Goal: Transaction & Acquisition: Purchase product/service

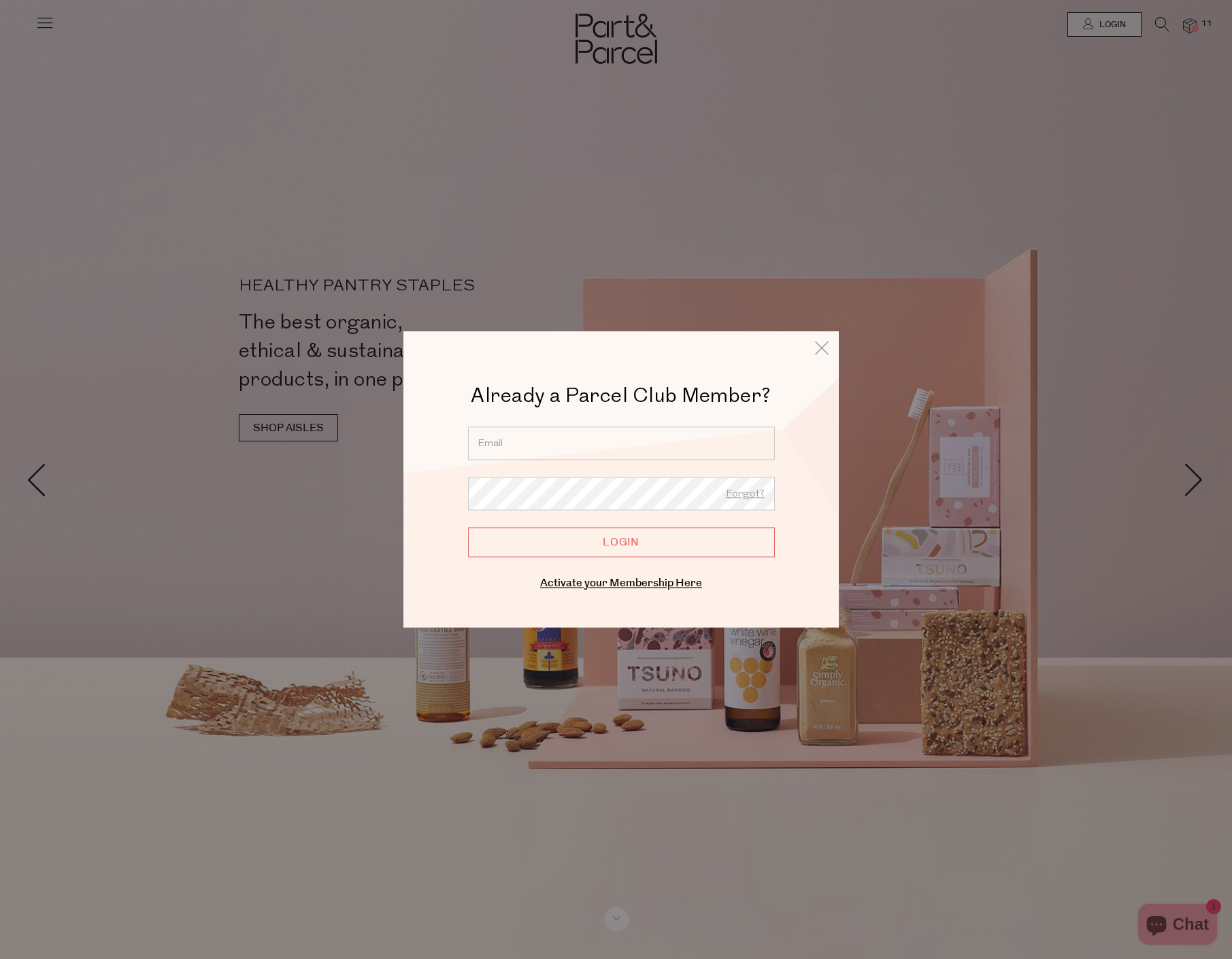
click at [641, 592] on div "Activate your Membership Here" at bounding box center [622, 583] width 327 height 19
click at [641, 586] on link "Activate your Membership Here" at bounding box center [621, 583] width 162 height 16
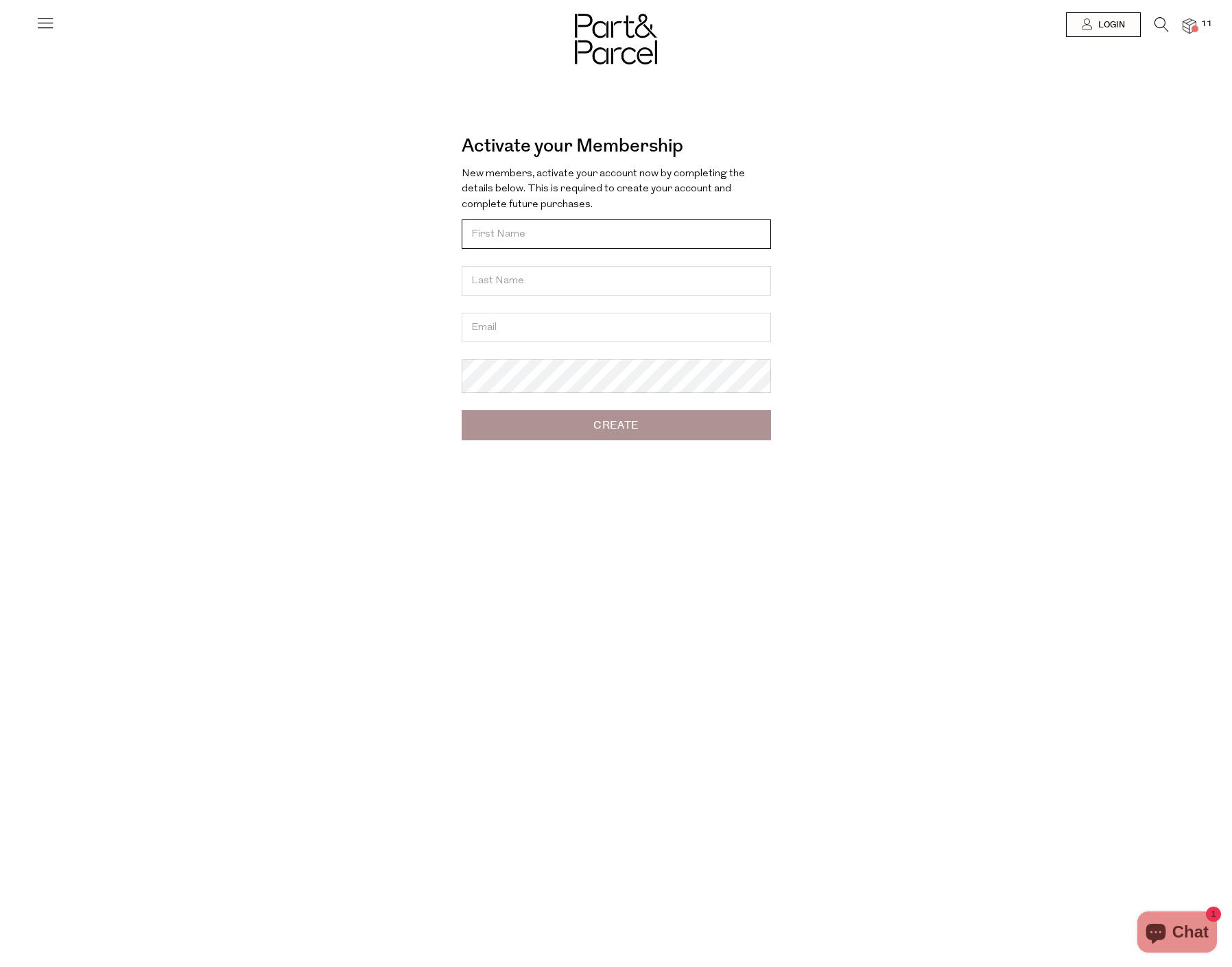
click at [539, 236] on input "text" at bounding box center [616, 234] width 309 height 30
type input "Ali"
type input "Yussufow"
type input "aliyussufow@hotmail.com"
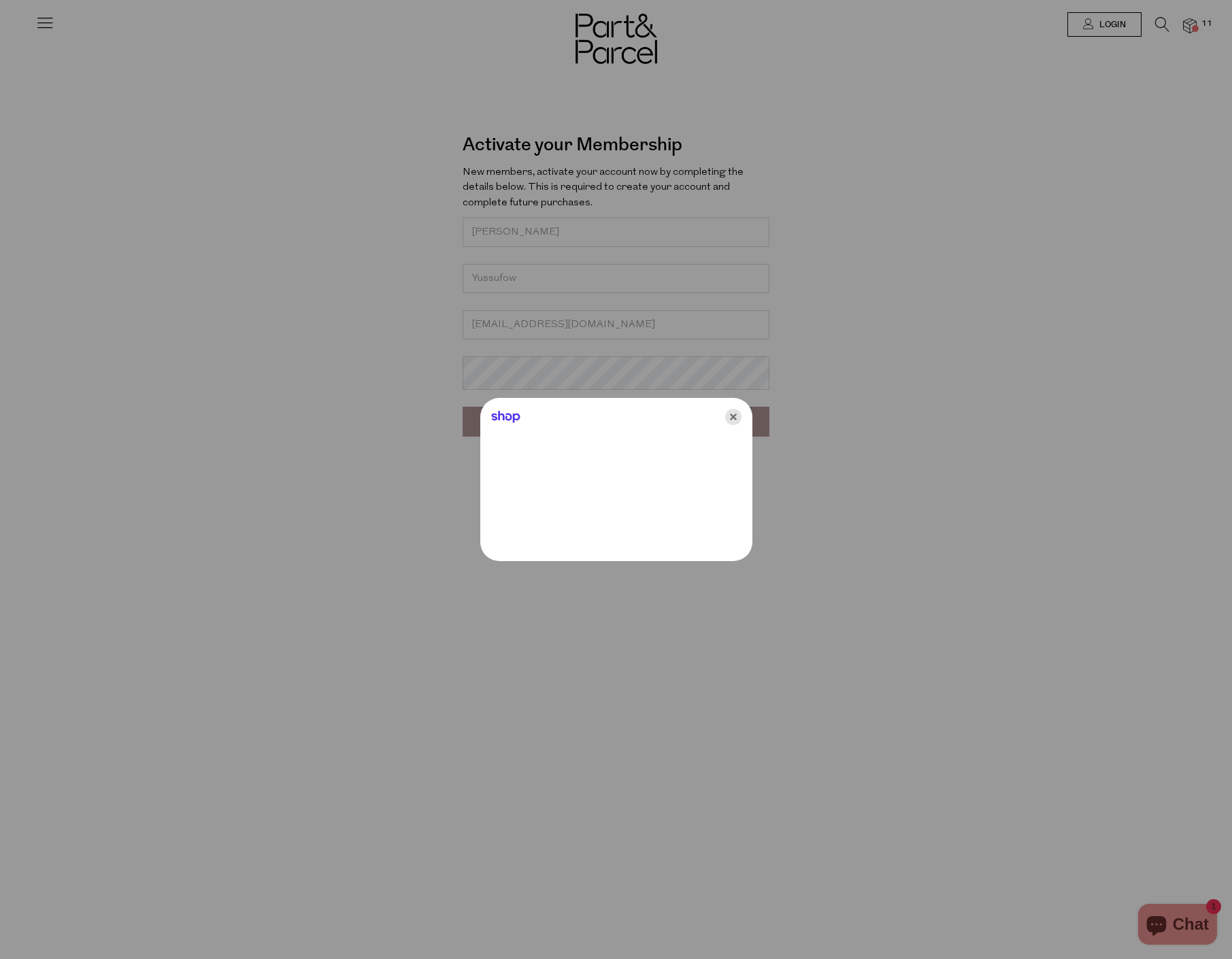
click at [736, 411] on icon "Close" at bounding box center [734, 417] width 17 height 17
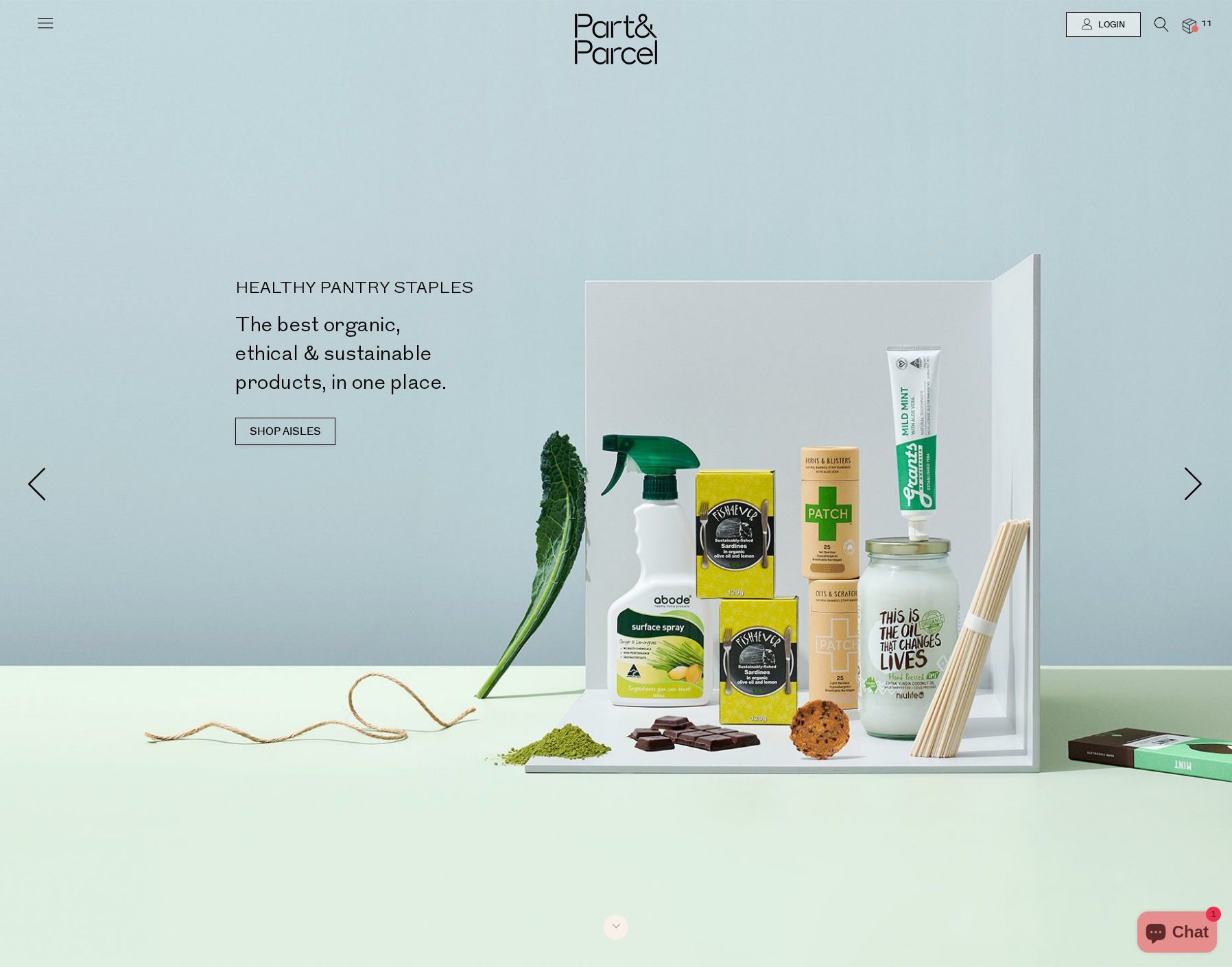
click at [57, 15] on div at bounding box center [616, 24] width 1232 height 49
click at [51, 20] on icon at bounding box center [45, 22] width 19 height 19
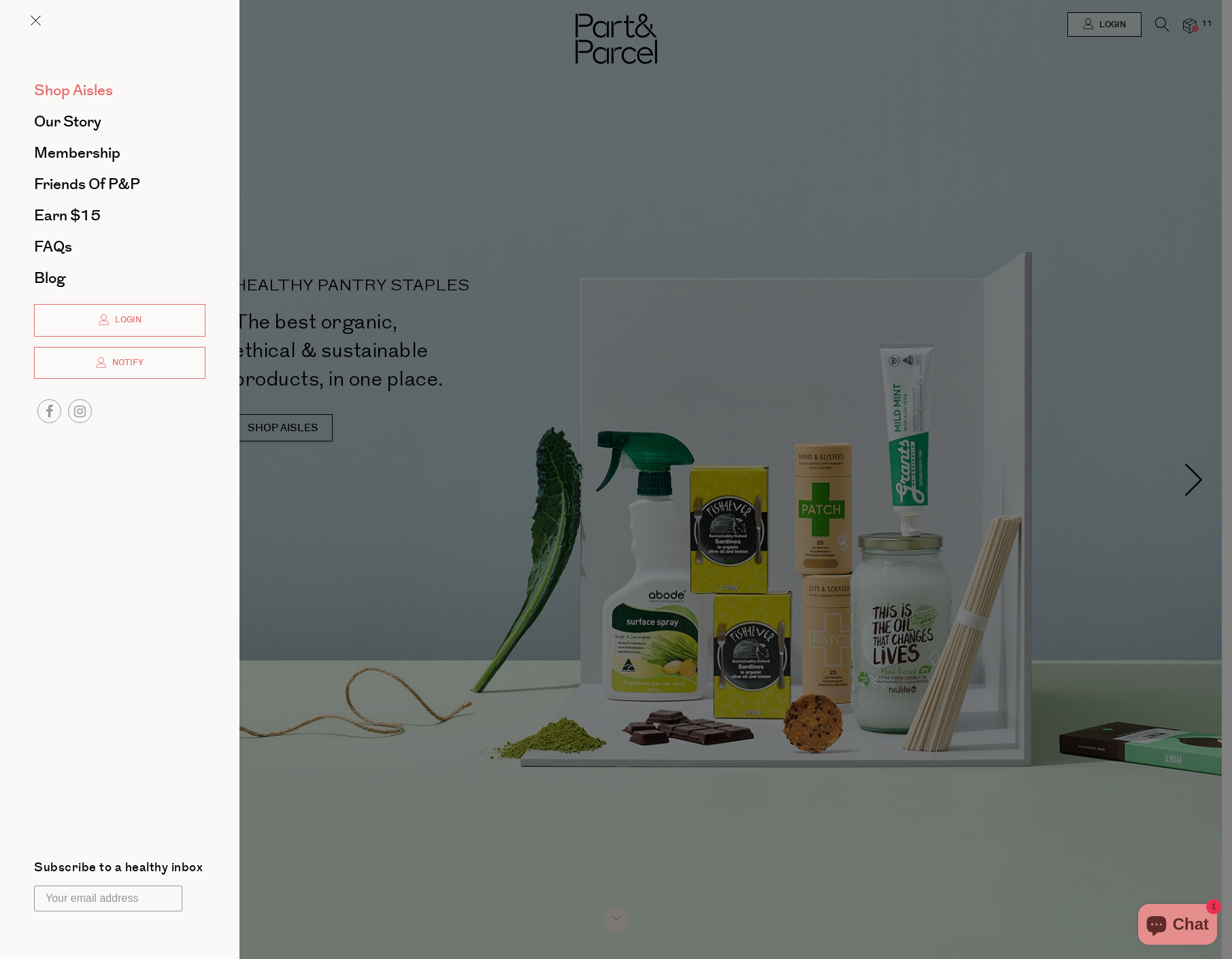
click at [76, 85] on span "Shop Aisles" at bounding box center [73, 91] width 79 height 22
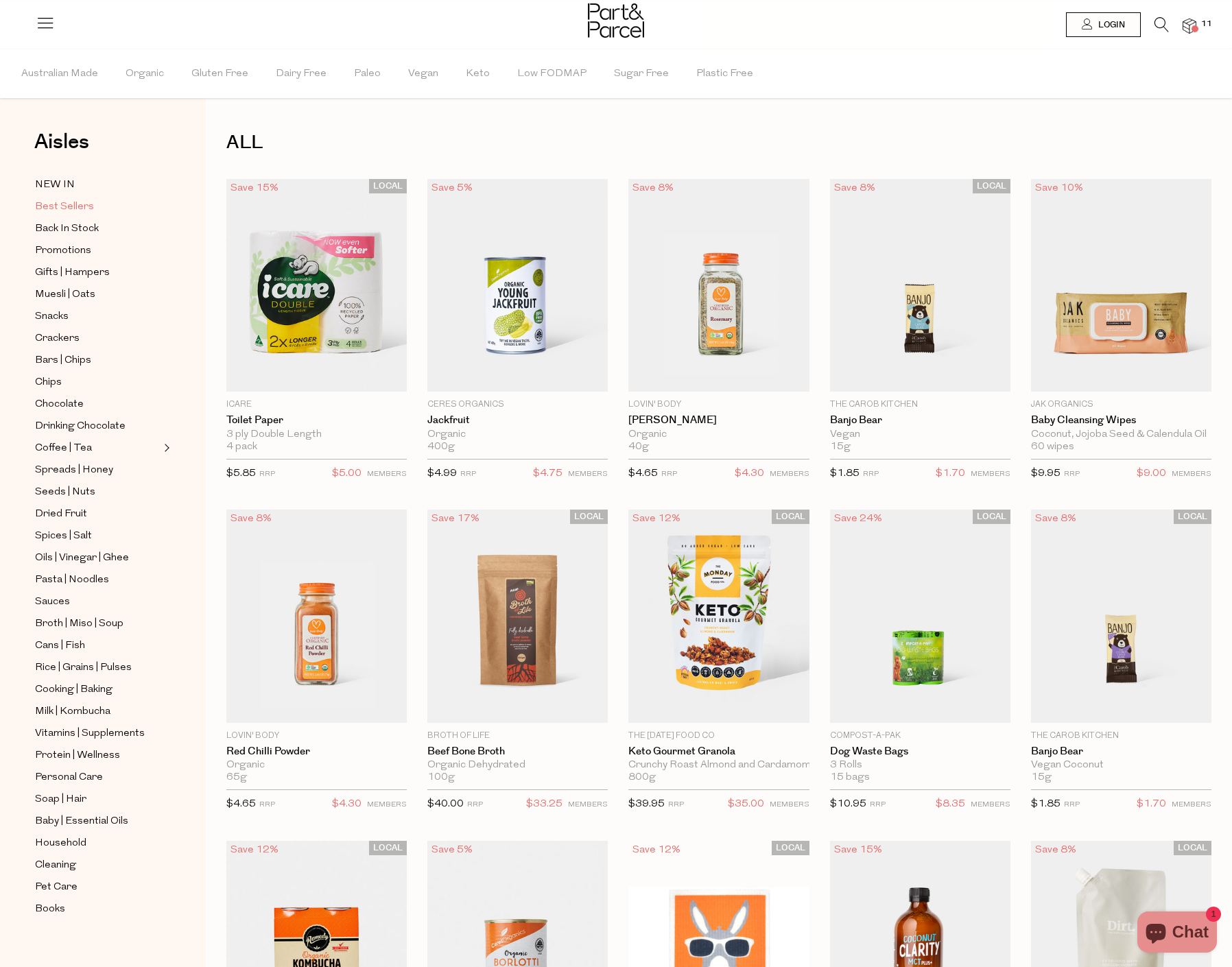
click at [66, 200] on span "Best Sellers" at bounding box center [65, 207] width 59 height 17
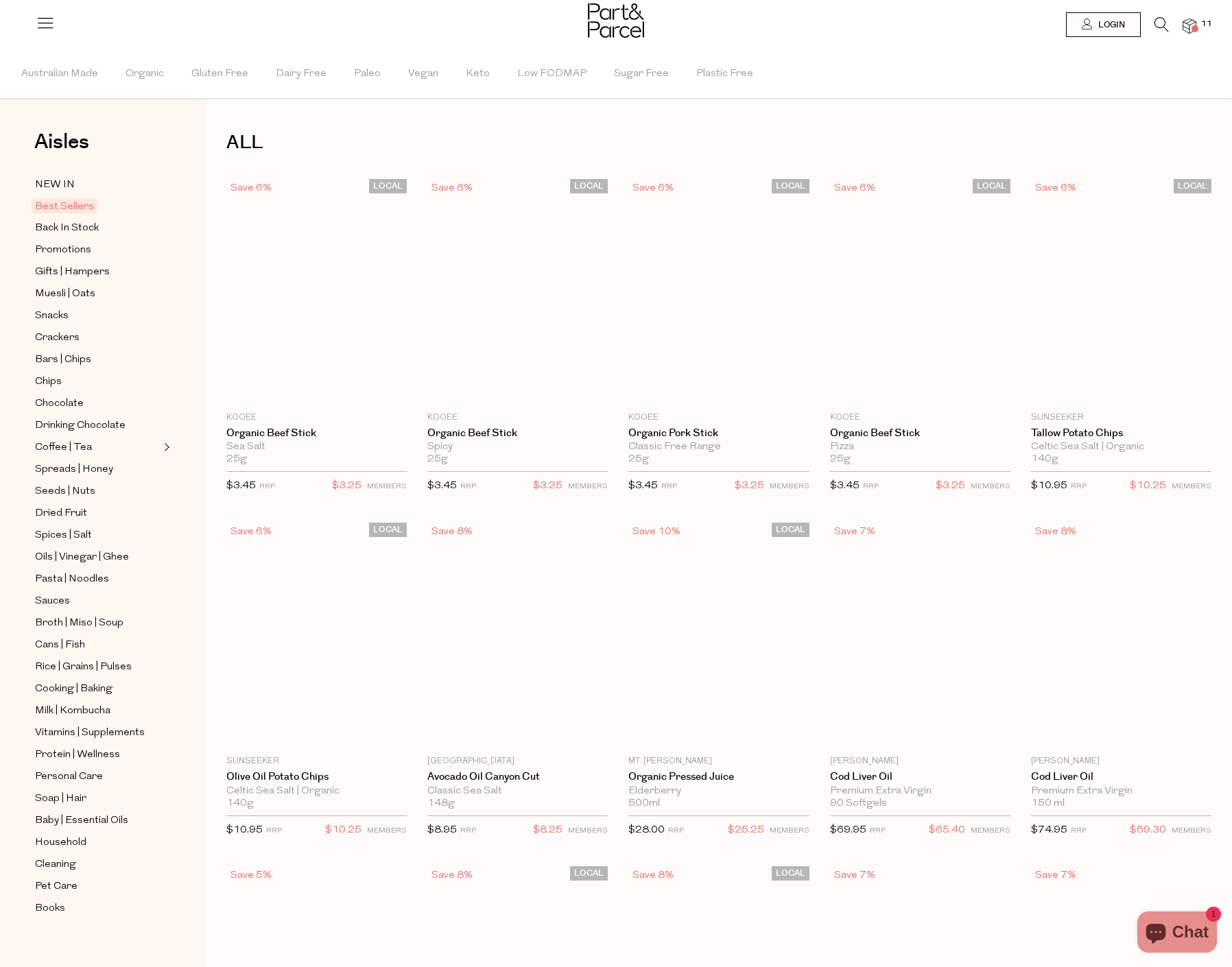
type input "5"
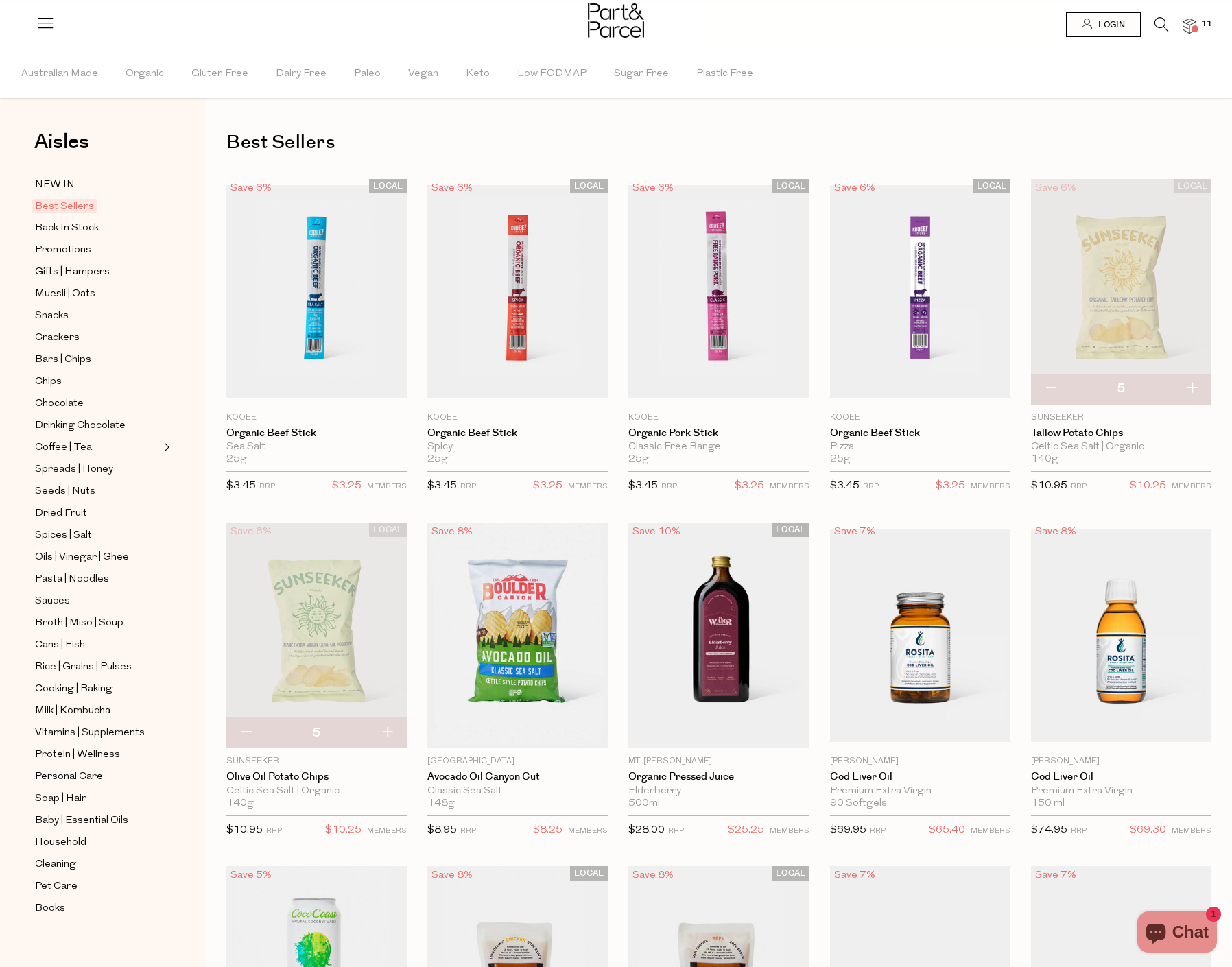
click at [1194, 30] on span at bounding box center [1194, 28] width 6 height 6
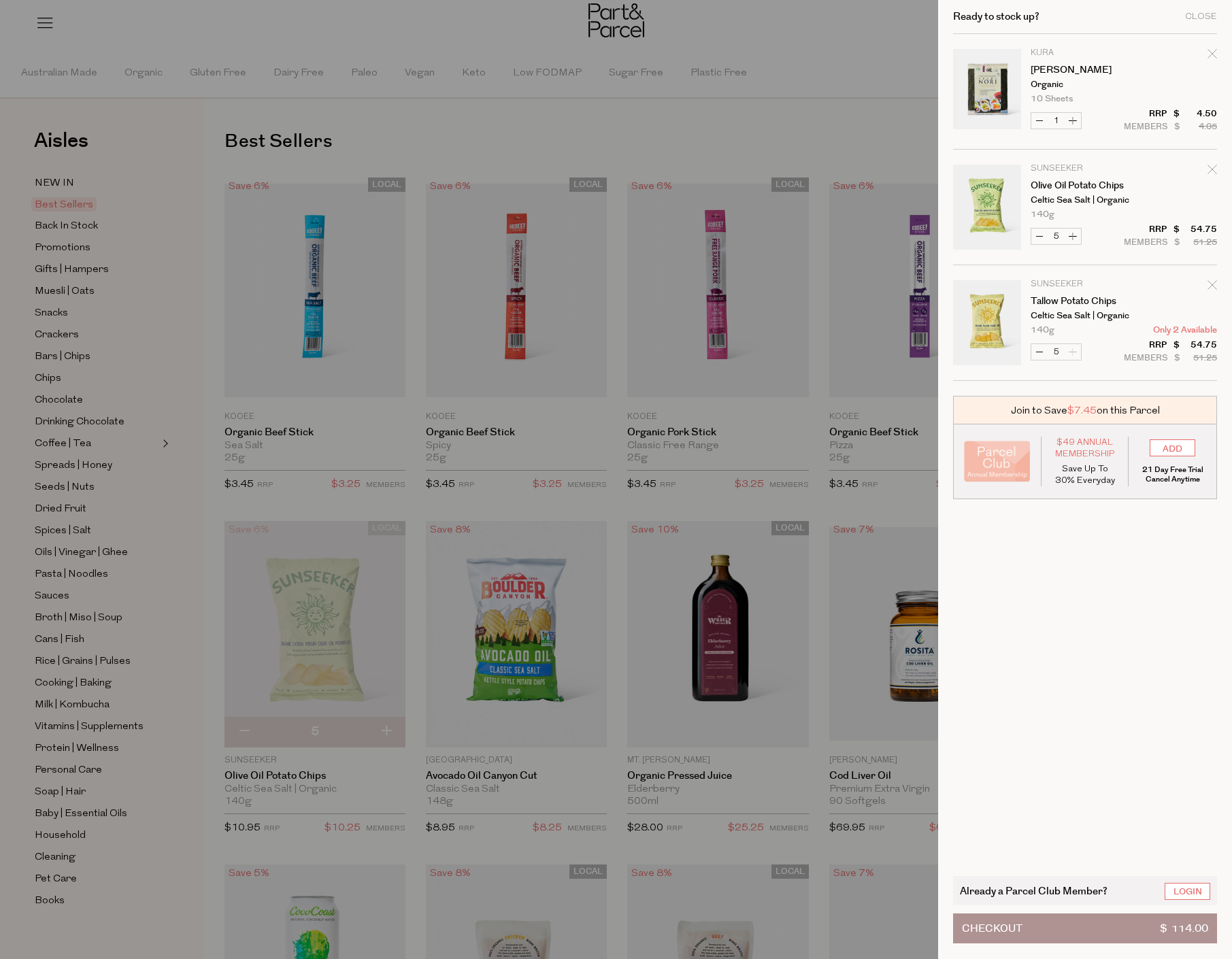
click at [823, 70] on div at bounding box center [616, 479] width 1232 height 959
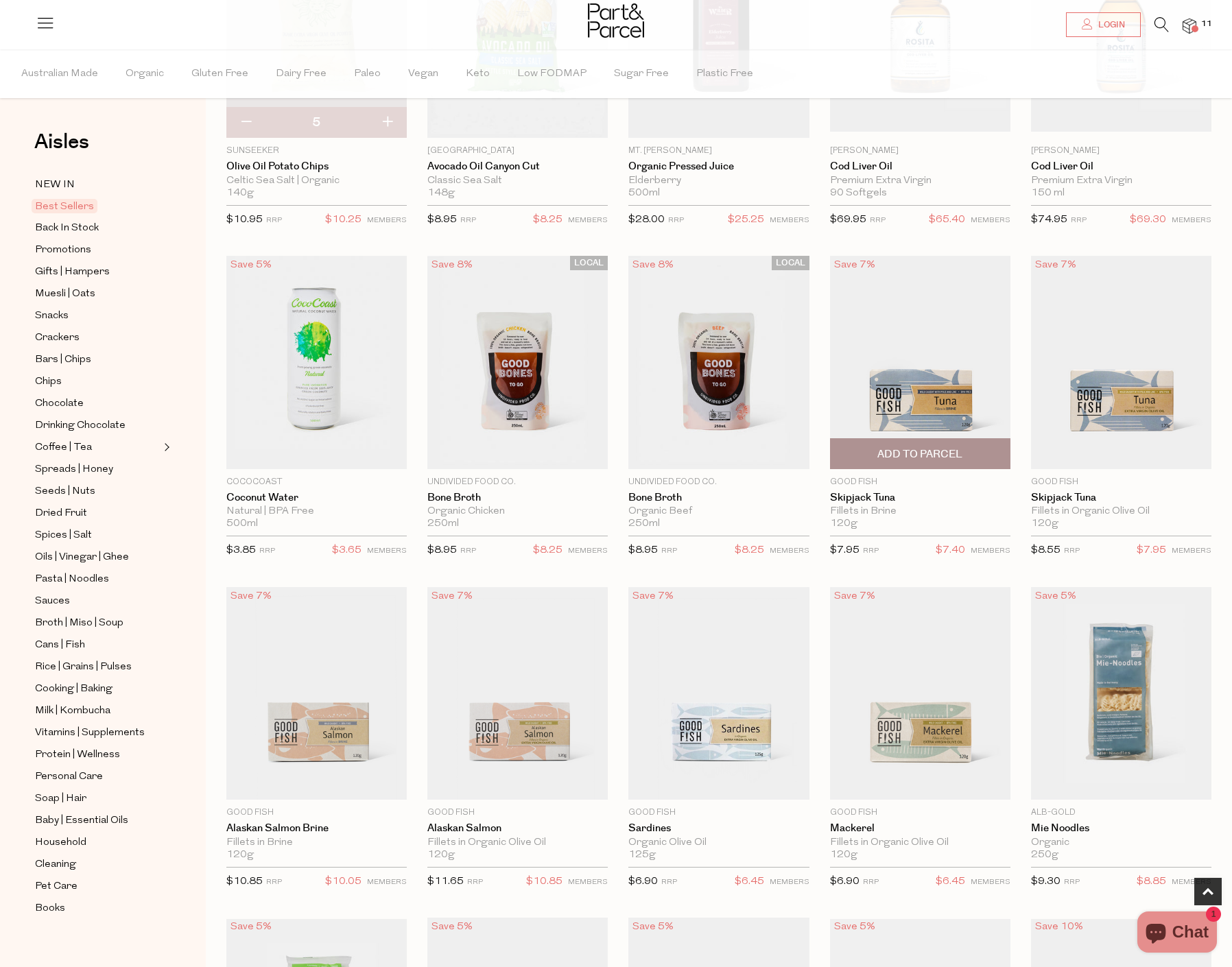
scroll to position [617, 0]
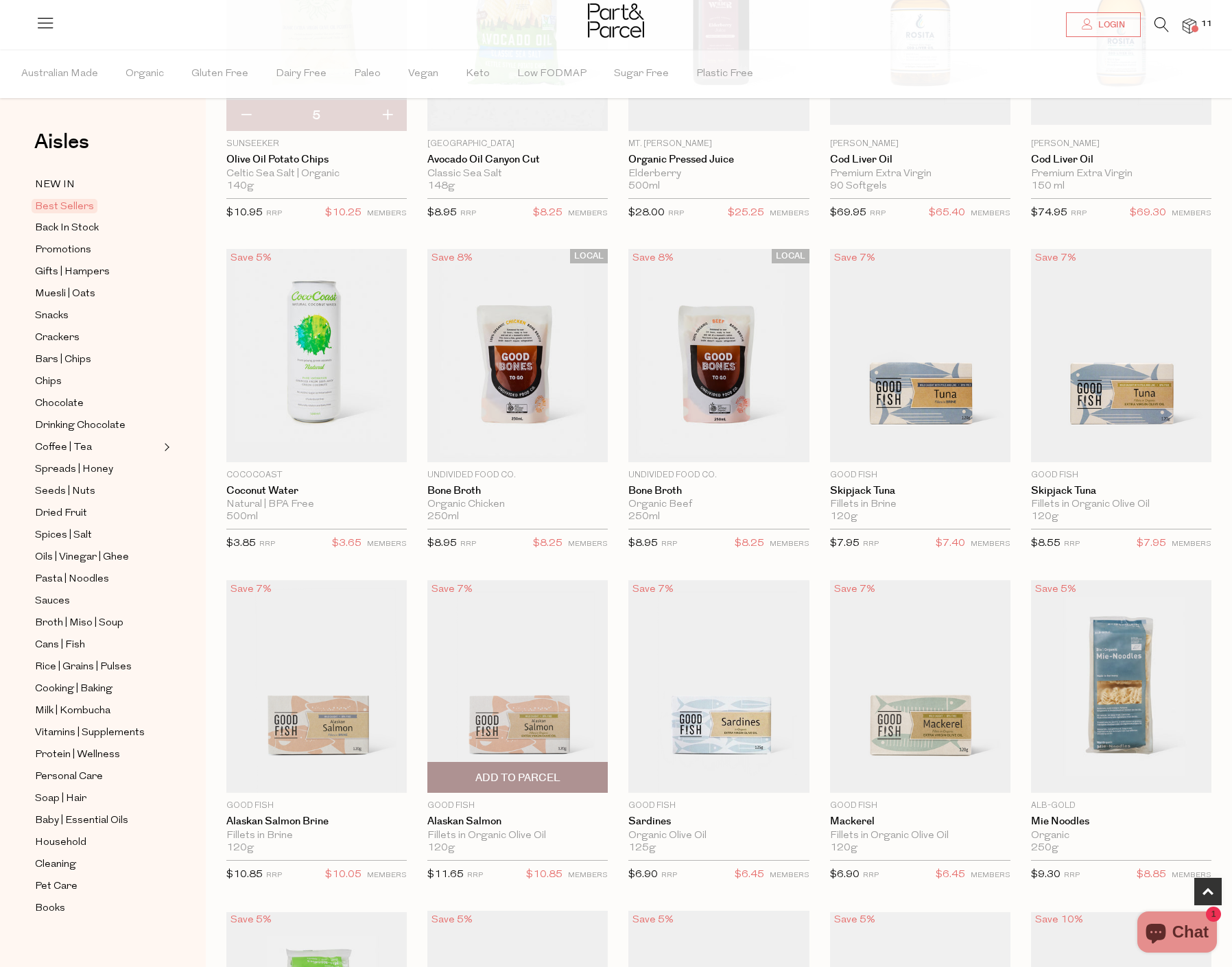
click at [504, 666] on img at bounding box center [517, 687] width 180 height 213
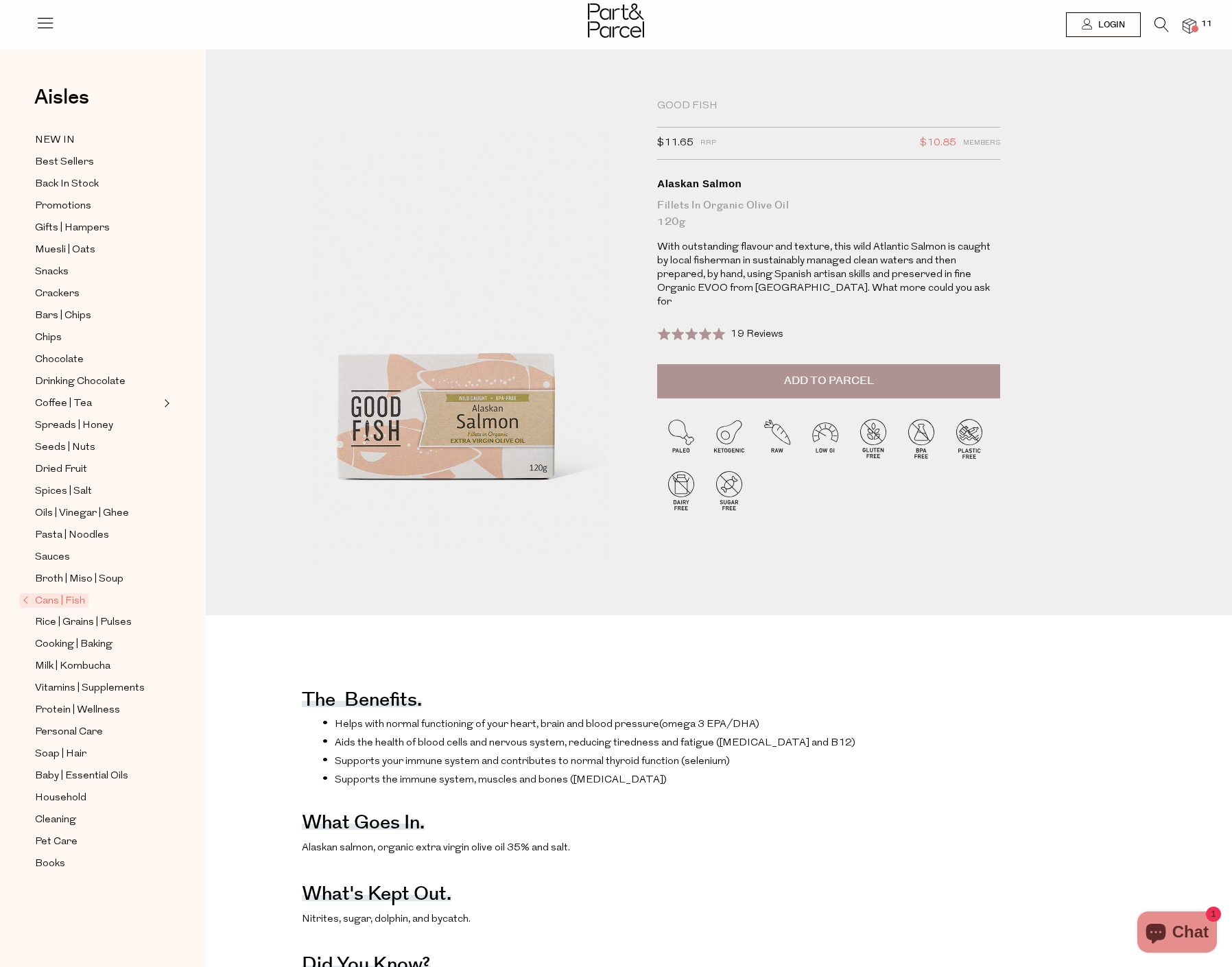
click at [843, 373] on span "Add to Parcel" at bounding box center [828, 380] width 90 height 16
click at [988, 366] on button "button" at bounding box center [980, 379] width 39 height 31
type input "4"
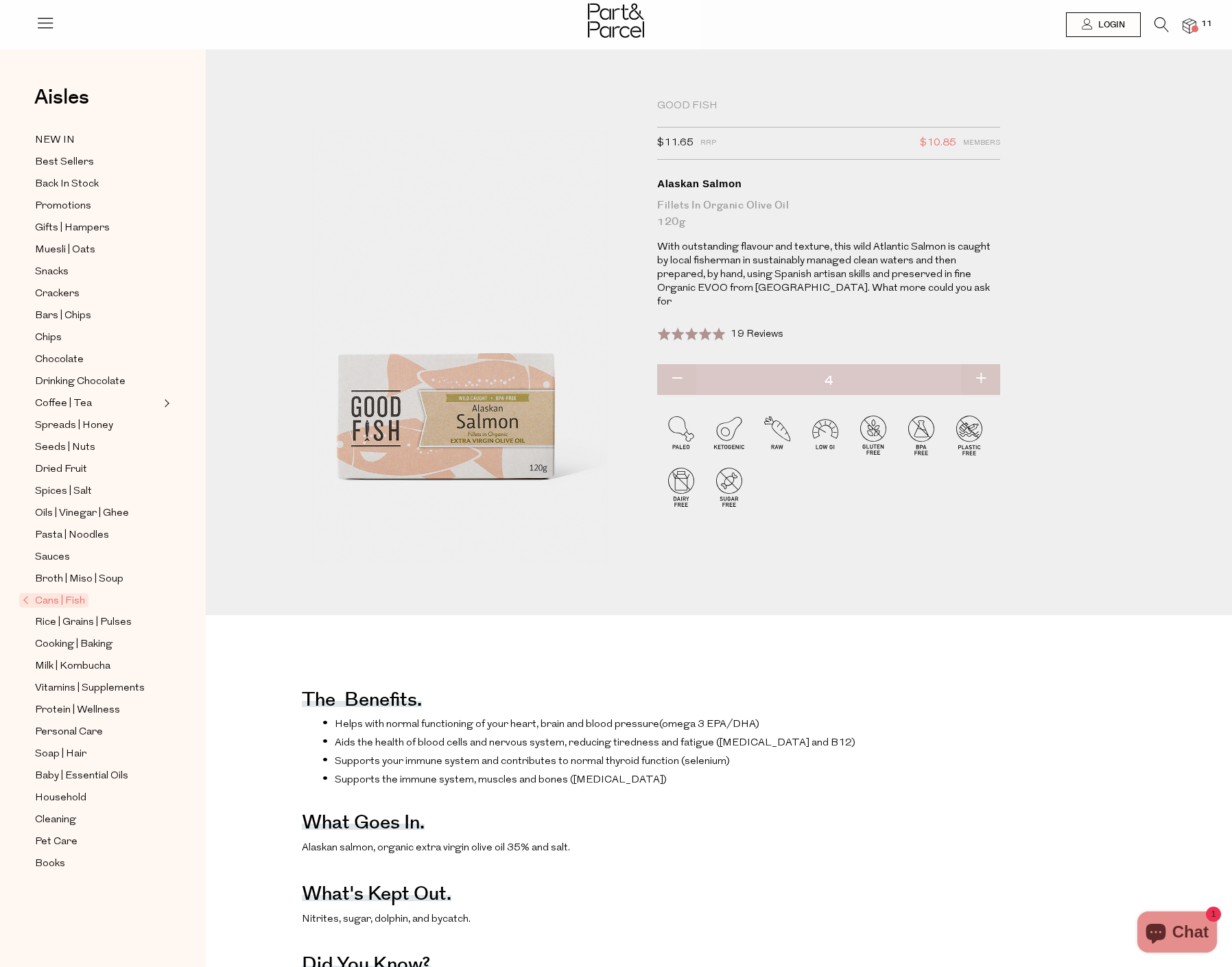
type input "4"
click at [985, 366] on button "button" at bounding box center [980, 379] width 39 height 31
type input "5"
click at [985, 366] on button "button" at bounding box center [980, 379] width 39 height 31
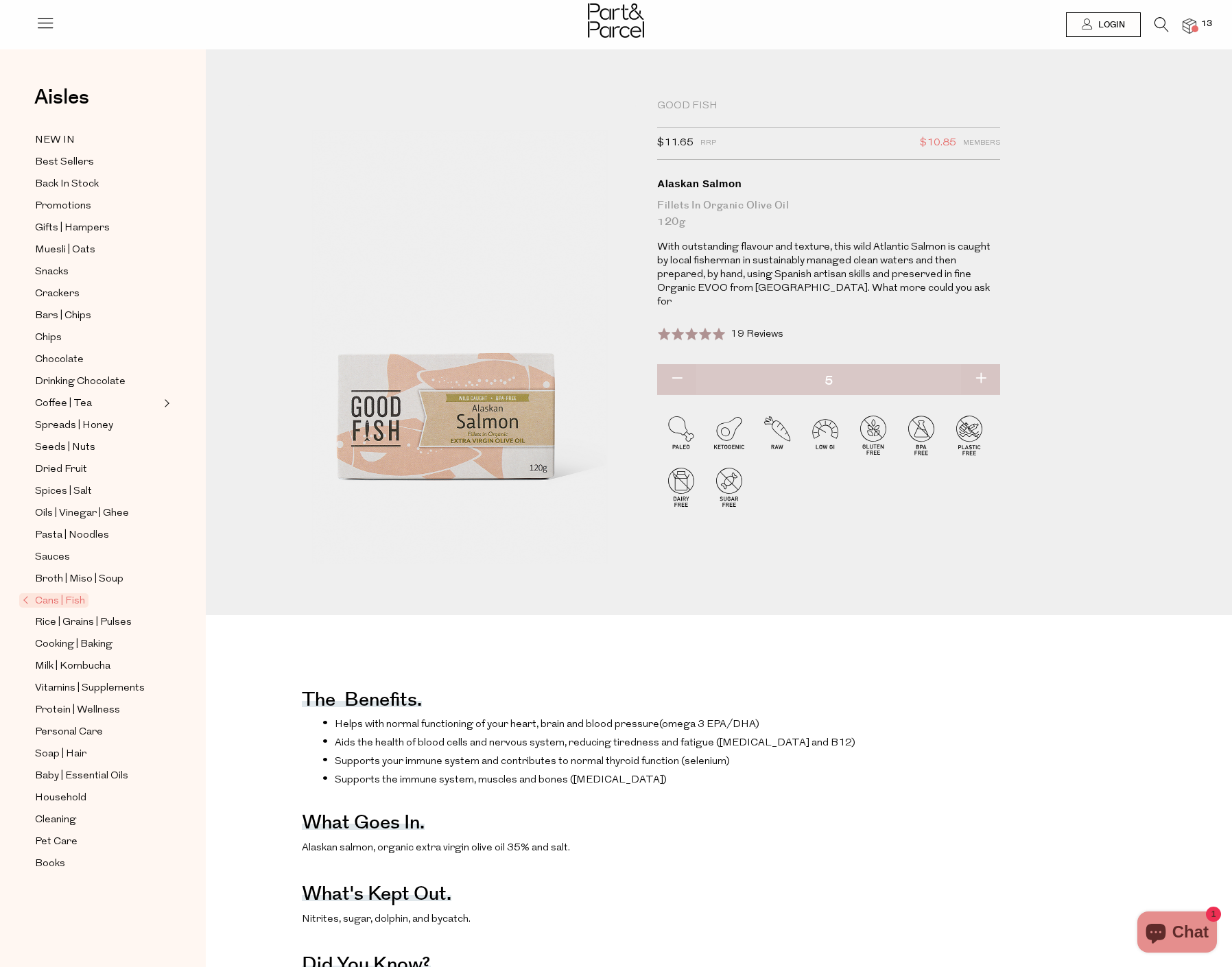
type input "6"
click at [985, 366] on button "button" at bounding box center [980, 379] width 39 height 31
type input "7"
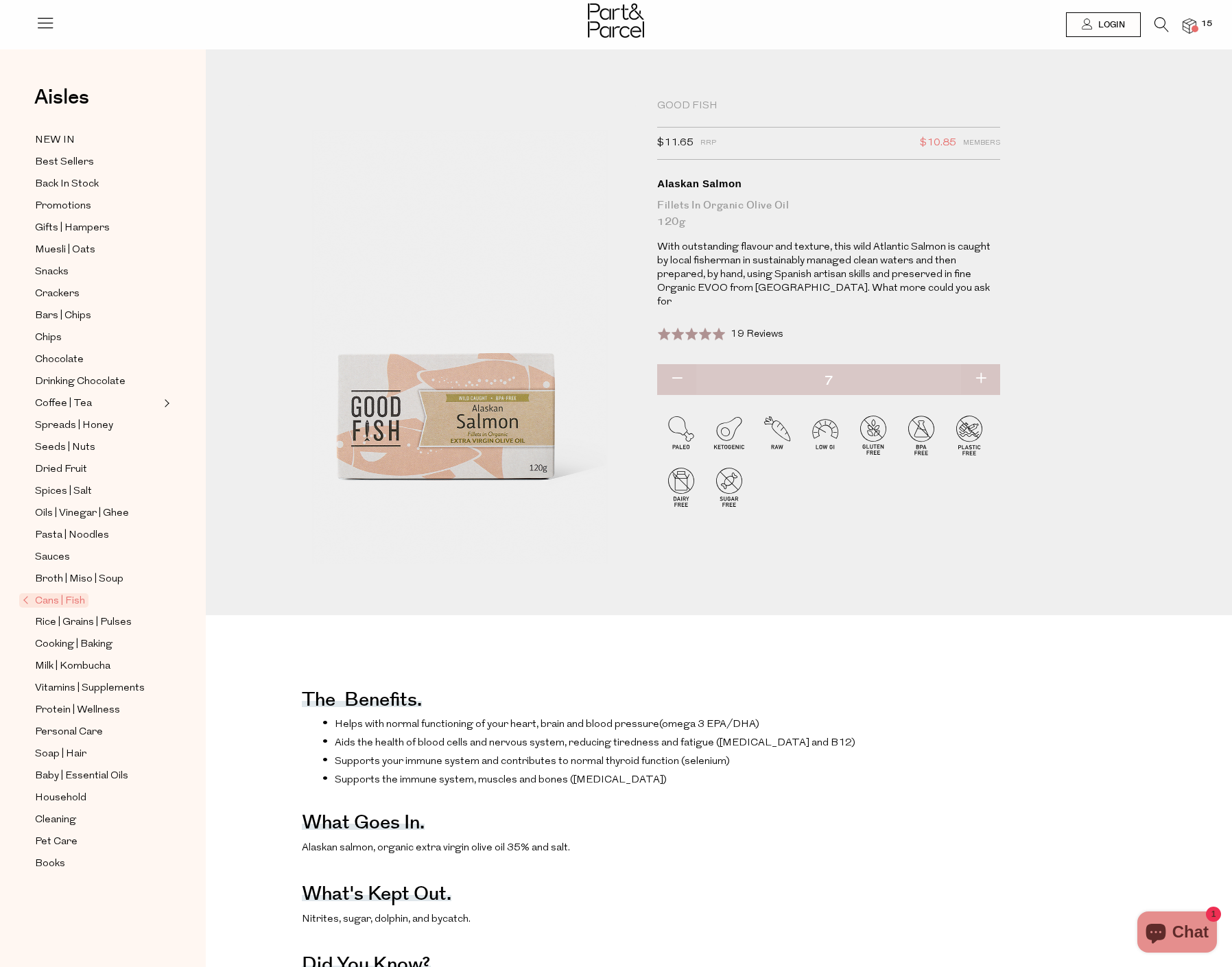
click at [679, 365] on button "button" at bounding box center [677, 379] width 39 height 31
type input "6"
click at [679, 365] on button "button" at bounding box center [677, 379] width 39 height 31
type input "5"
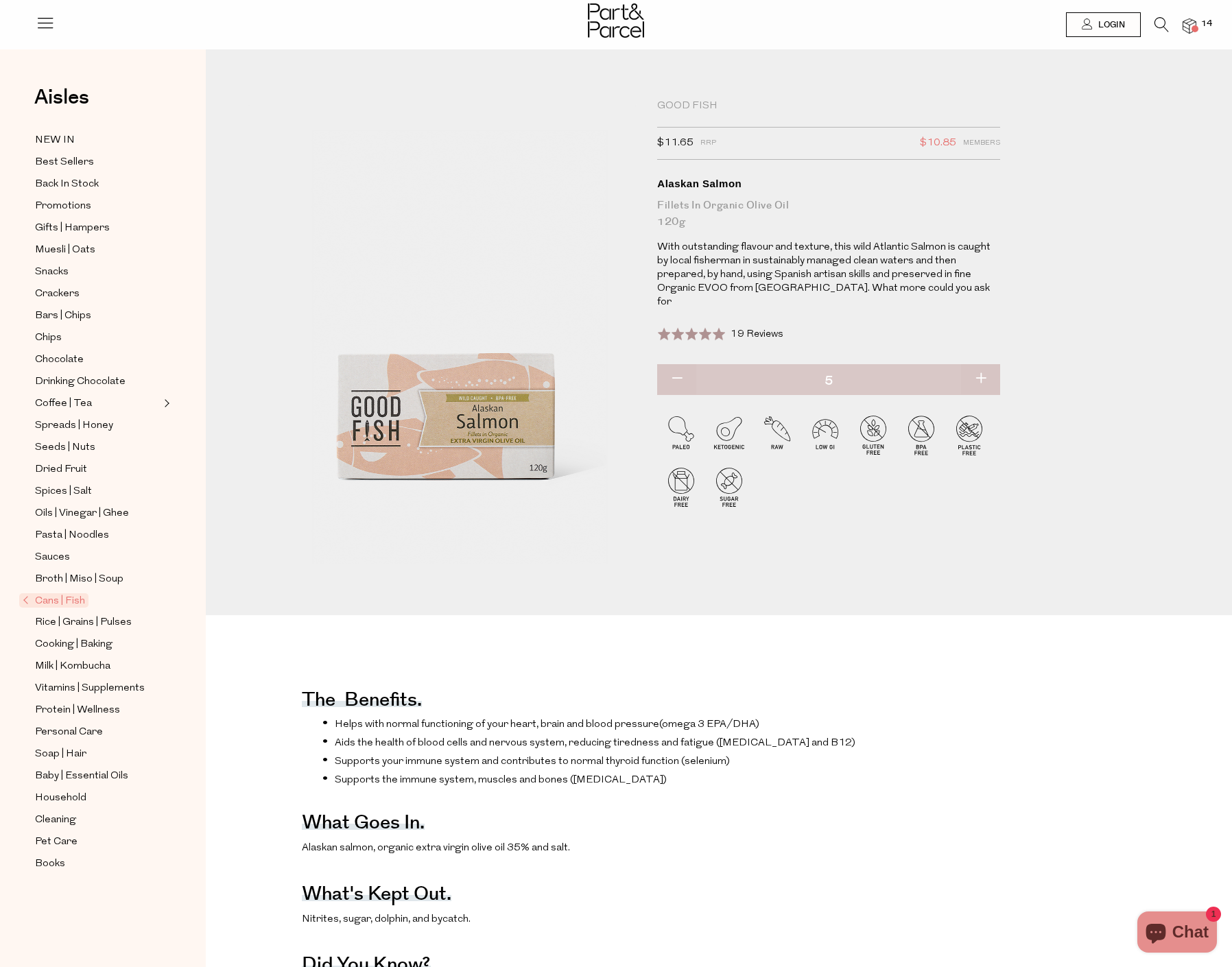
type input "5"
click at [59, 243] on span "Muesli | Oats" at bounding box center [65, 251] width 60 height 17
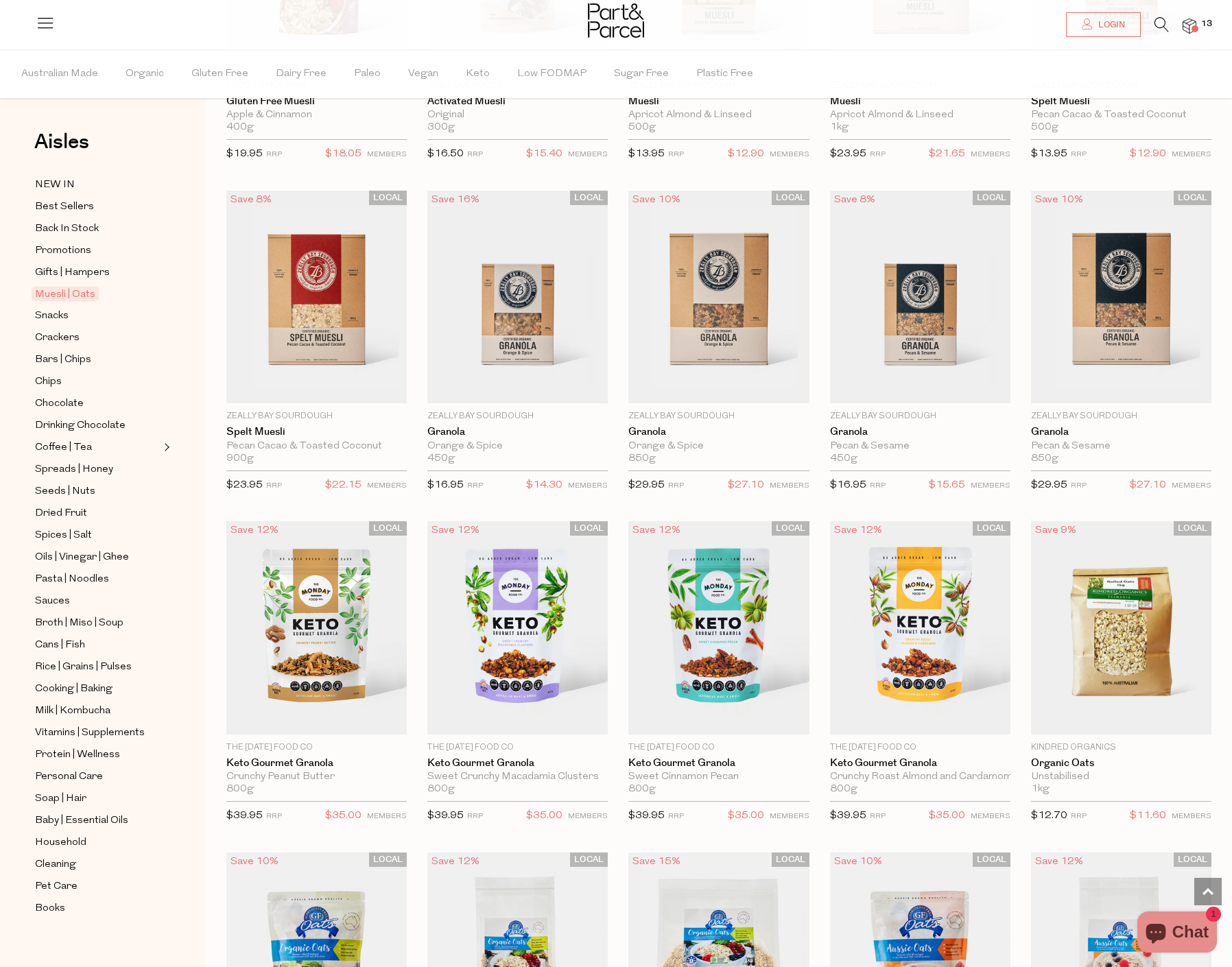
scroll to position [2535, 0]
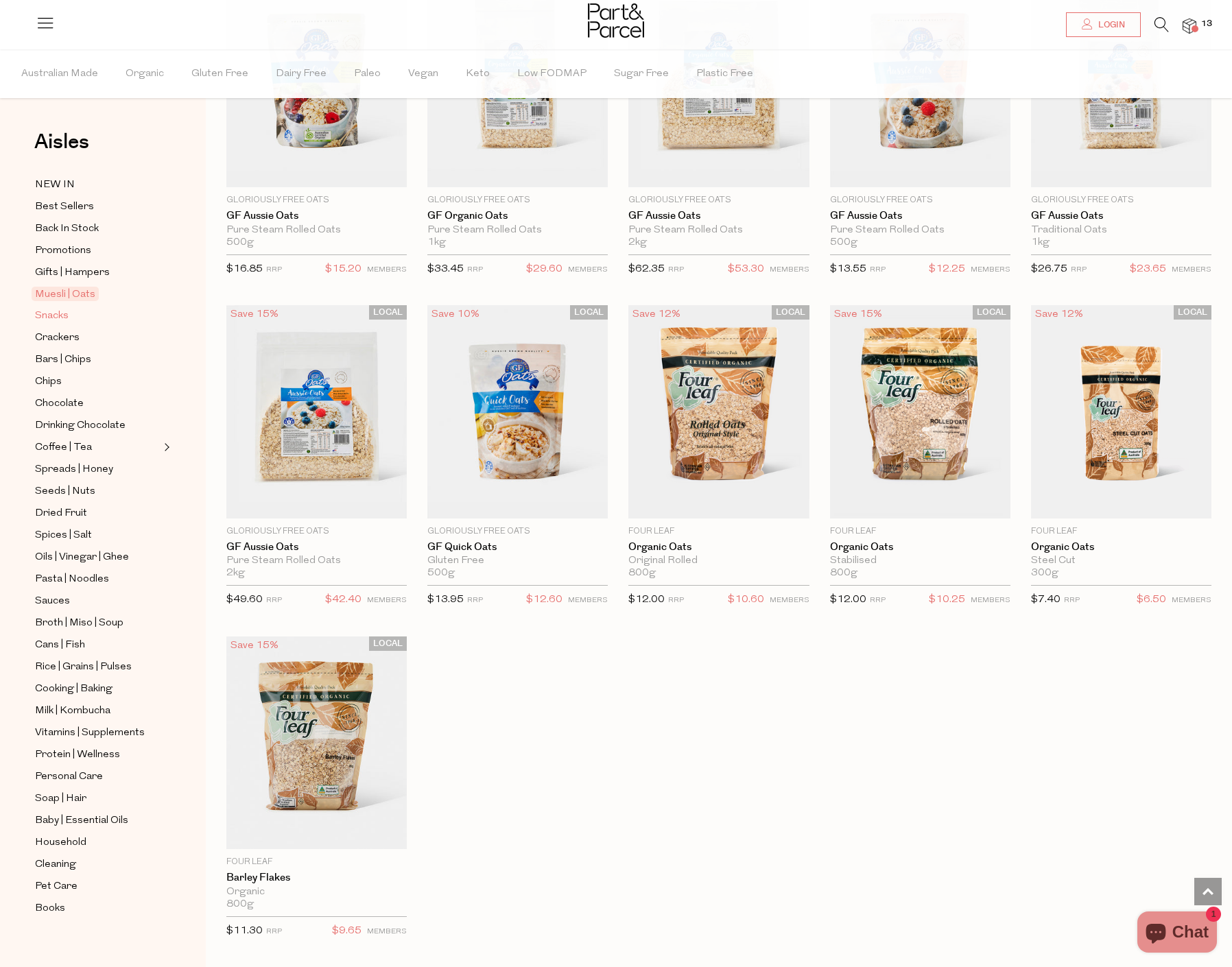
click at [61, 308] on span "Snacks" at bounding box center [52, 316] width 33 height 17
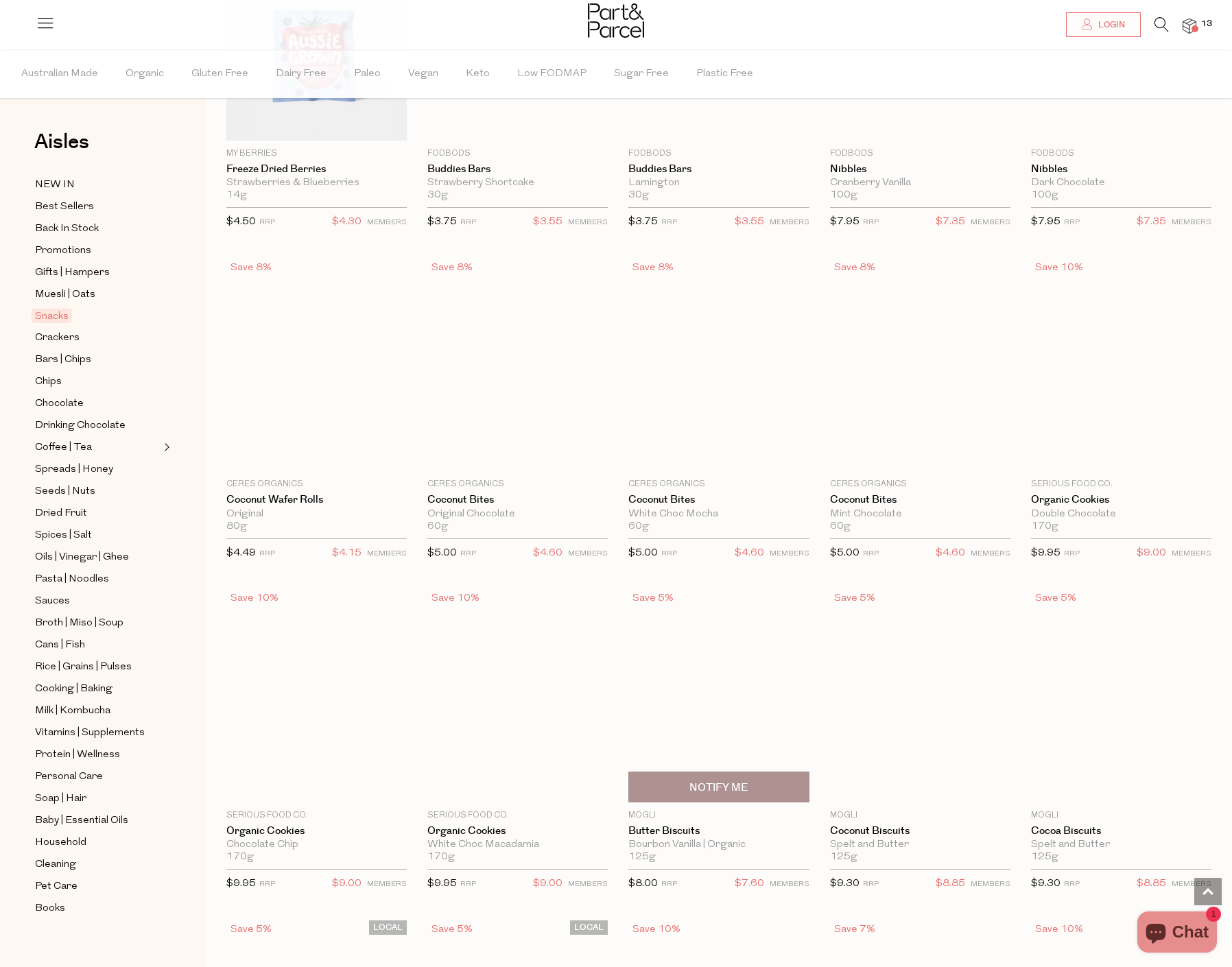
scroll to position [2195, 0]
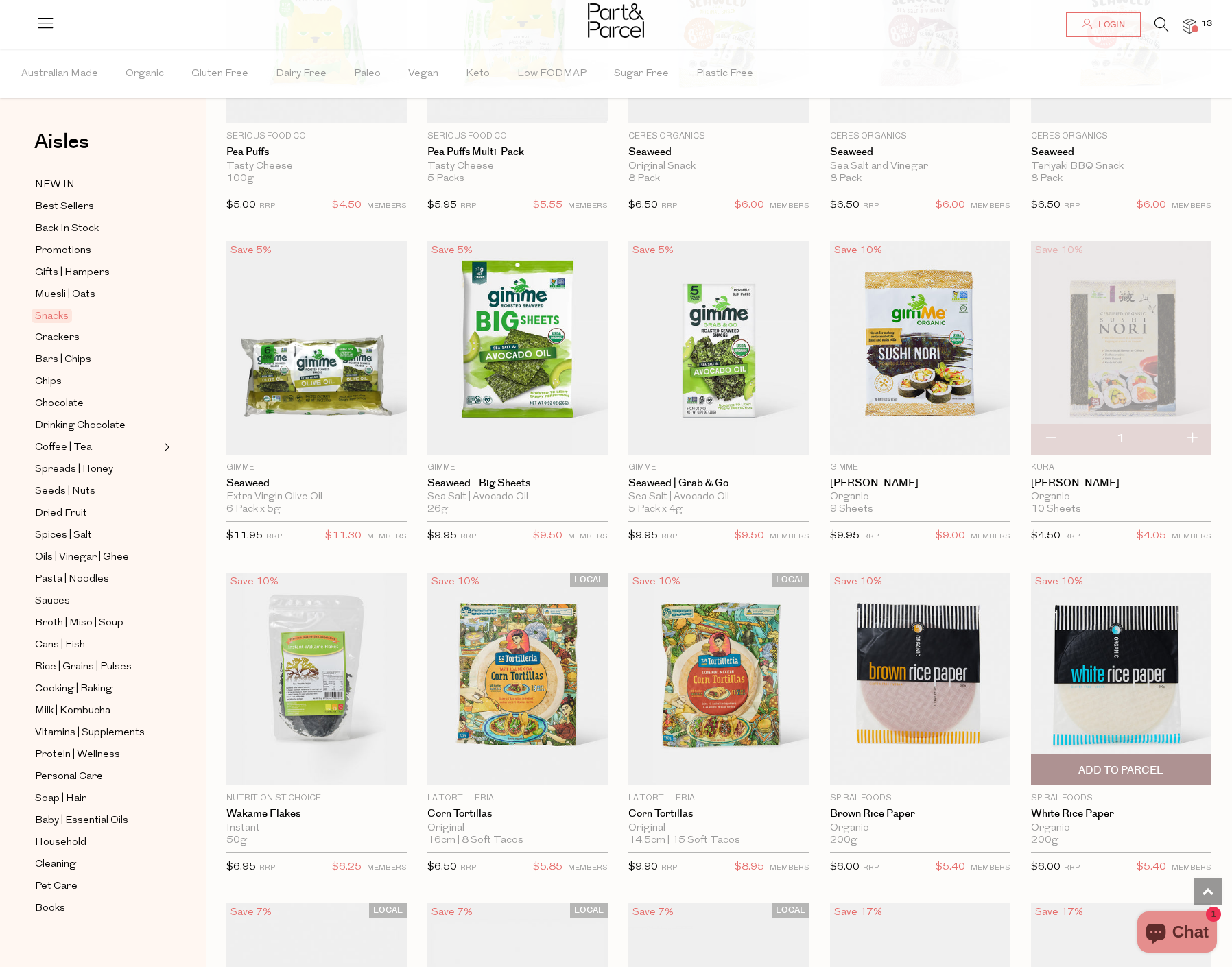
scroll to position [3703, 0]
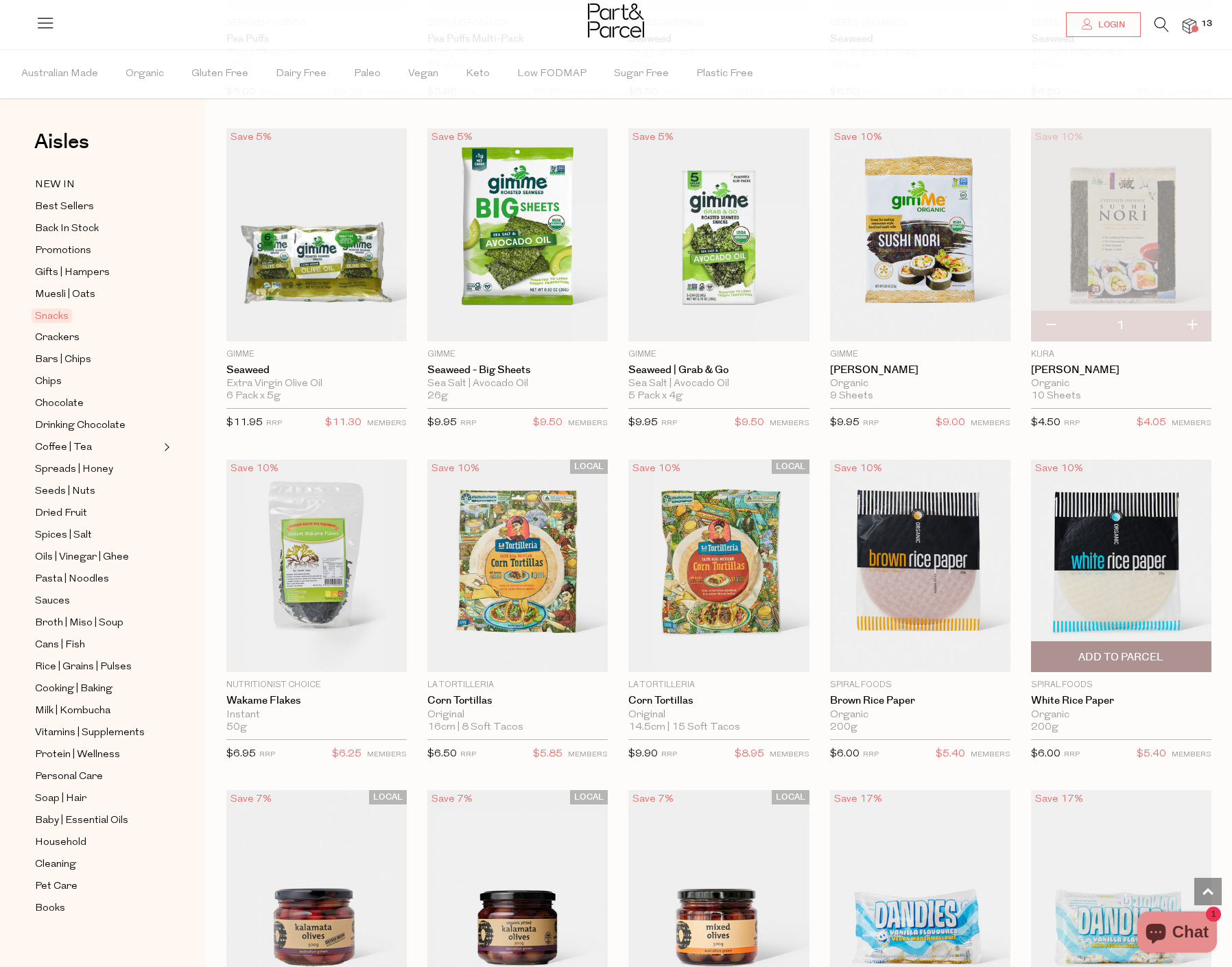
click at [1132, 651] on span "Add To Parcel" at bounding box center [1121, 658] width 85 height 15
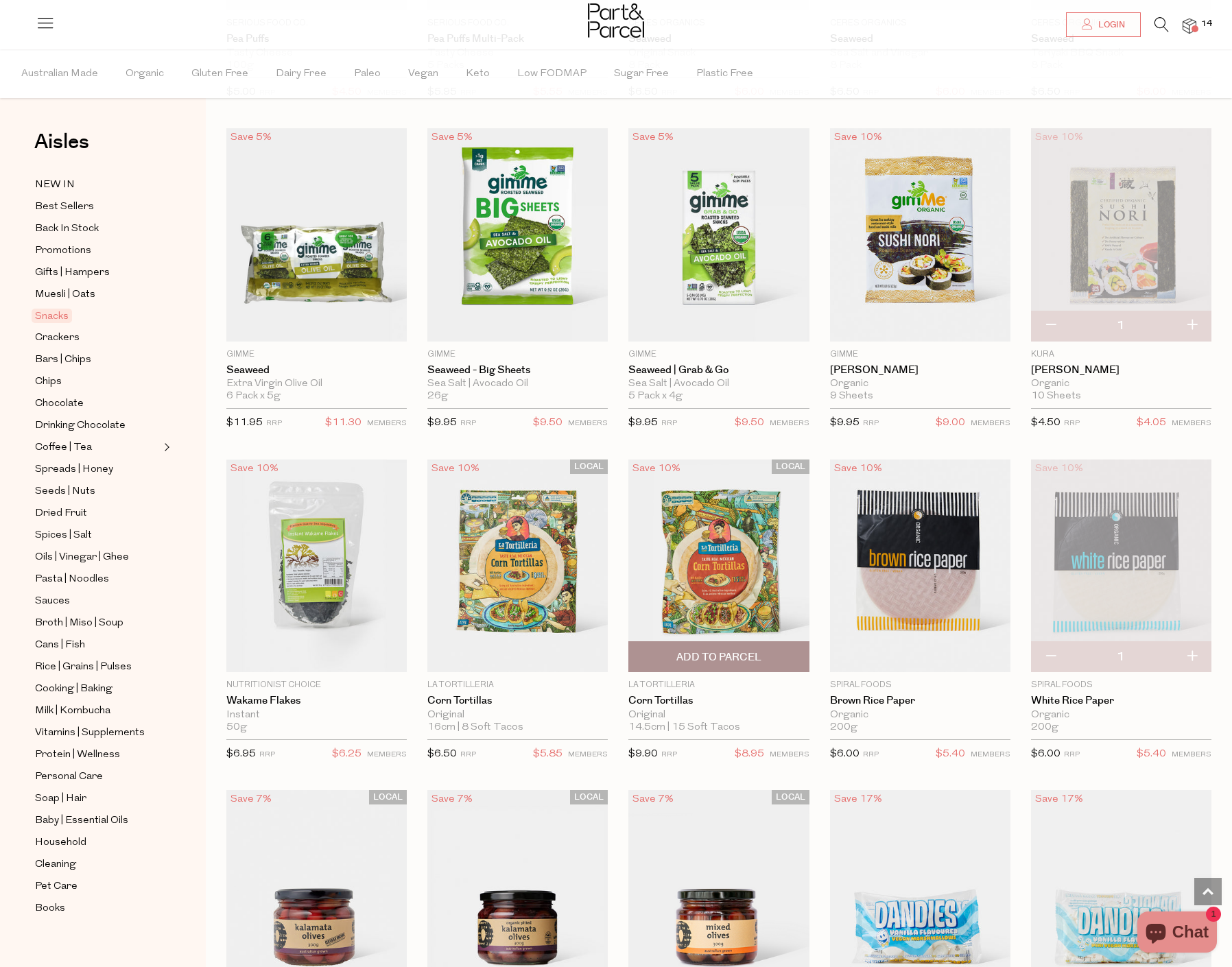
click at [714, 651] on span "Add To Parcel" at bounding box center [719, 658] width 85 height 15
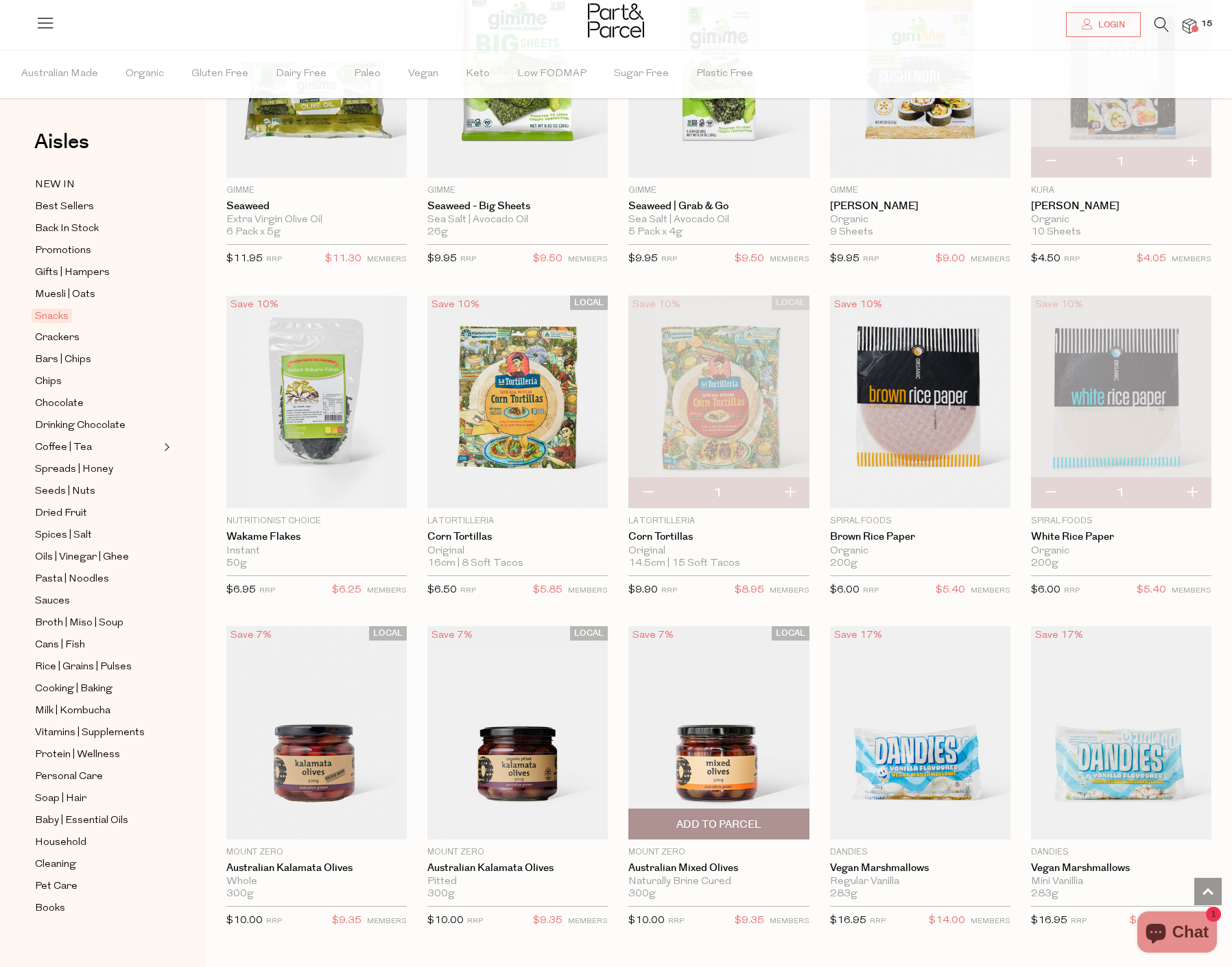
scroll to position [4115, 0]
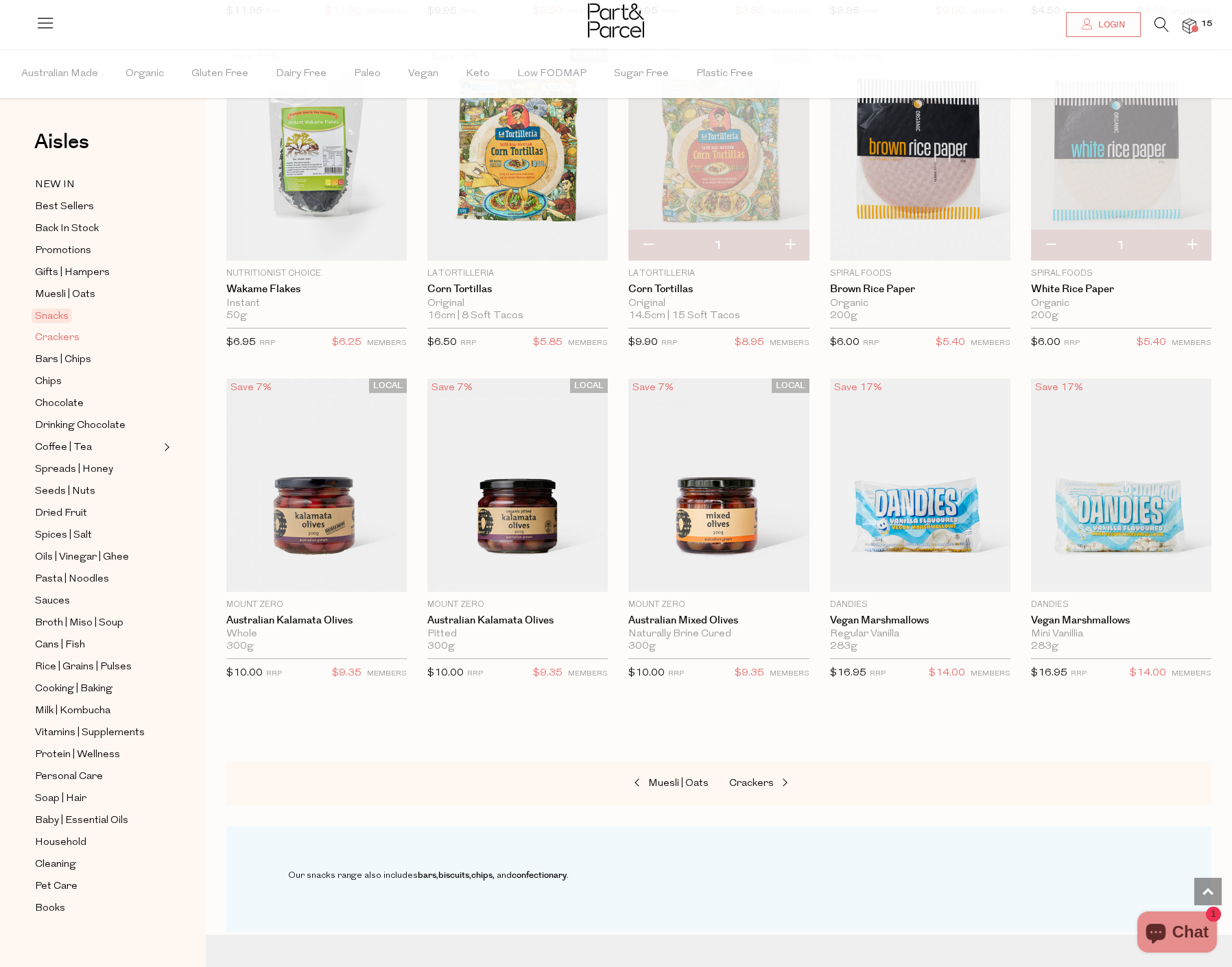
click at [68, 339] on span "Crackers" at bounding box center [57, 338] width 44 height 17
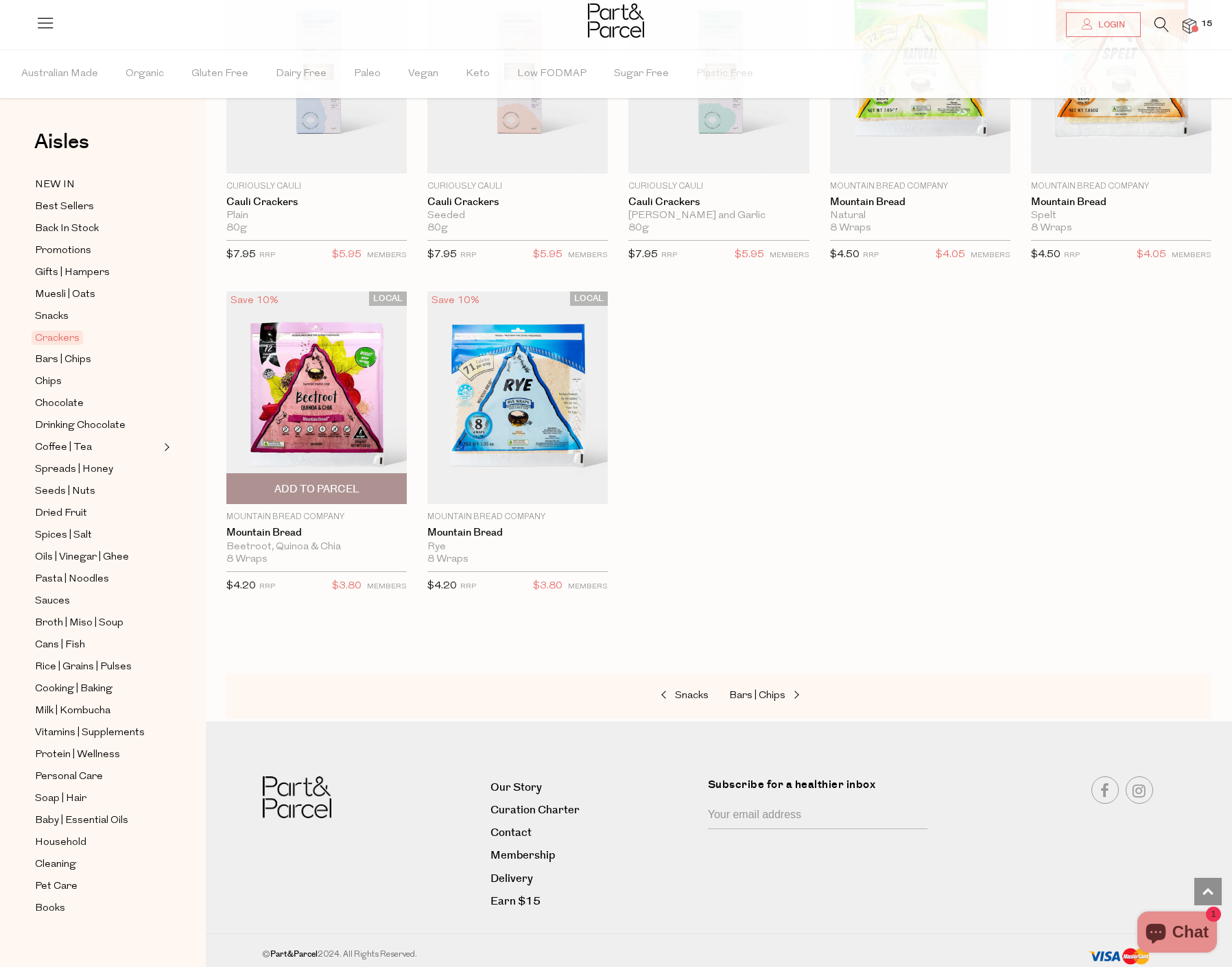
scroll to position [1861, 0]
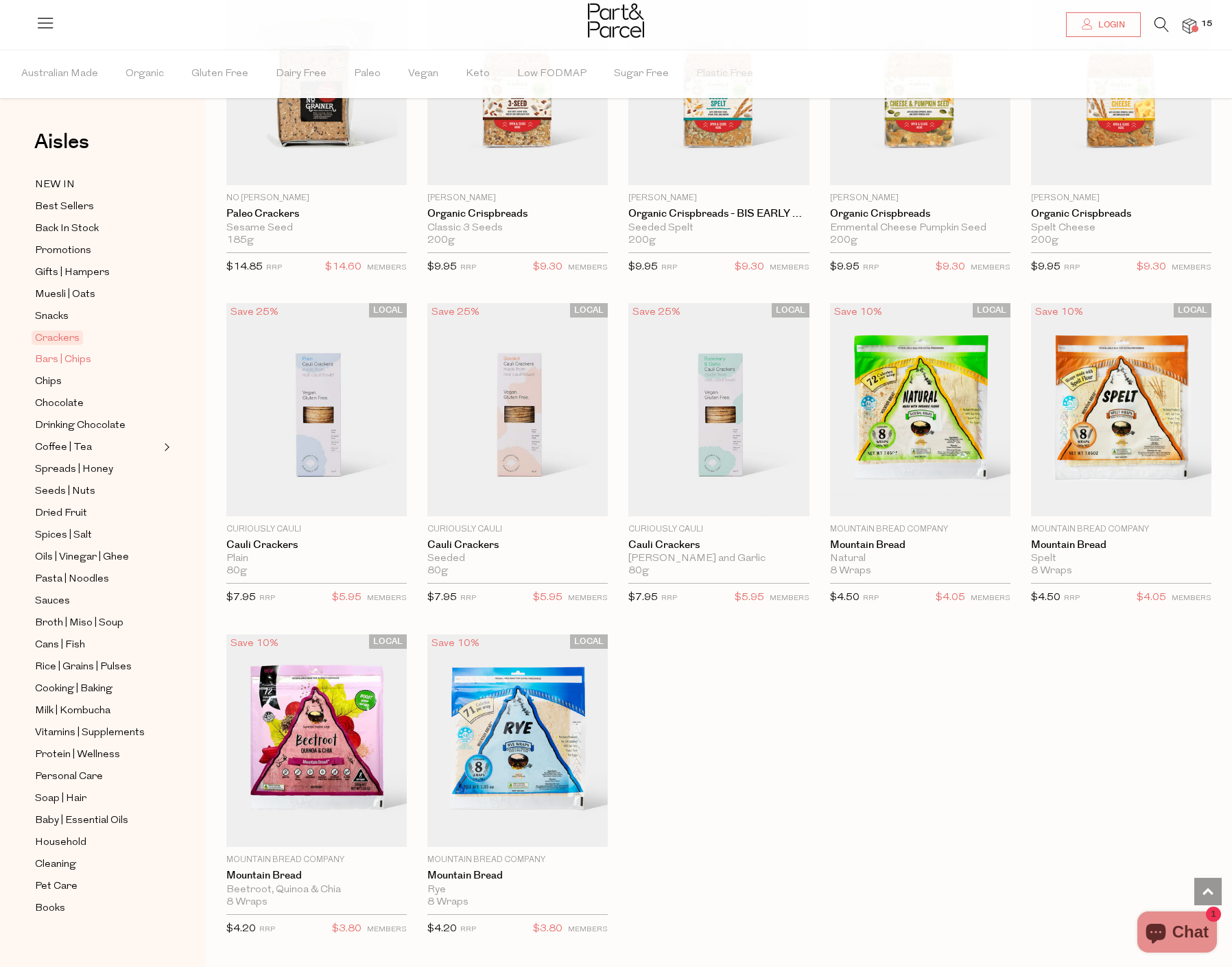
click at [66, 352] on span "Bars | Chips" at bounding box center [63, 360] width 56 height 17
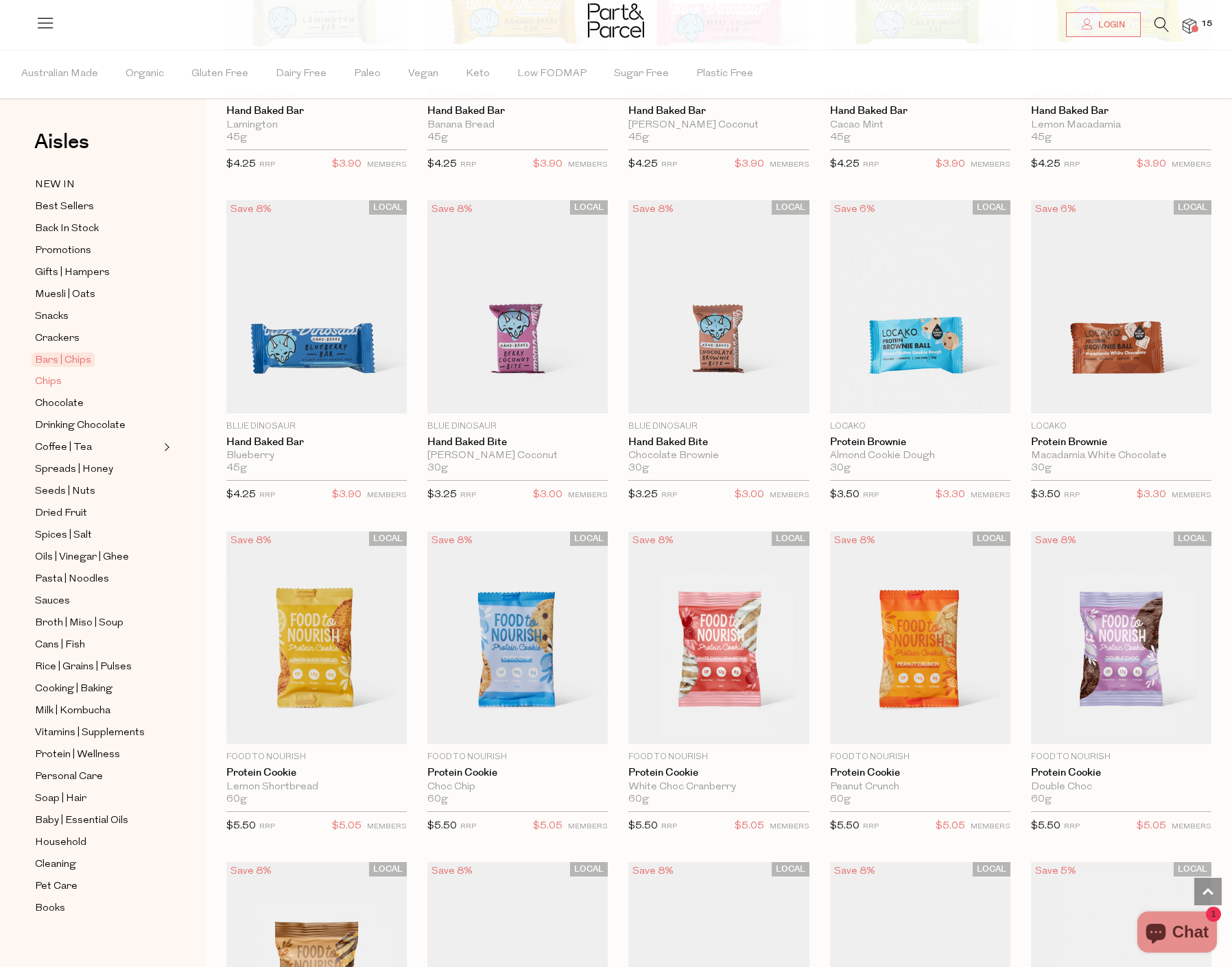
click at [50, 375] on span "Chips" at bounding box center [48, 382] width 27 height 17
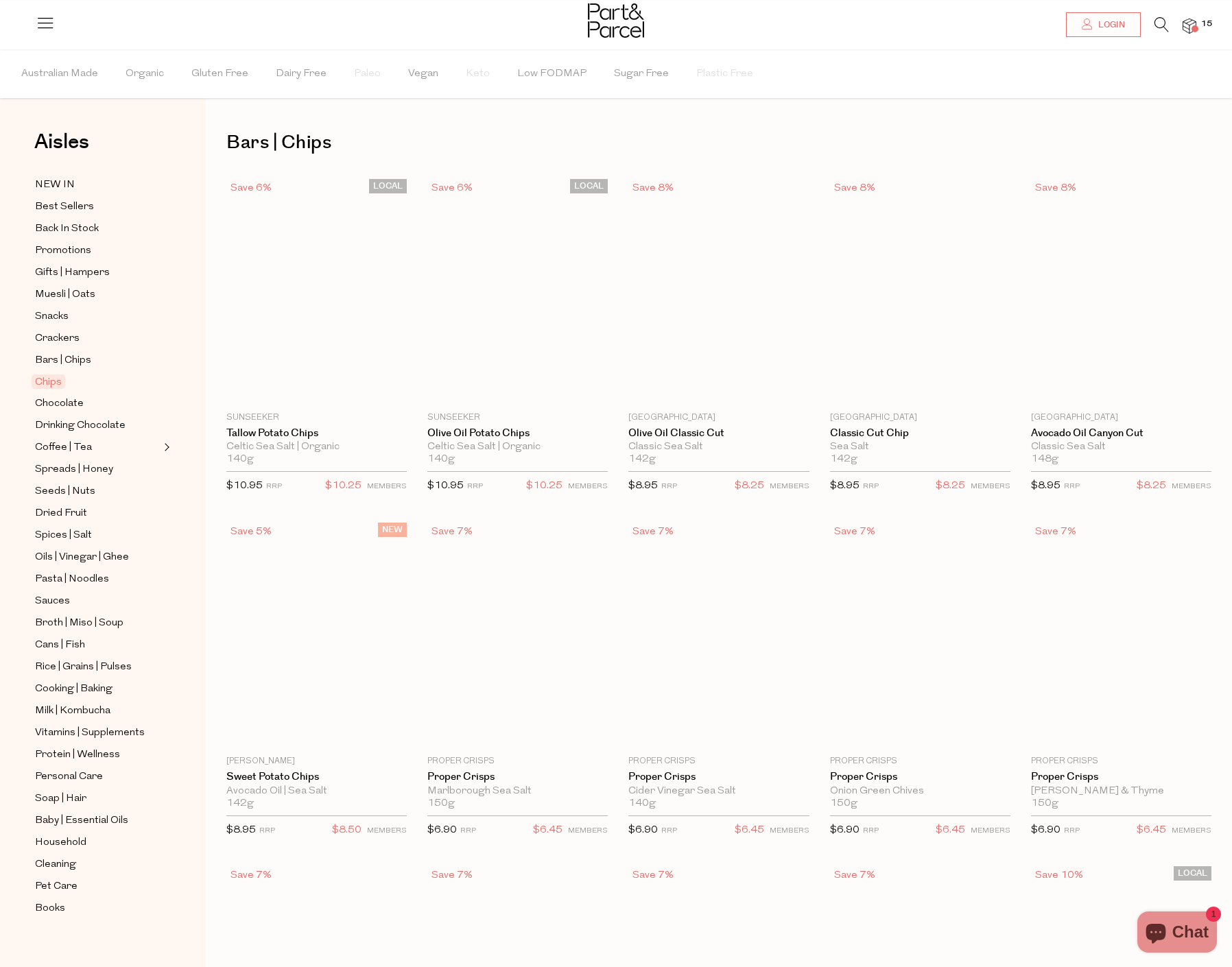
type input "2"
type input "5"
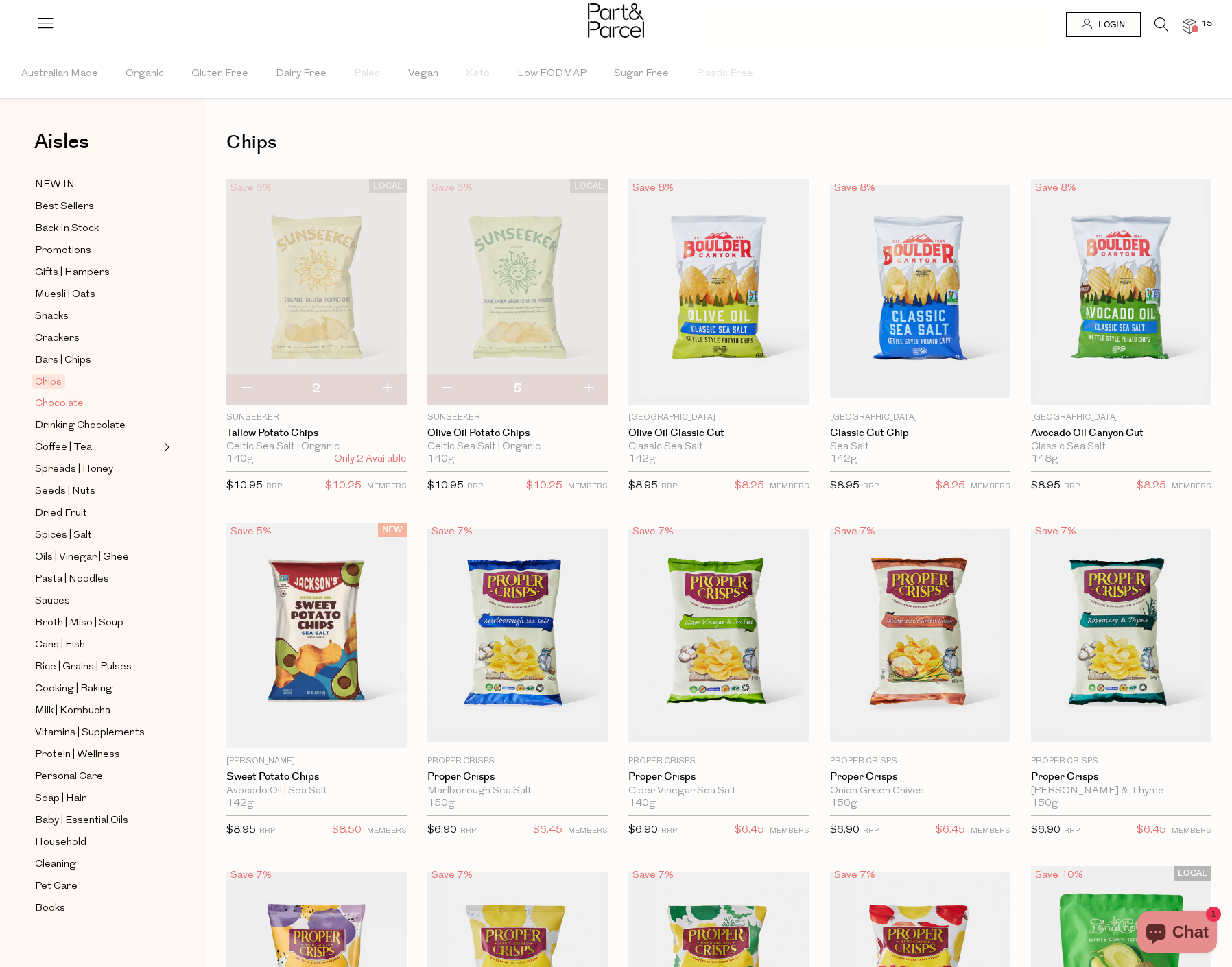
click at [59, 397] on span "Chocolate" at bounding box center [59, 404] width 49 height 17
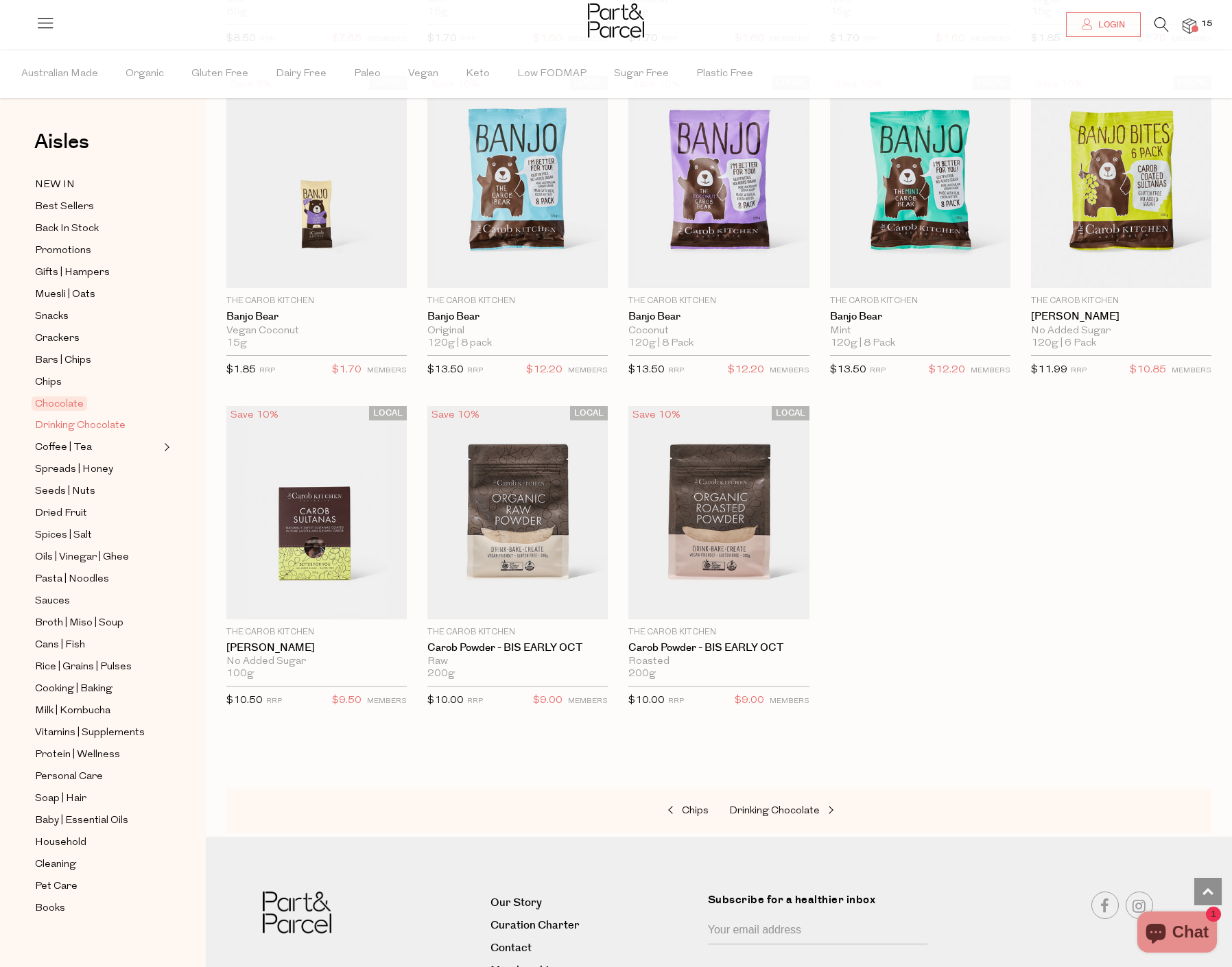
click at [94, 423] on span "Drinking Chocolate" at bounding box center [81, 426] width 91 height 17
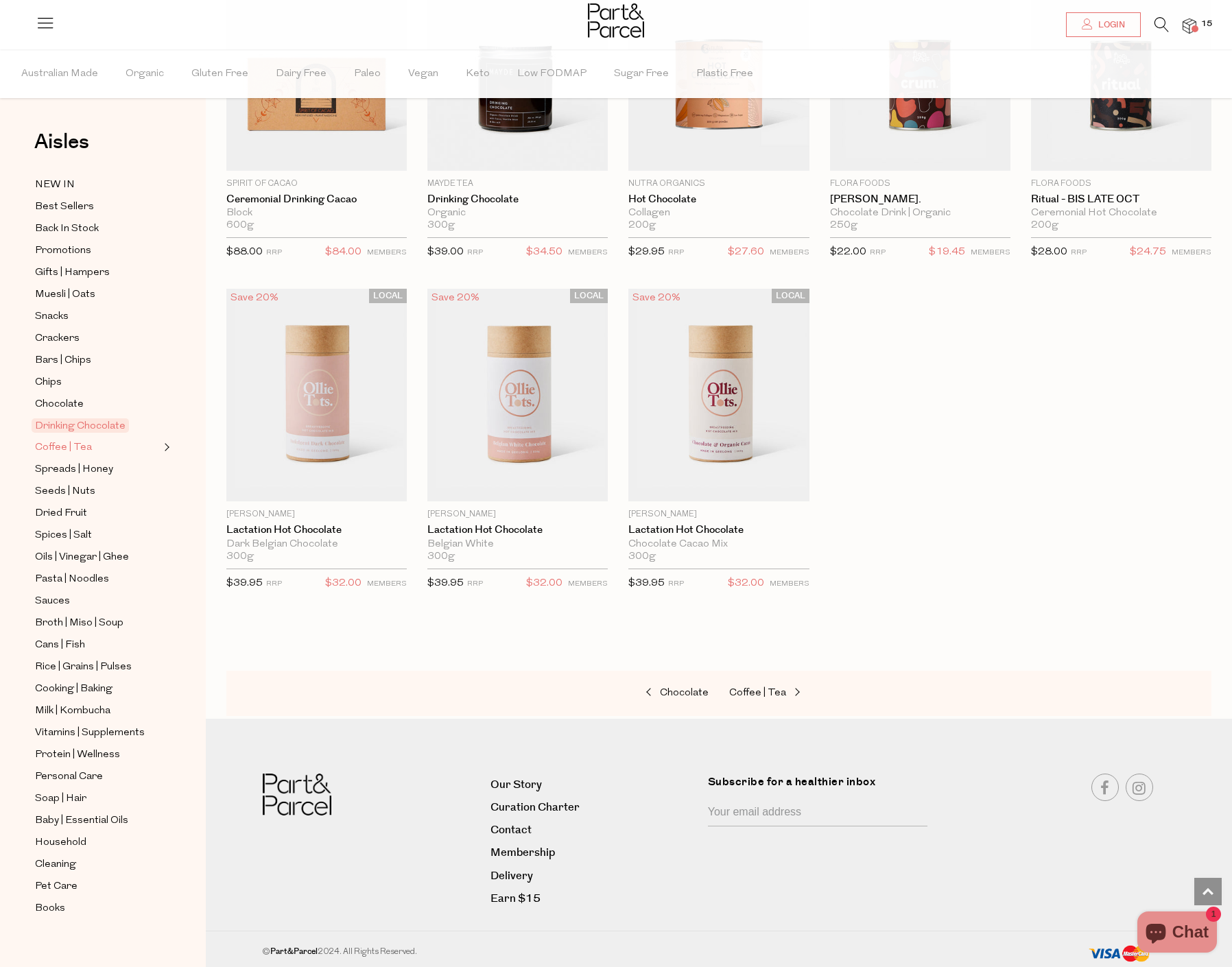
click at [76, 440] on span "Coffee | Tea" at bounding box center [64, 448] width 57 height 17
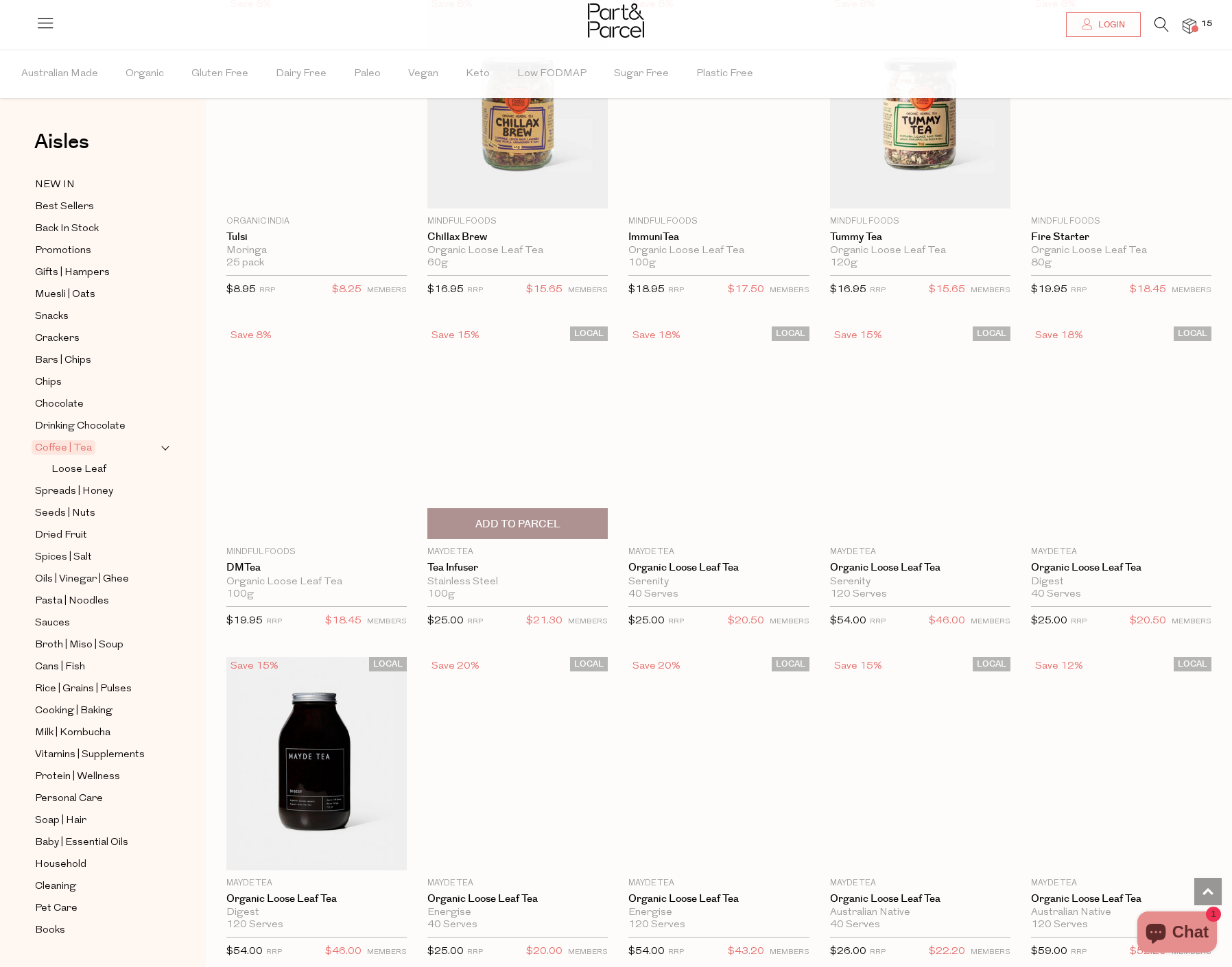
scroll to position [2743, 0]
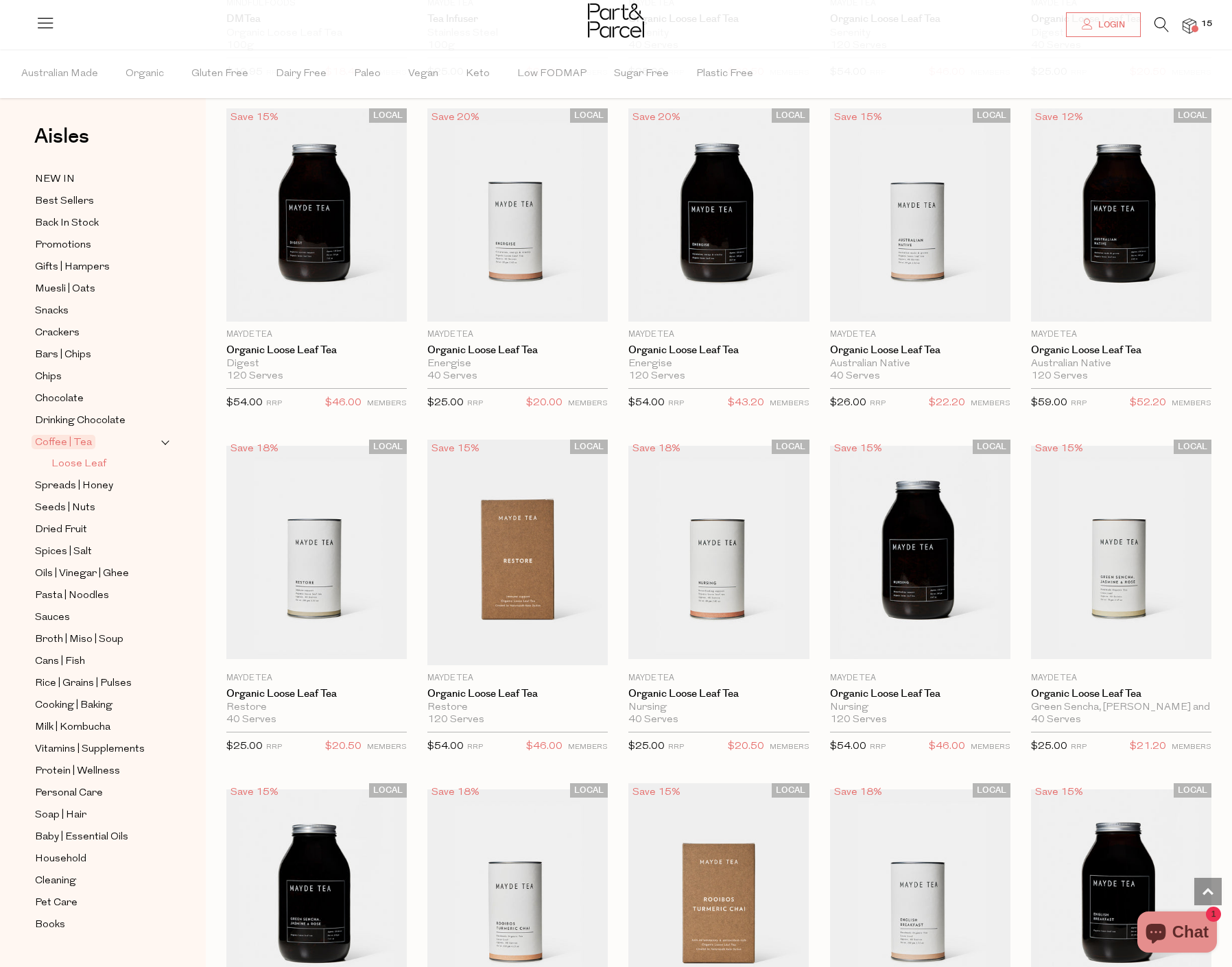
scroll to position [8, 0]
click at [78, 476] on span "Spreads | Honey" at bounding box center [74, 484] width 78 height 17
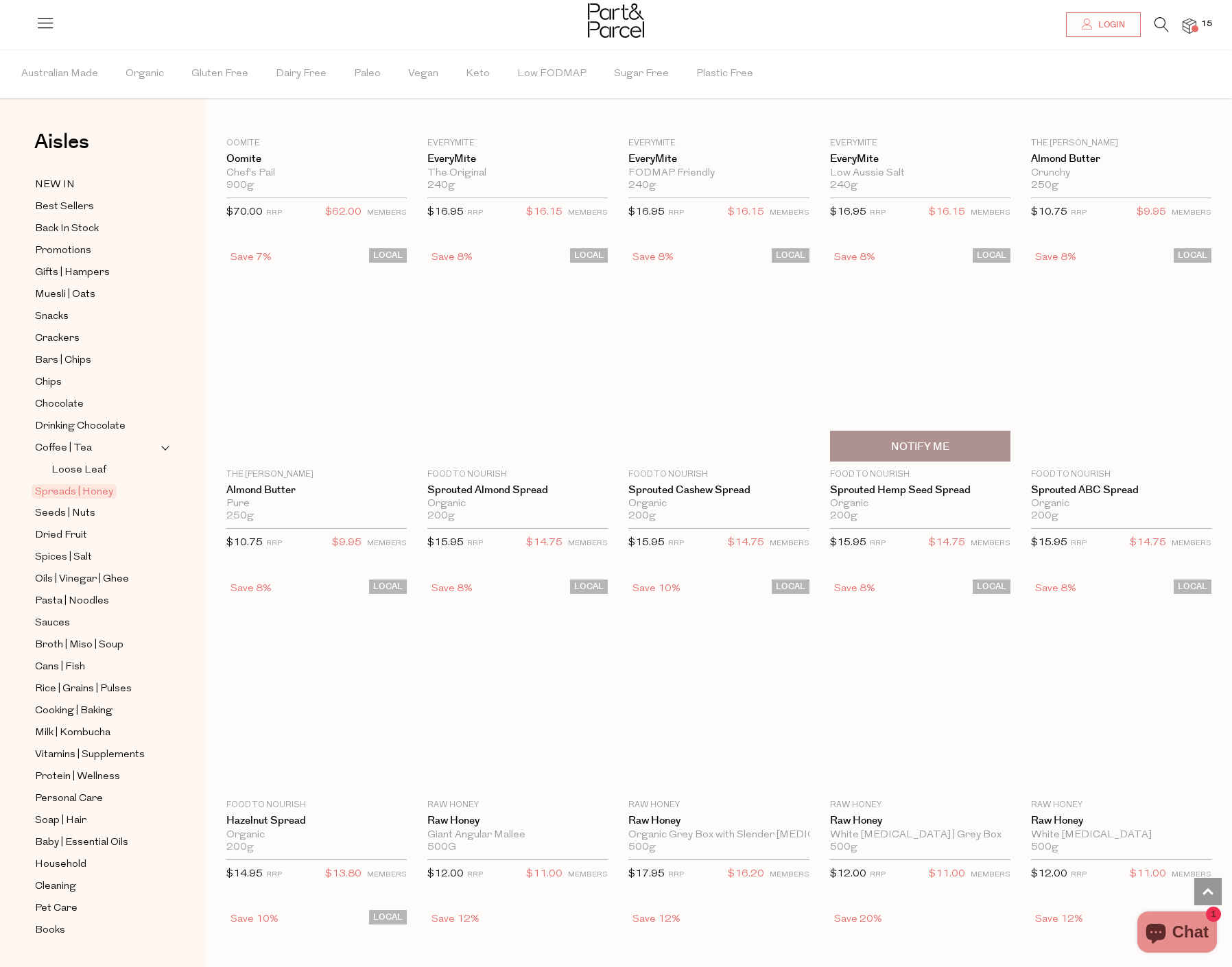
scroll to position [1715, 0]
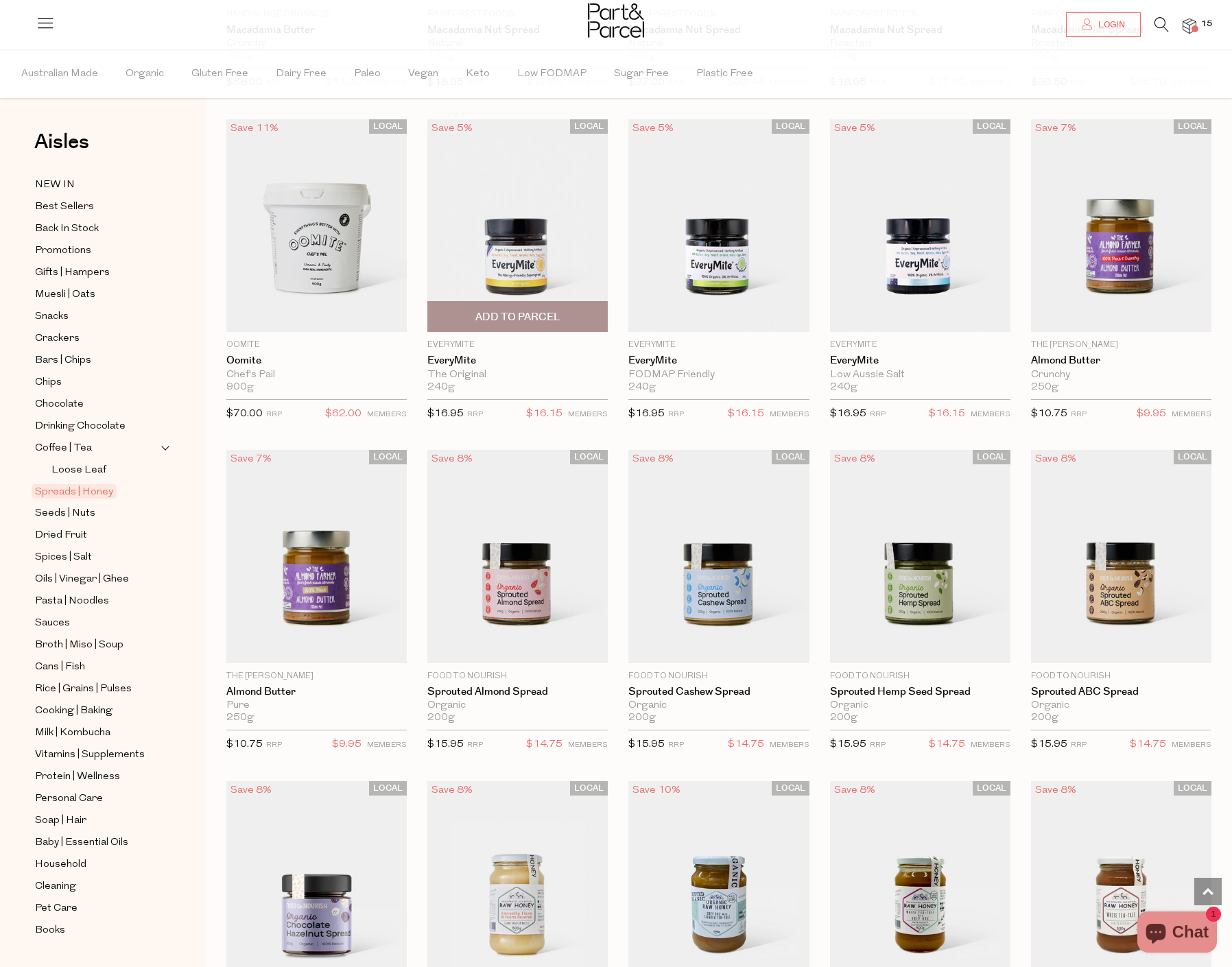
click at [538, 243] on img at bounding box center [517, 225] width 180 height 213
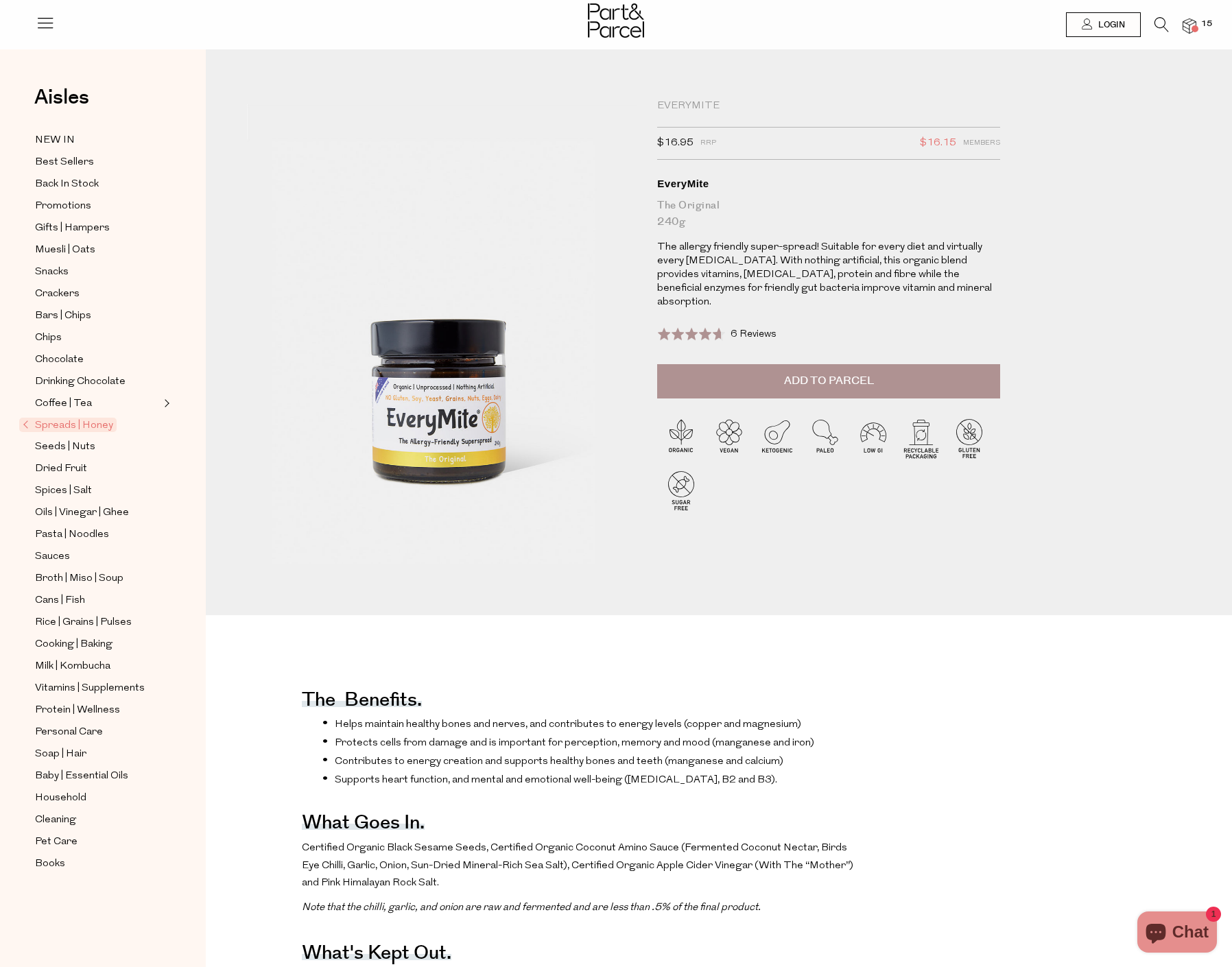
drag, startPoint x: 902, startPoint y: 262, endPoint x: 878, endPoint y: 264, distance: 24.1
drag, startPoint x: 878, startPoint y: 264, endPoint x: 866, endPoint y: 261, distance: 12.4
drag, startPoint x: 866, startPoint y: 261, endPoint x: 840, endPoint y: 261, distance: 26.0
drag, startPoint x: 840, startPoint y: 261, endPoint x: 821, endPoint y: 264, distance: 19.2
click at [826, 261] on p "The allergy friendly super-spread! Suitable for every diet and virtually every …" at bounding box center [828, 275] width 343 height 68
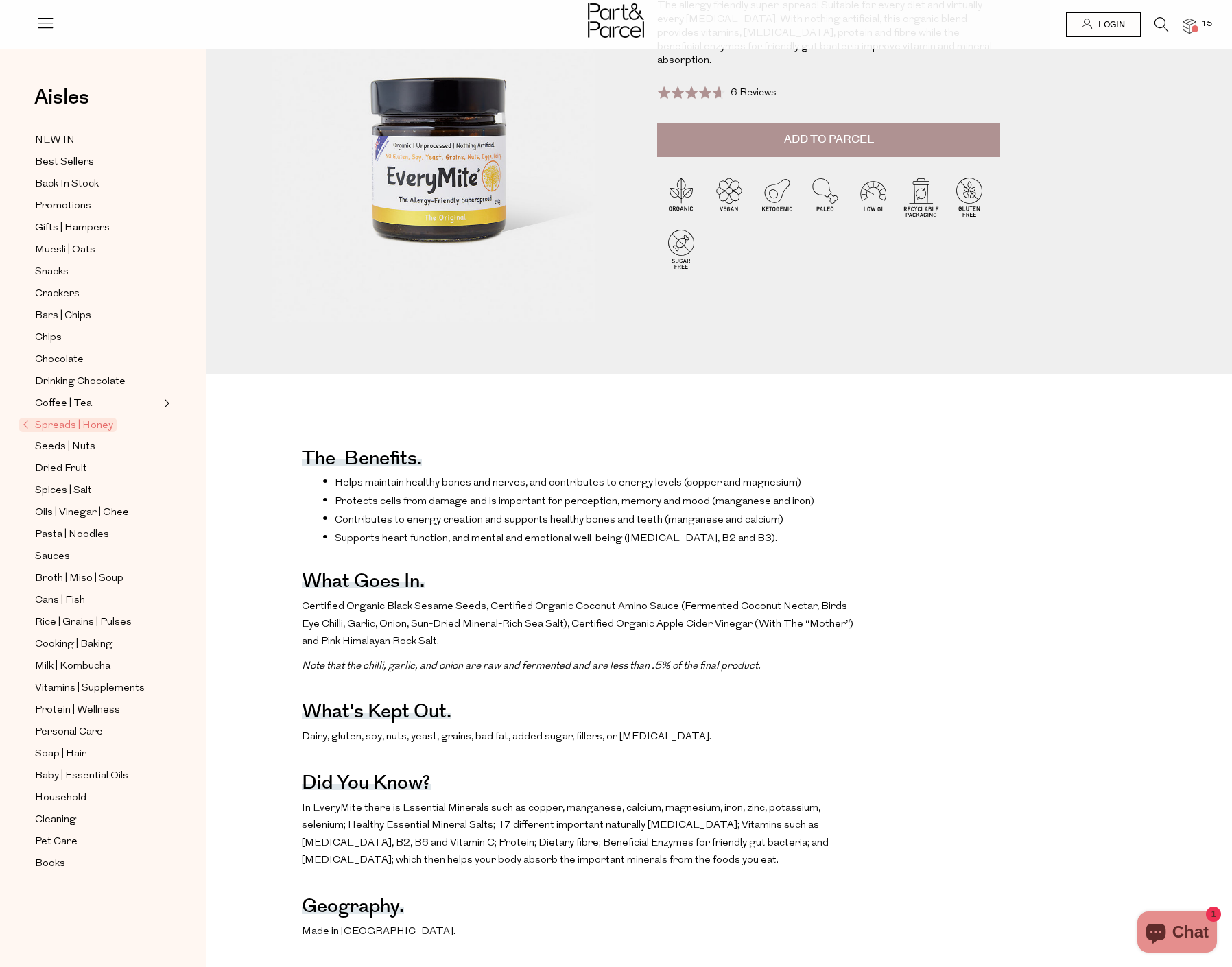
scroll to position [480, 0]
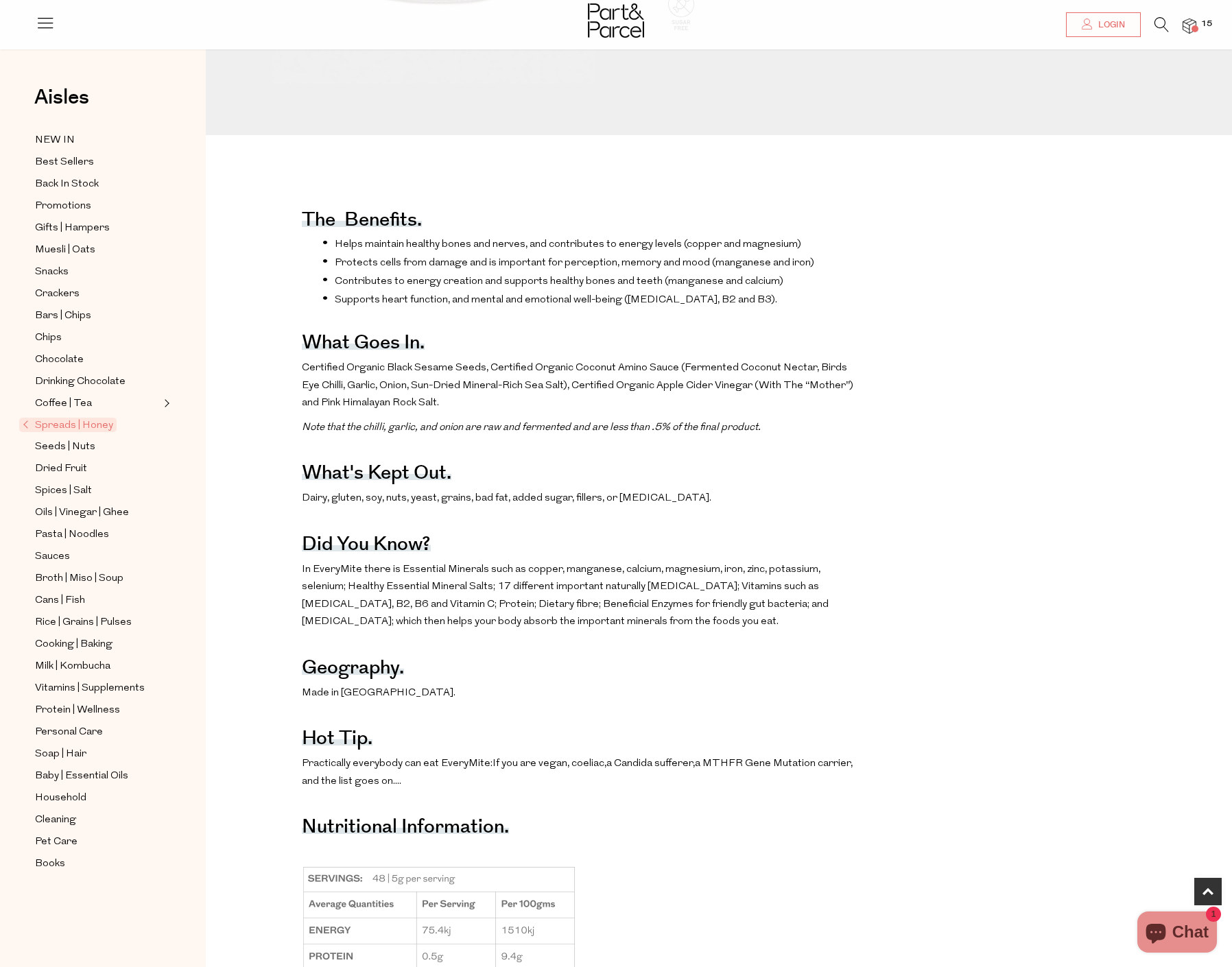
drag, startPoint x: 543, startPoint y: 583, endPoint x: 528, endPoint y: 592, distance: 17.5
drag, startPoint x: 528, startPoint y: 592, endPoint x: 460, endPoint y: 621, distance: 73.9
drag, startPoint x: 460, startPoint y: 621, endPoint x: 487, endPoint y: 623, distance: 27.1
click at [457, 621] on span "In EveryMite there is Essential Minerals such as copper, manganese, calcium, ma…" at bounding box center [565, 596] width 527 height 63
drag, startPoint x: 499, startPoint y: 623, endPoint x: 483, endPoint y: 624, distance: 16.0
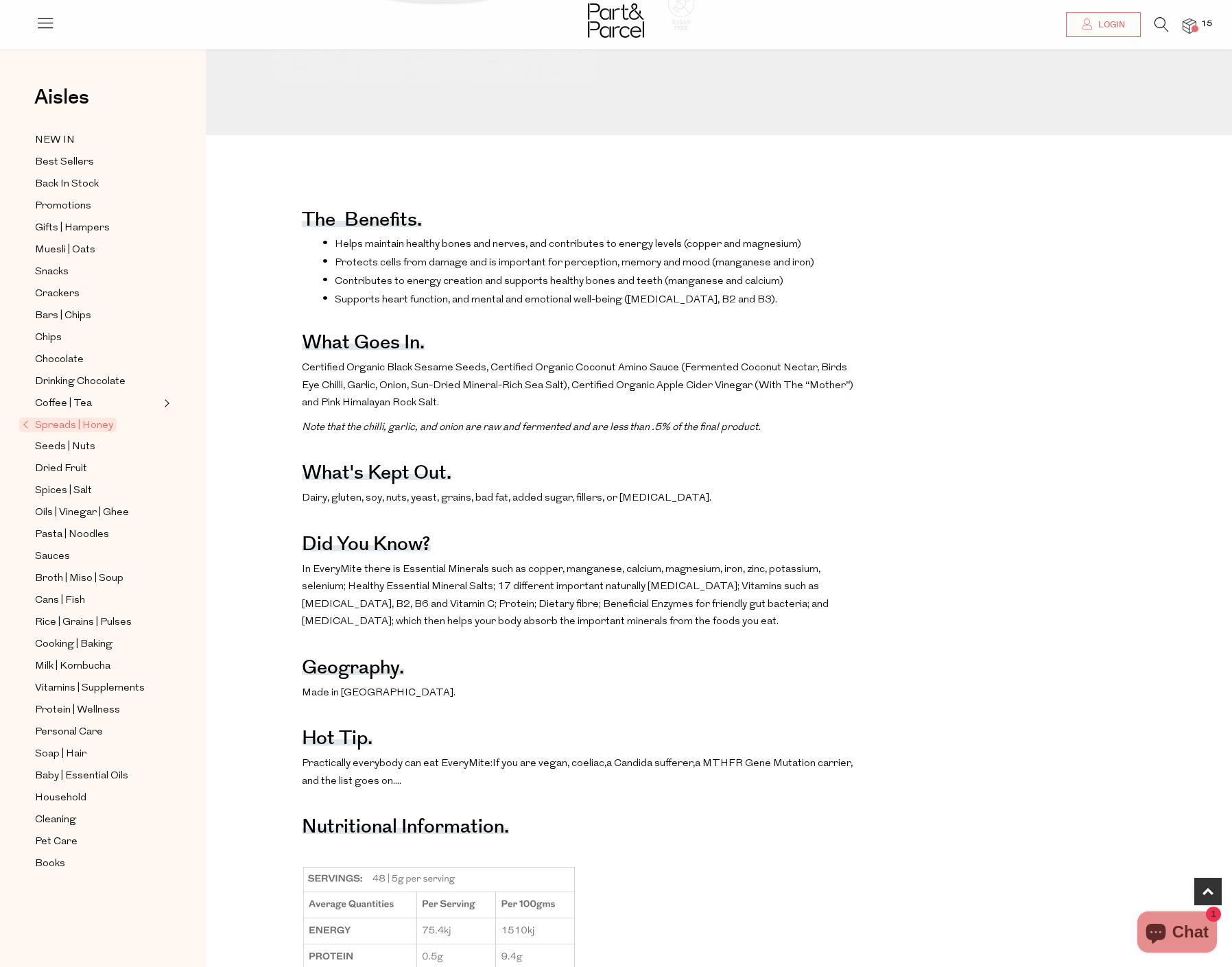
click at [467, 622] on span "In EveryMite there is Essential Minerals such as copper, manganese, calcium, ma…" at bounding box center [565, 596] width 527 height 63
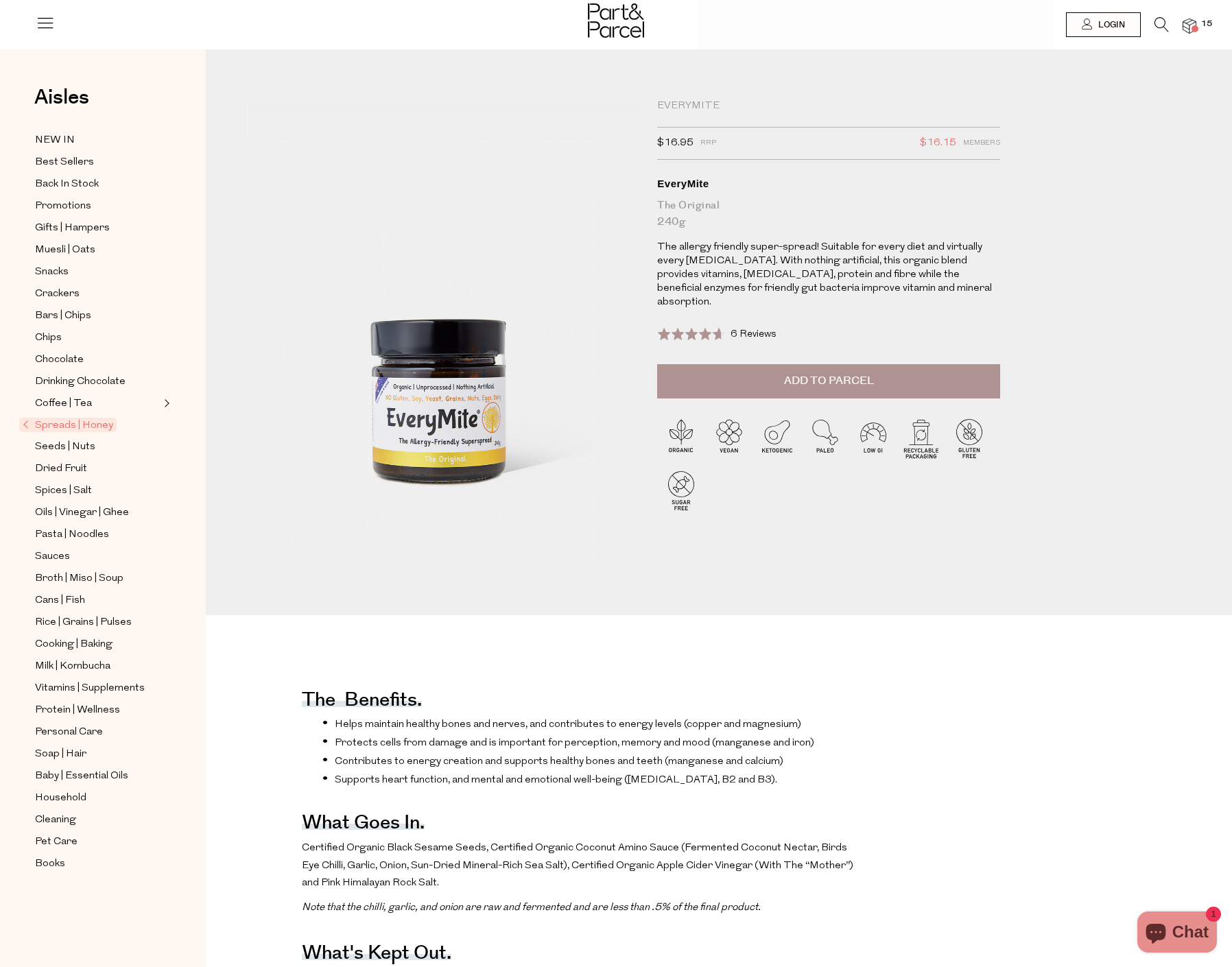
drag, startPoint x: 886, startPoint y: 264, endPoint x: 853, endPoint y: 267, distance: 33.1
drag, startPoint x: 853, startPoint y: 267, endPoint x: 836, endPoint y: 267, distance: 17.0
drag, startPoint x: 836, startPoint y: 267, endPoint x: 812, endPoint y: 267, distance: 24.0
click at [811, 266] on p "The allergy friendly super-spread! Suitable for every diet and virtually every …" at bounding box center [828, 275] width 343 height 68
drag, startPoint x: 811, startPoint y: 267, endPoint x: 803, endPoint y: 266, distance: 8.1
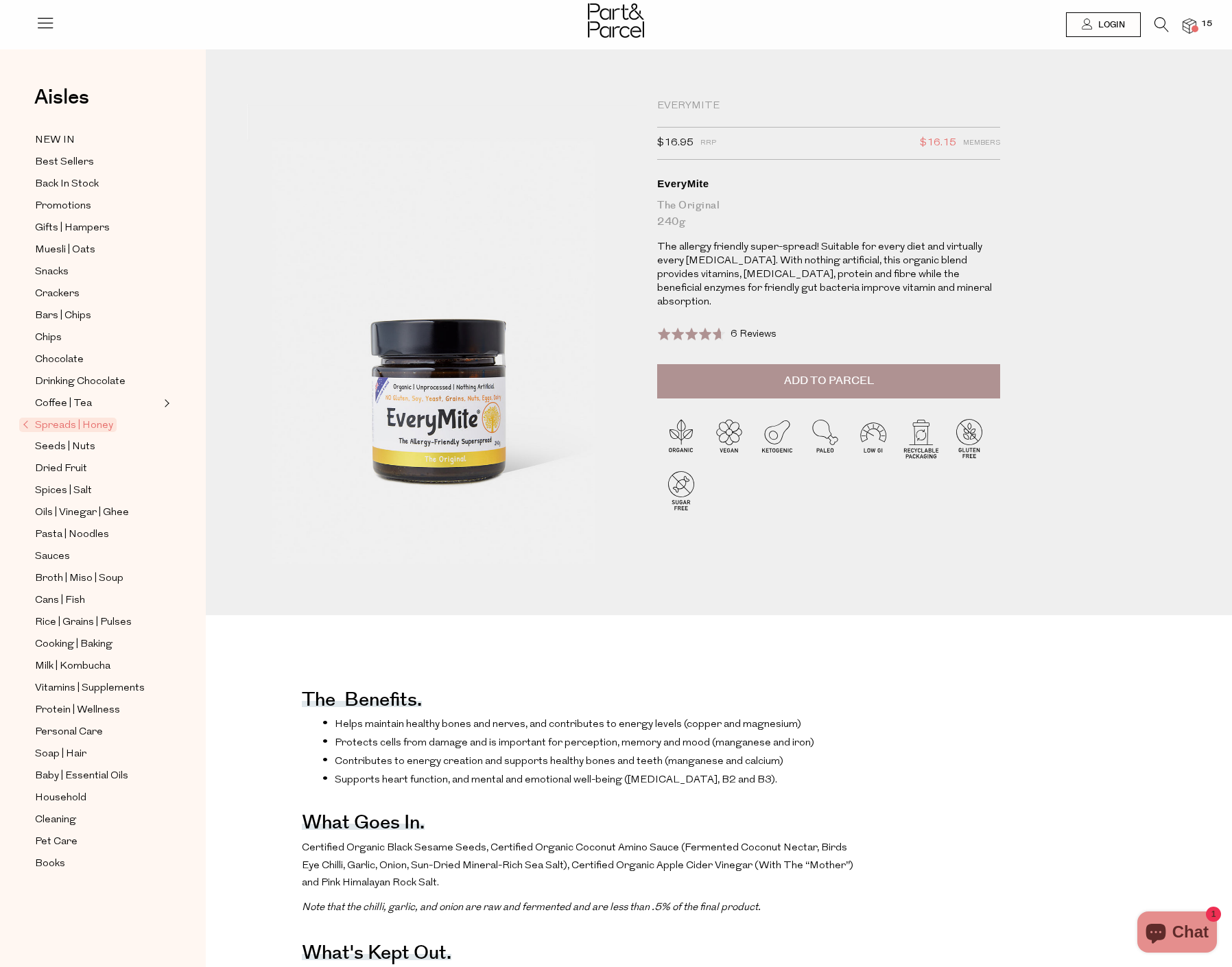
click at [803, 266] on p "The allergy friendly super-spread! Suitable for every diet and virtually every …" at bounding box center [828, 275] width 343 height 68
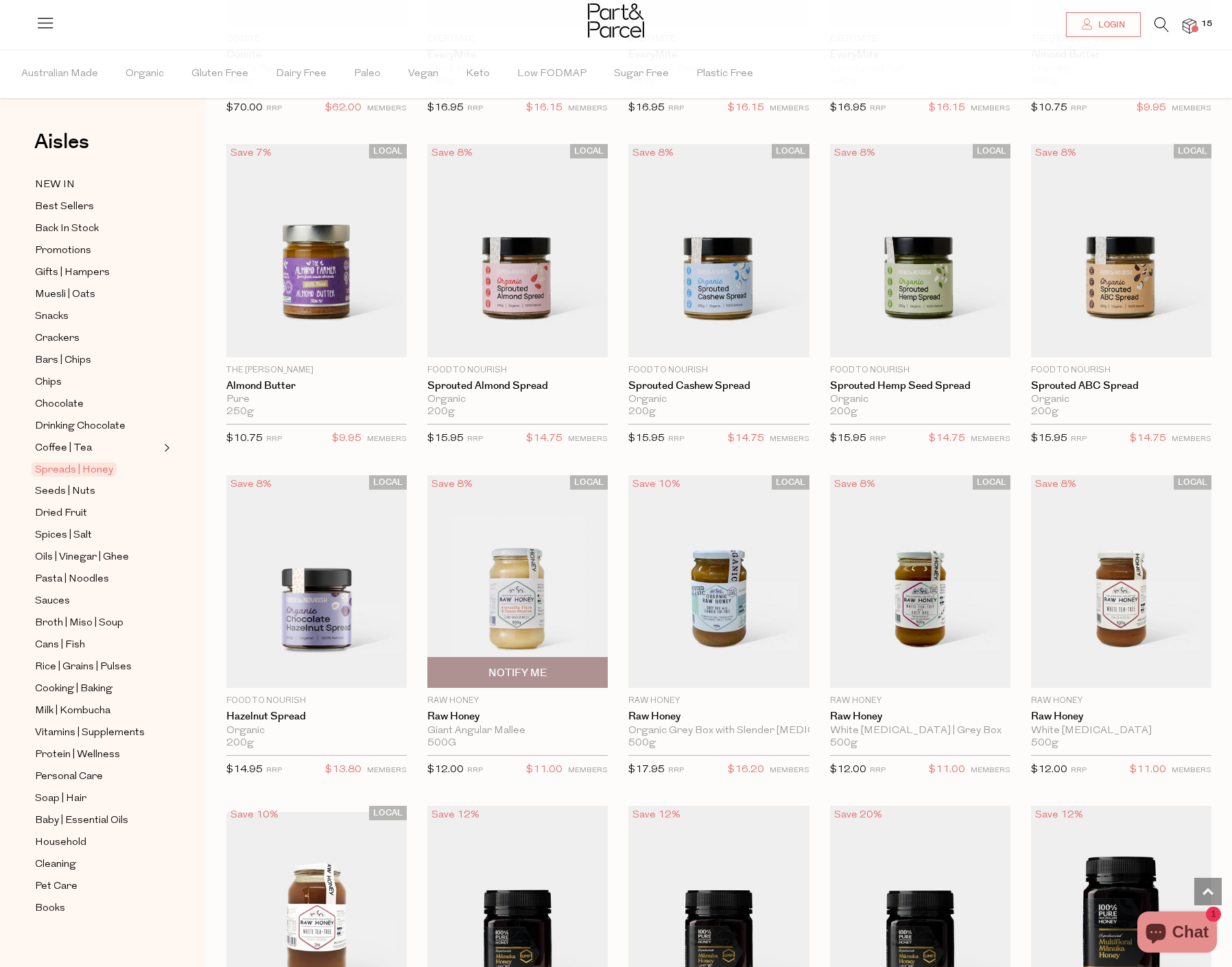
scroll to position [1769, 0]
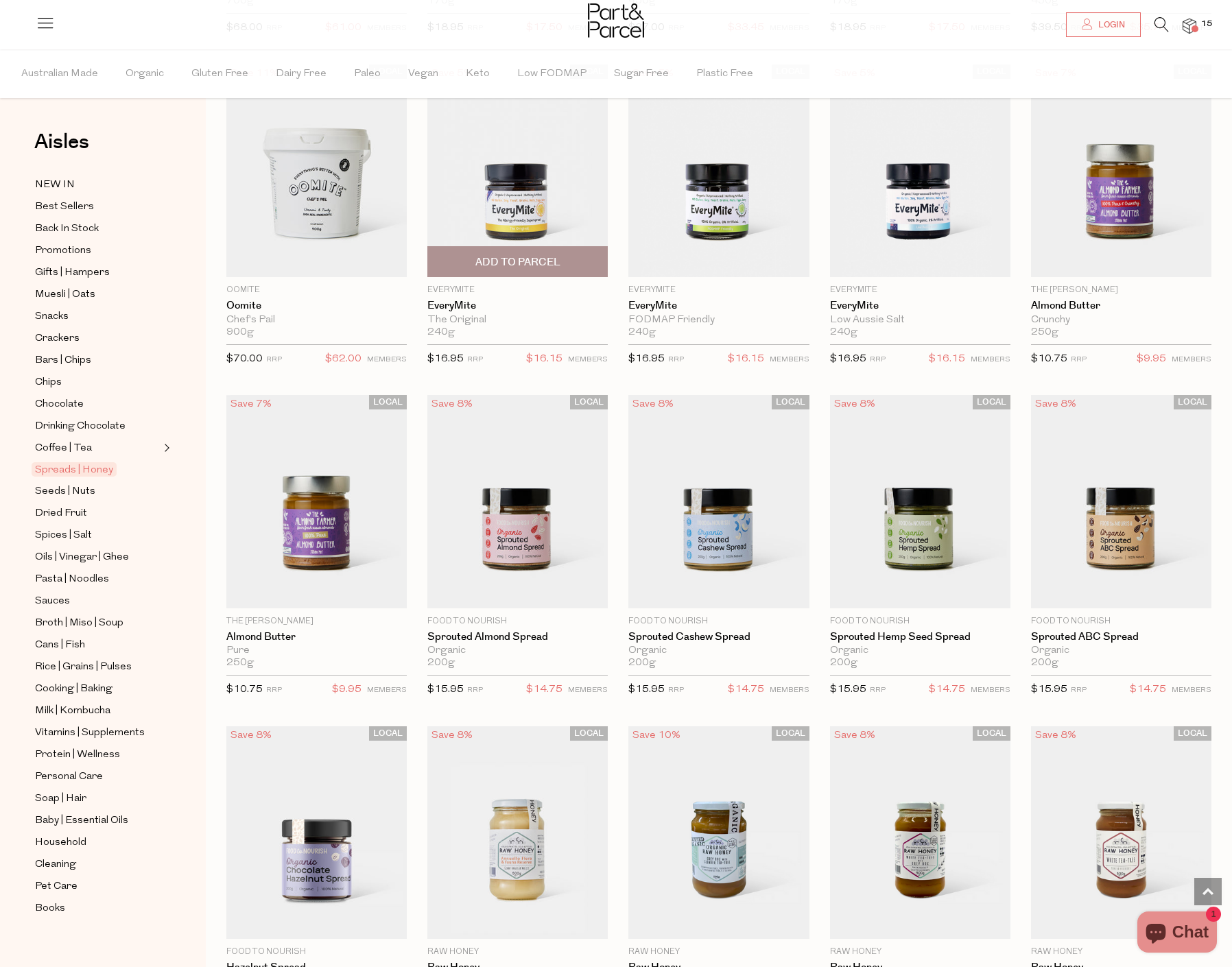
click at [552, 211] on img at bounding box center [517, 170] width 180 height 213
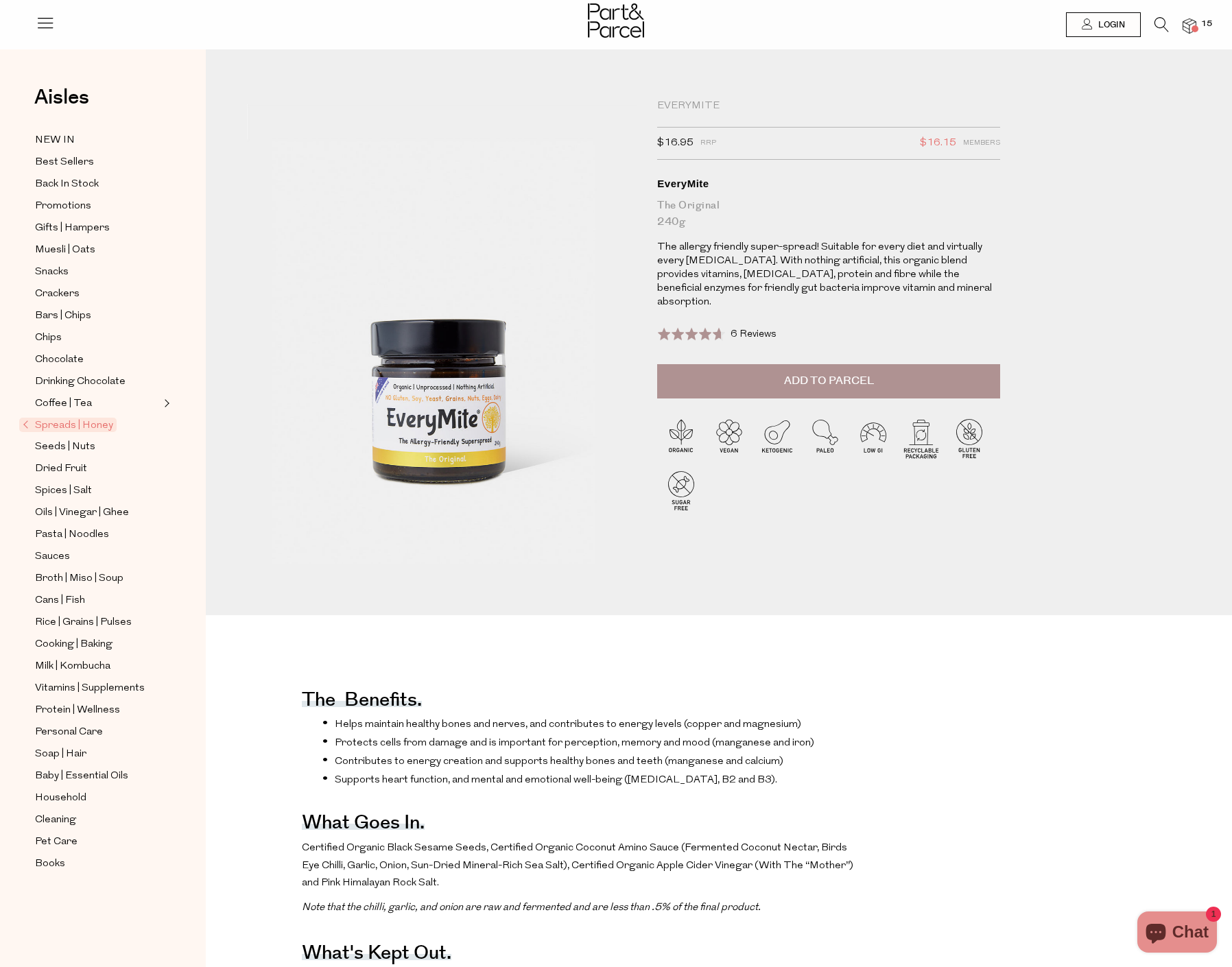
drag, startPoint x: 543, startPoint y: 764, endPoint x: 512, endPoint y: 770, distance: 31.6
click at [504, 767] on span "Contributes to energy creation and supports healthy bones and teeth (manganese …" at bounding box center [559, 761] width 449 height 10
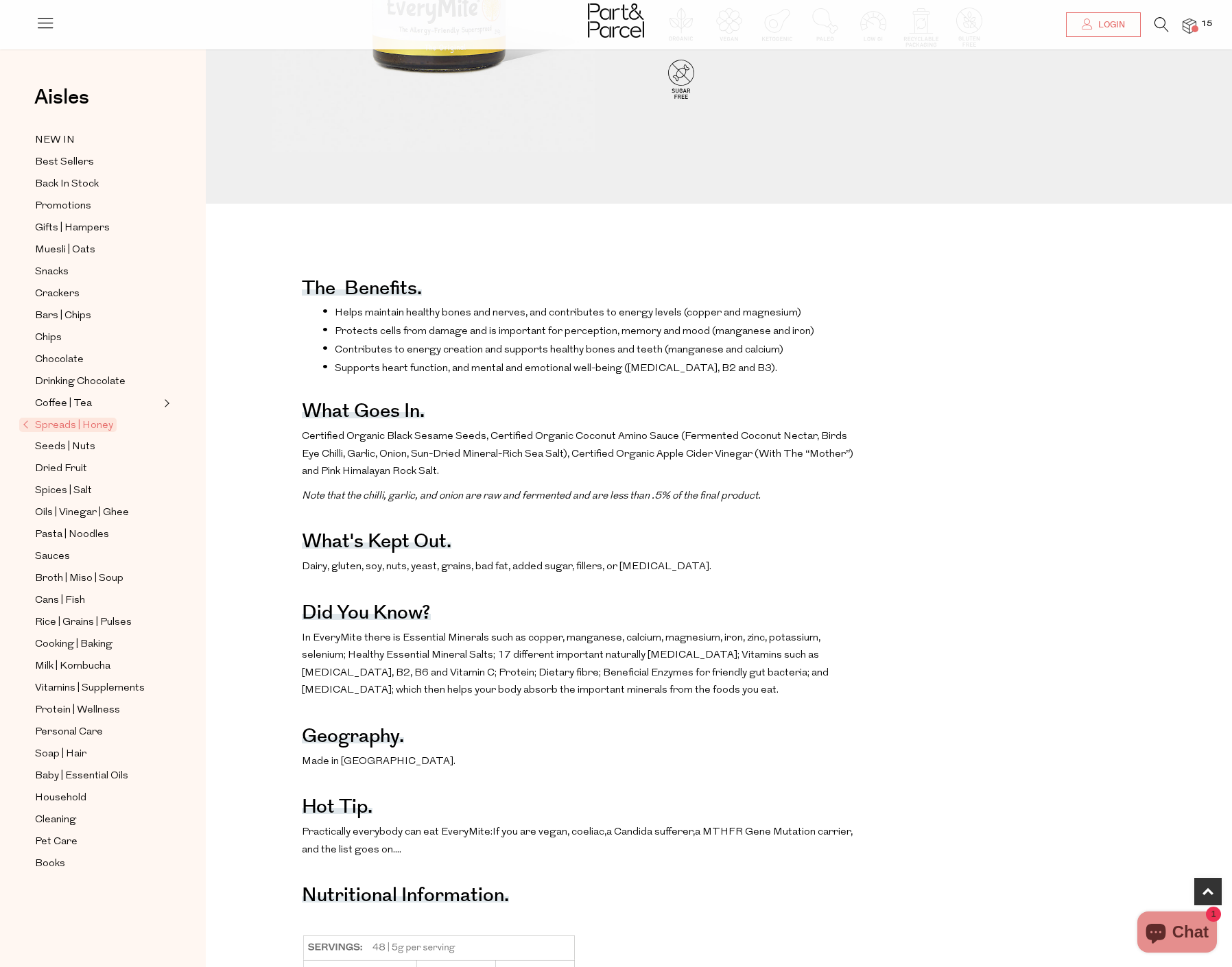
drag, startPoint x: 510, startPoint y: 645, endPoint x: 502, endPoint y: 640, distance: 9.4
drag, startPoint x: 502, startPoint y: 640, endPoint x: 454, endPoint y: 588, distance: 70.8
drag, startPoint x: 452, startPoint y: 583, endPoint x: 430, endPoint y: 605, distance: 31.1
click at [449, 576] on p "Dairy, gluten, soy, nuts, yeast, grains, bad fat, added sugar, fillers, or [MED…" at bounding box center [579, 566] width 555 height 18
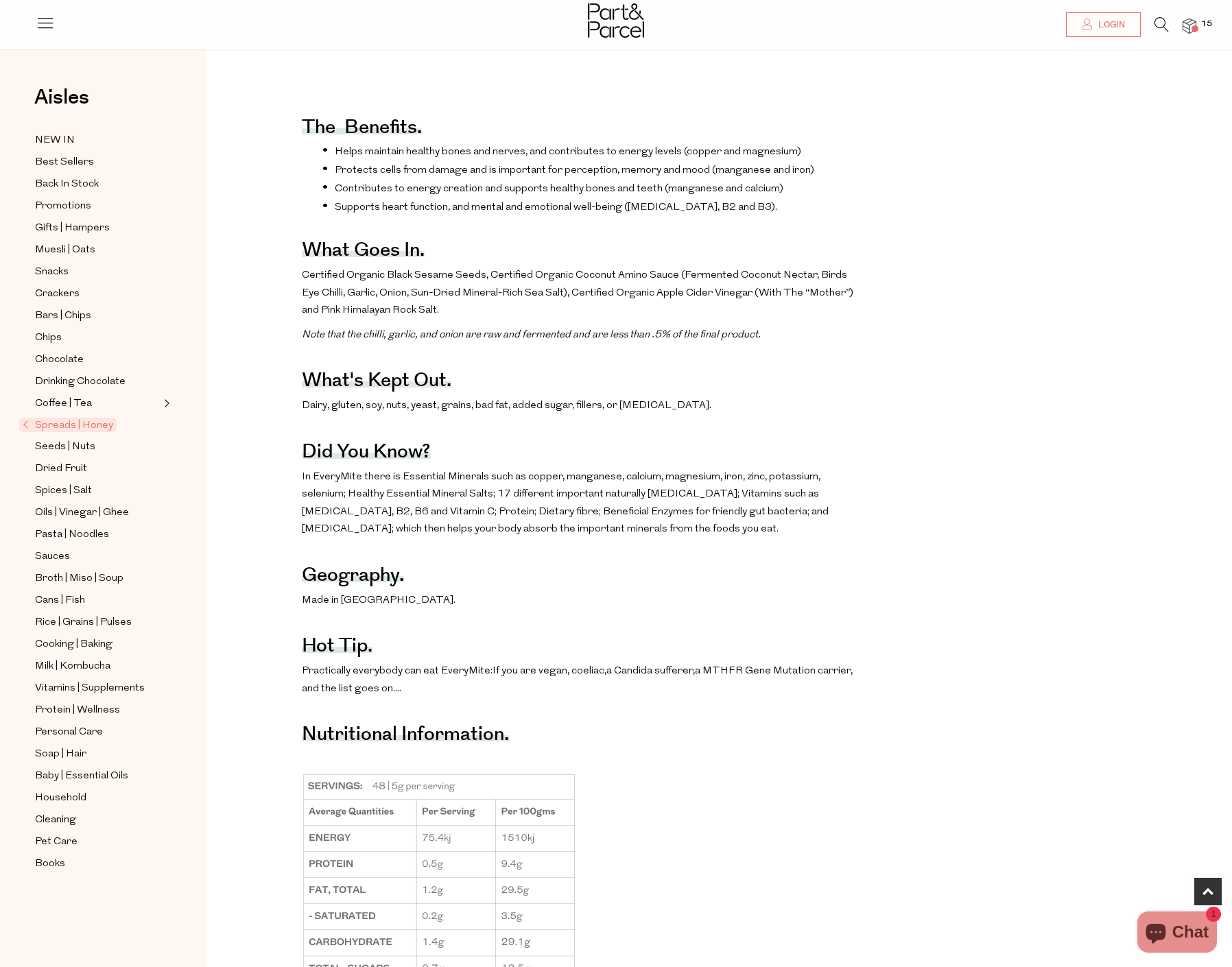
scroll to position [754, 0]
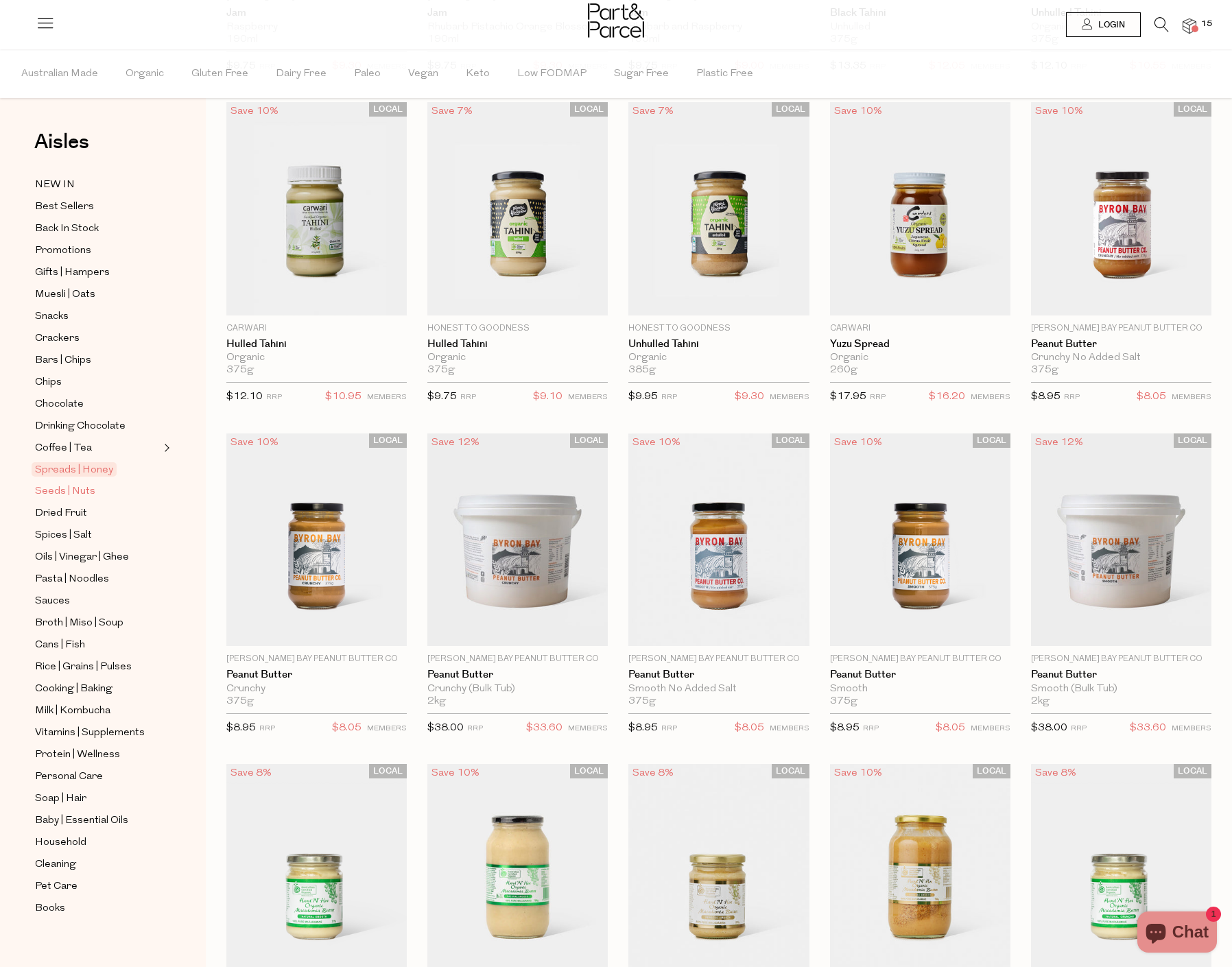
click at [68, 486] on span "Seeds | Nuts" at bounding box center [65, 491] width 60 height 17
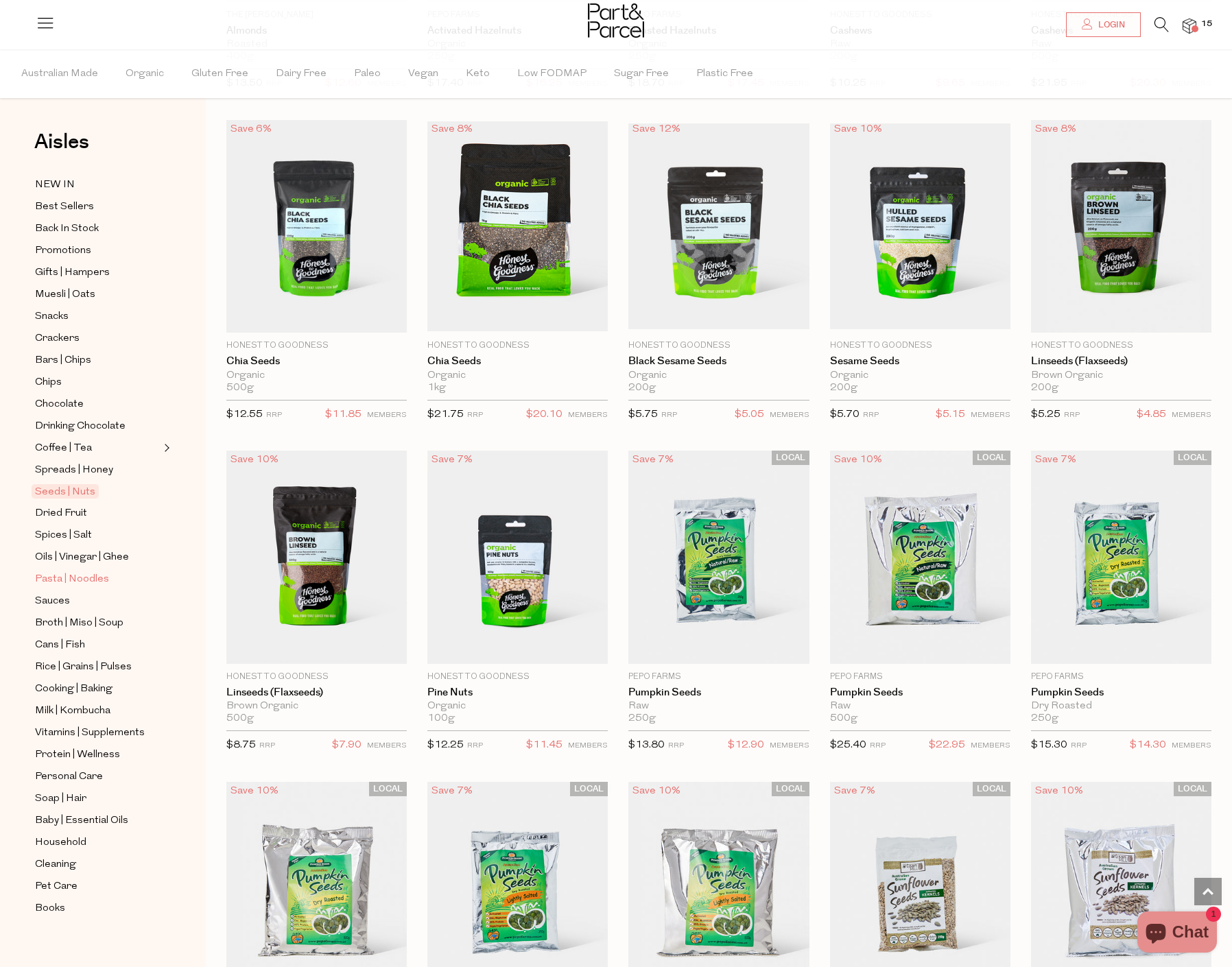
scroll to position [1715, 0]
click at [65, 527] on span "Spices | Salt" at bounding box center [64, 536] width 57 height 17
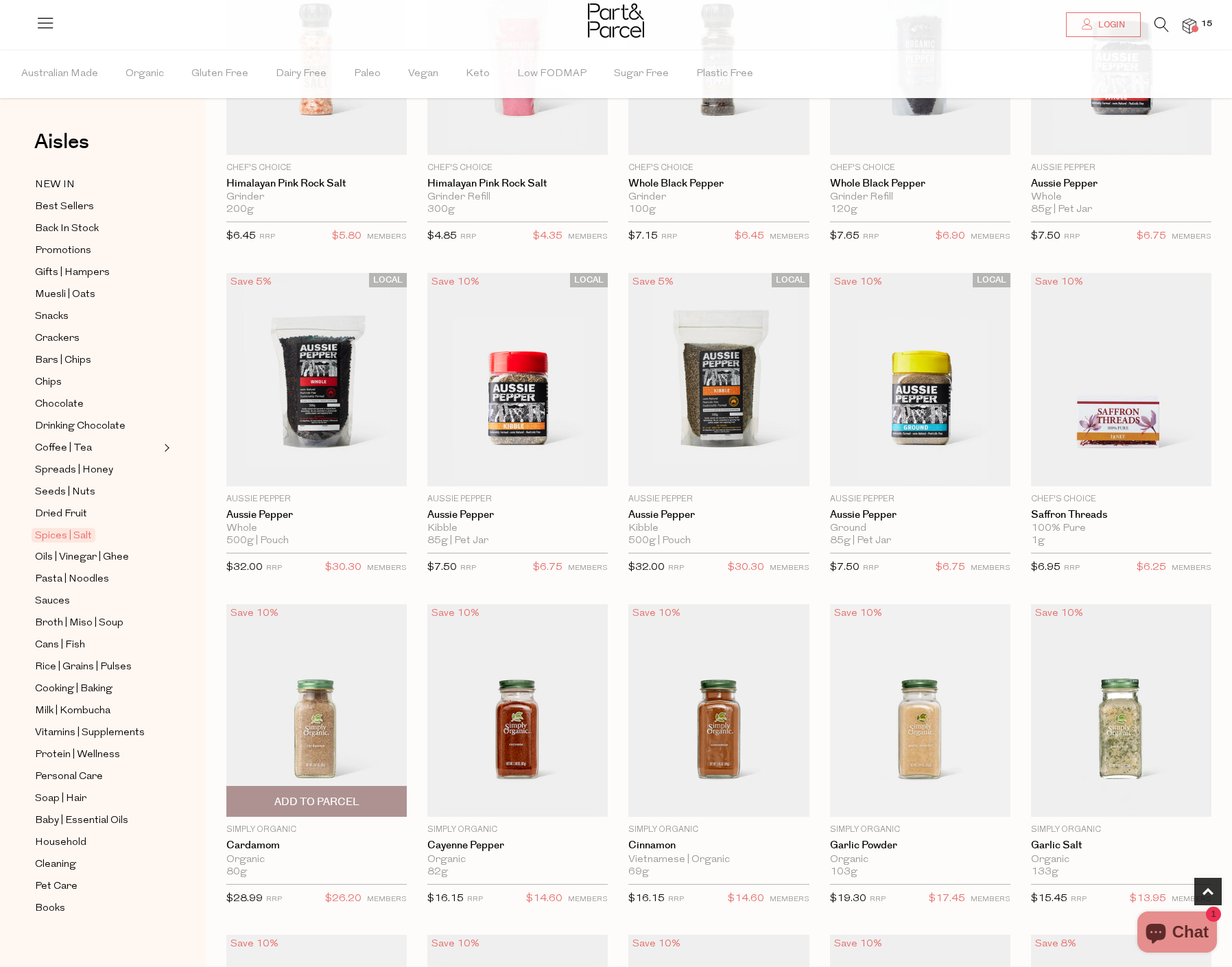
scroll to position [1029, 0]
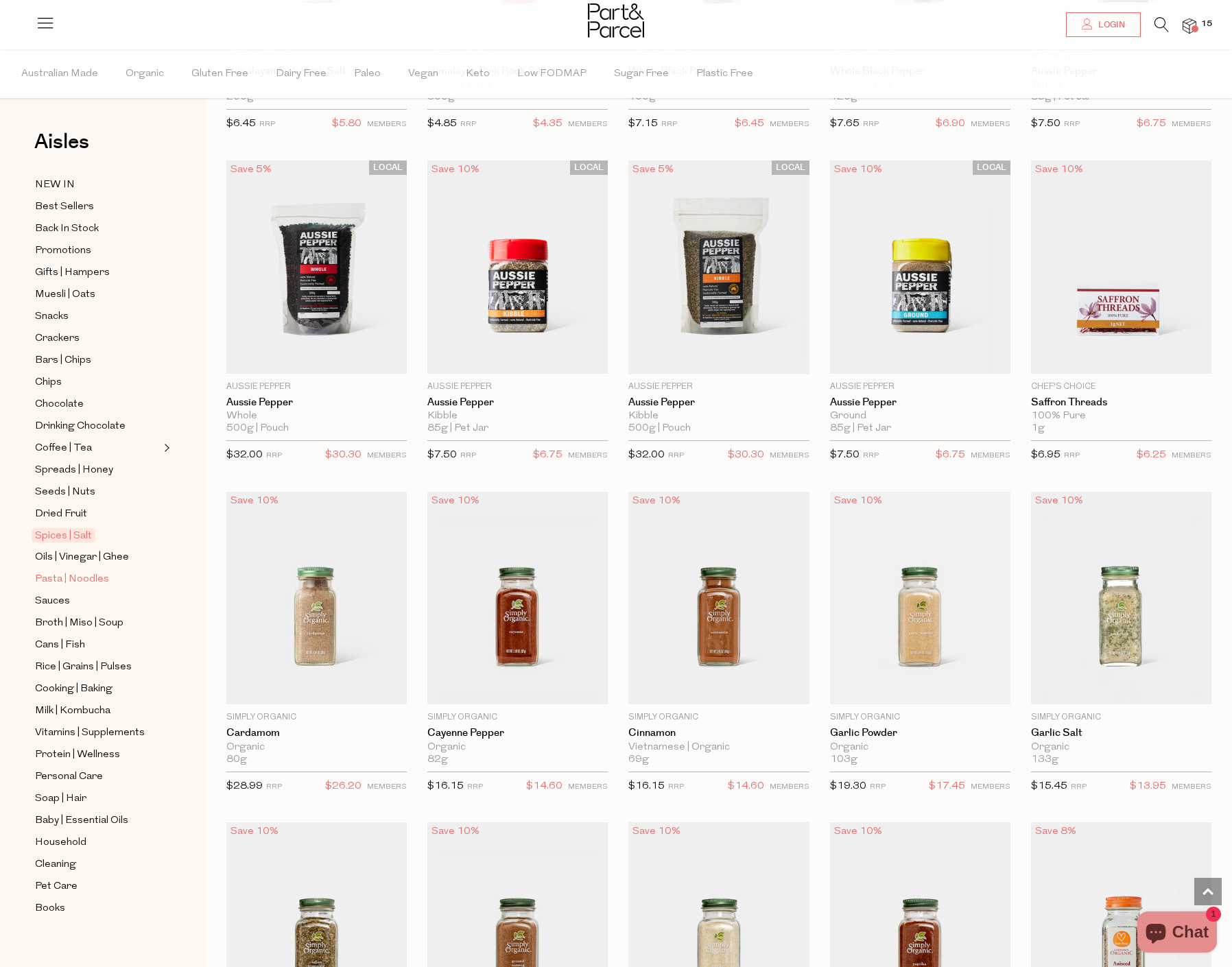
click at [74, 571] on span "Pasta | Noodles" at bounding box center [72, 579] width 74 height 17
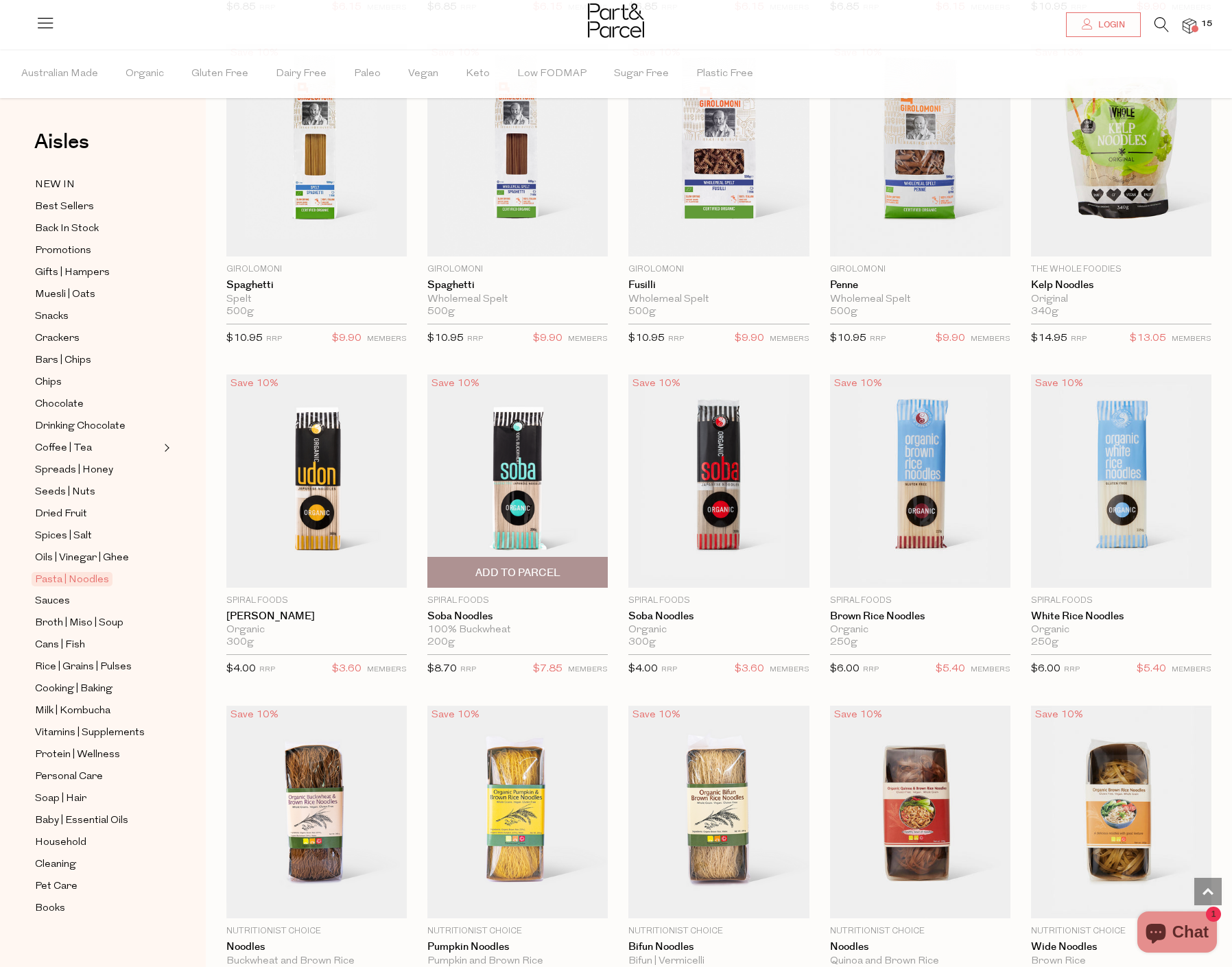
scroll to position [2271, 0]
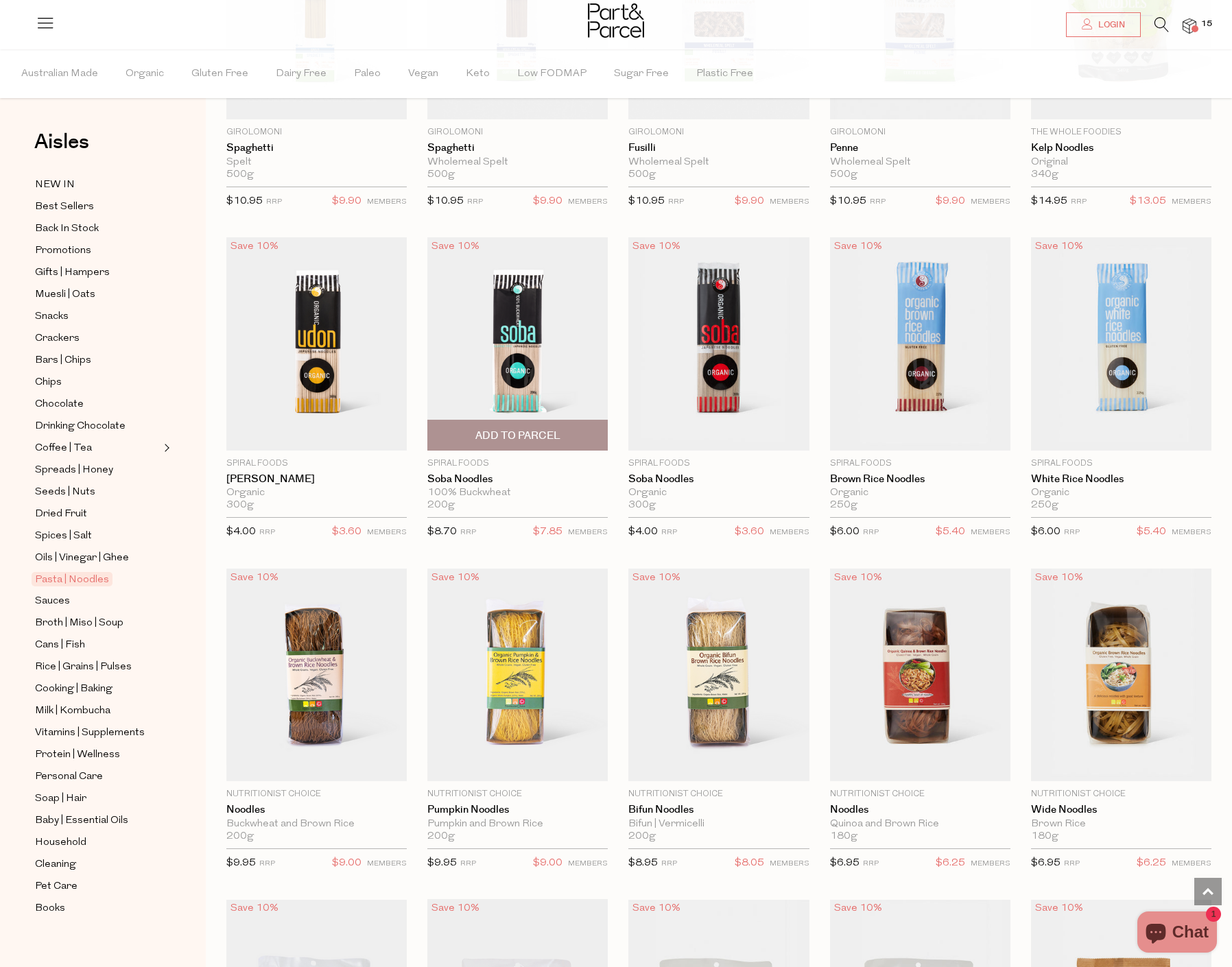
click at [511, 428] on span "Add To Parcel" at bounding box center [518, 436] width 85 height 15
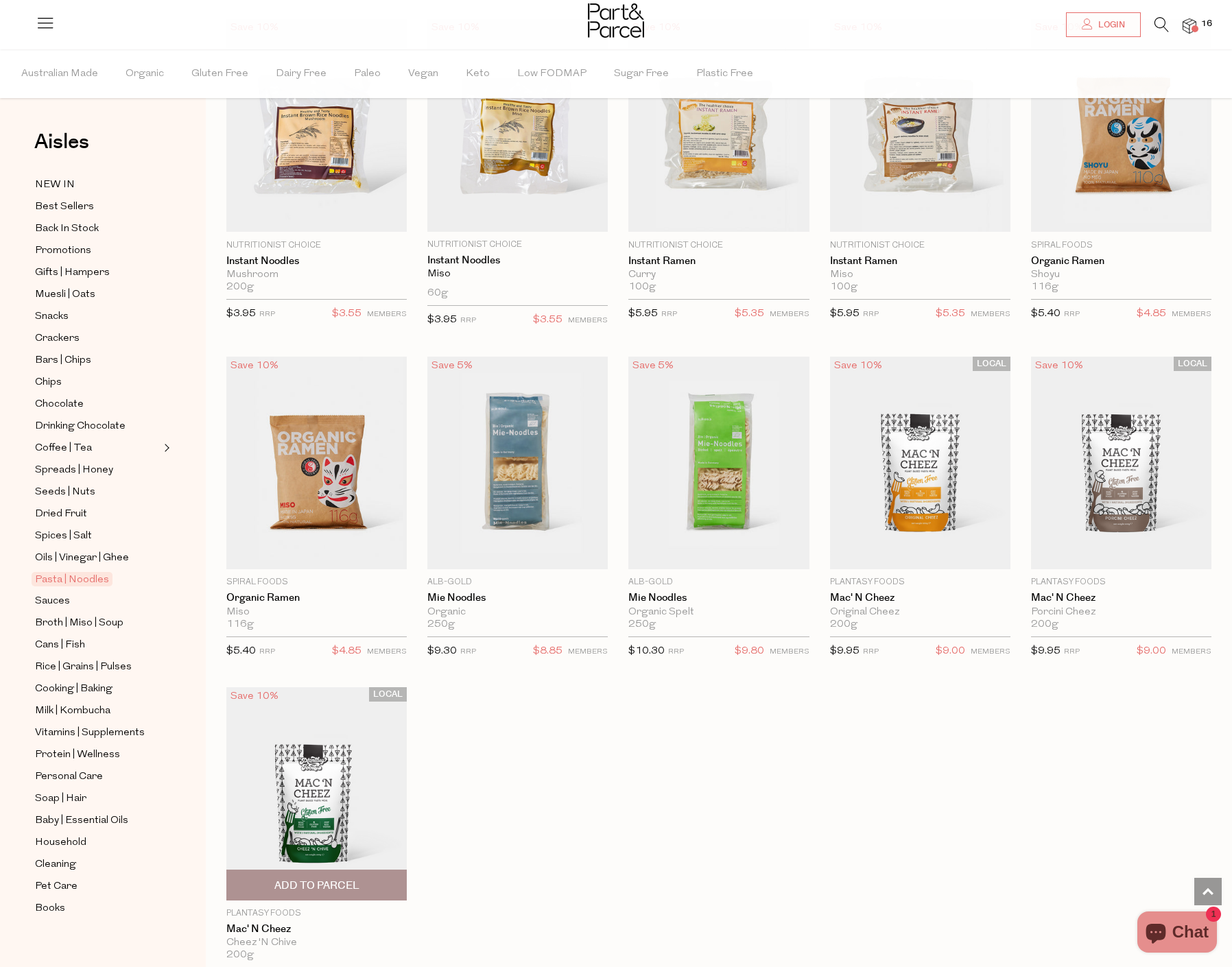
scroll to position [3299, 0]
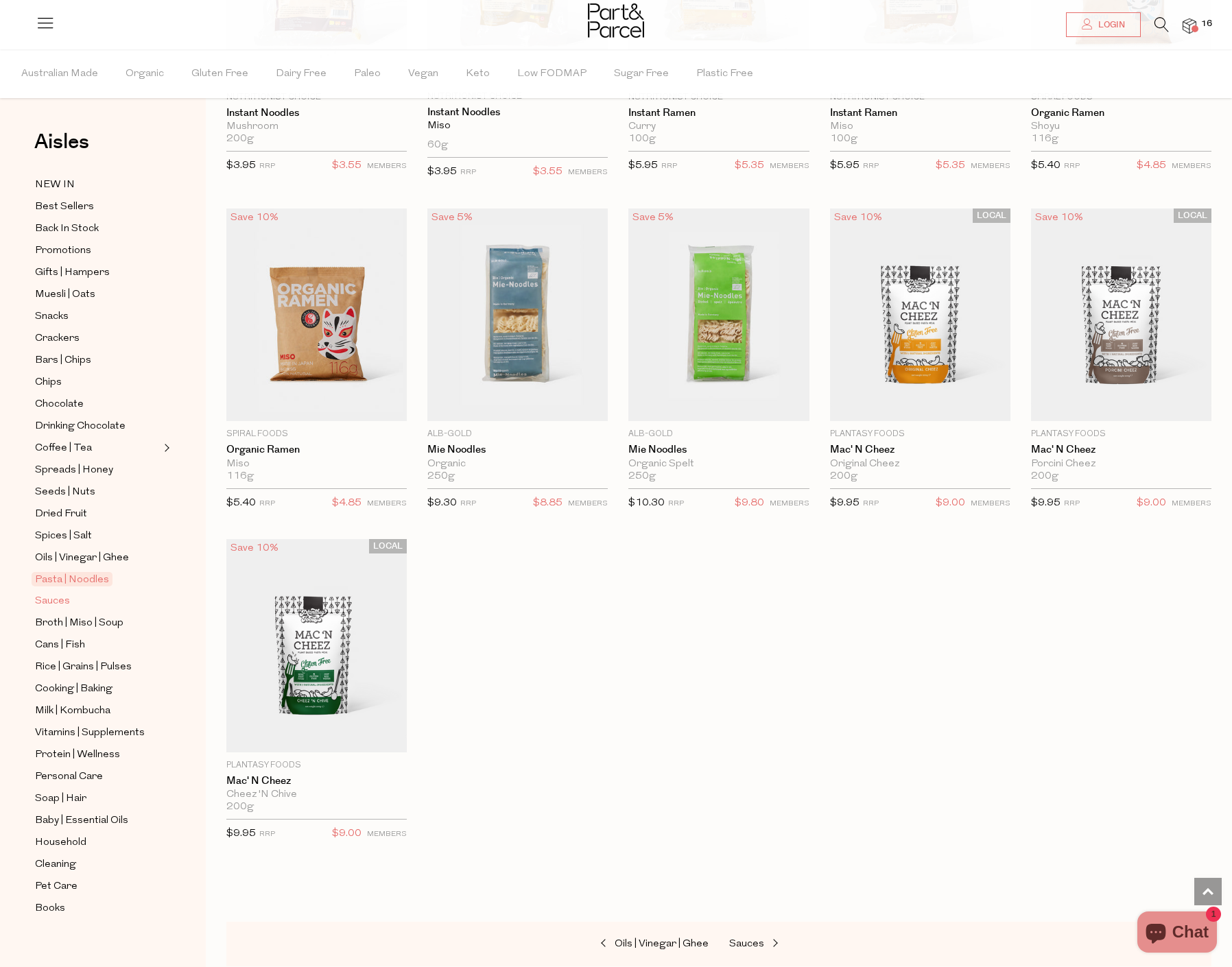
click at [57, 593] on span "Sauces" at bounding box center [53, 601] width 35 height 17
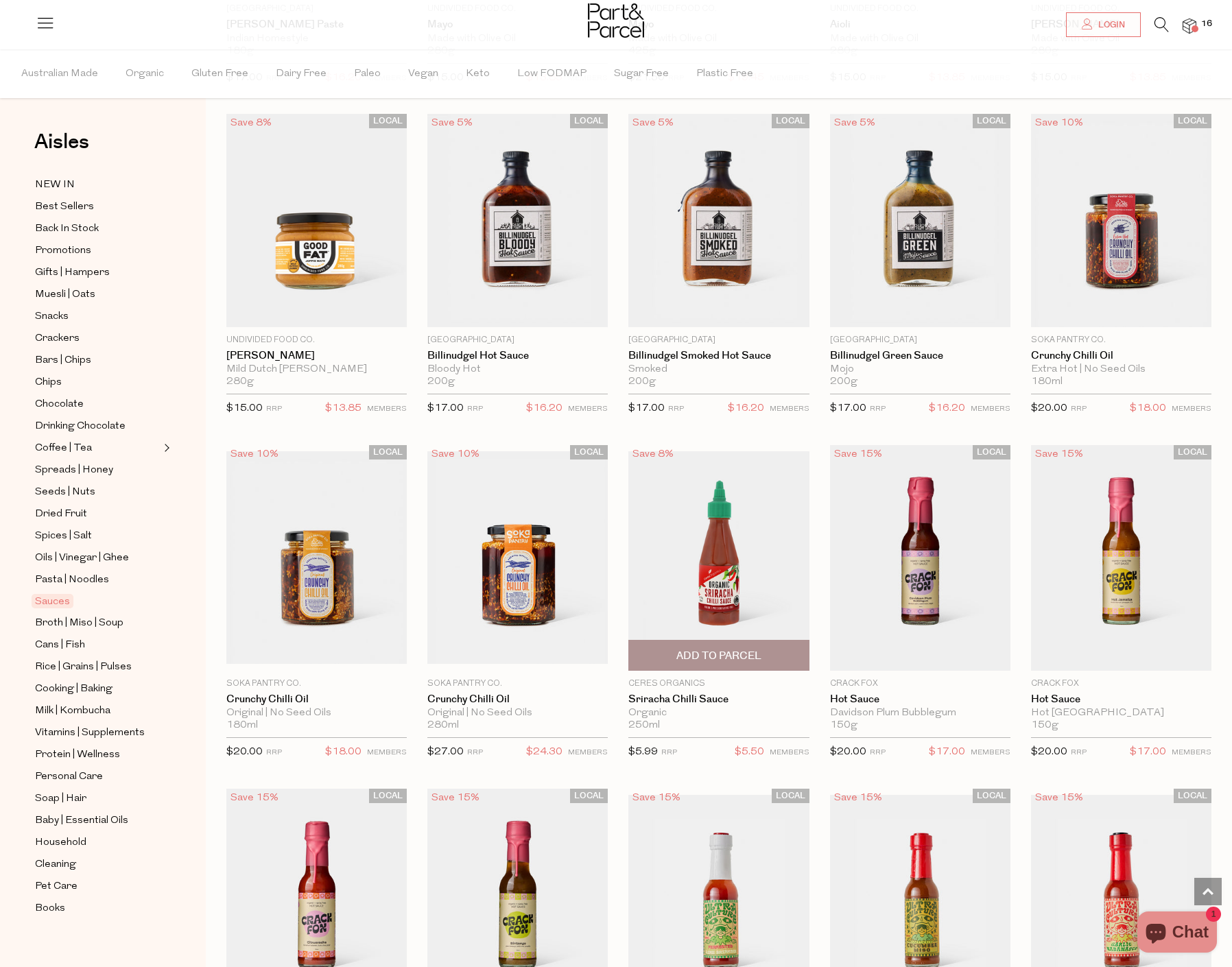
scroll to position [1508, 0]
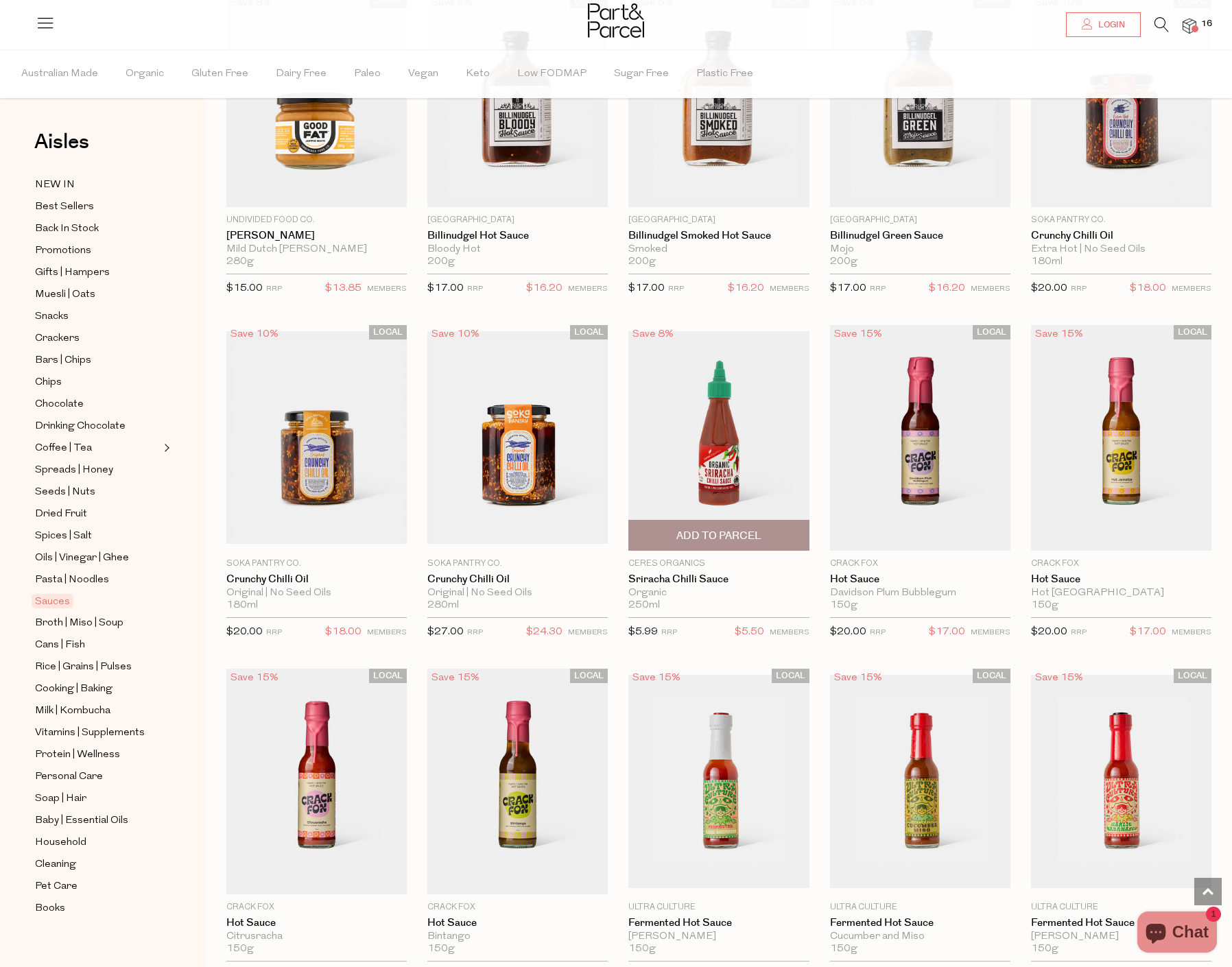
click at [739, 445] on img at bounding box center [718, 438] width 180 height 213
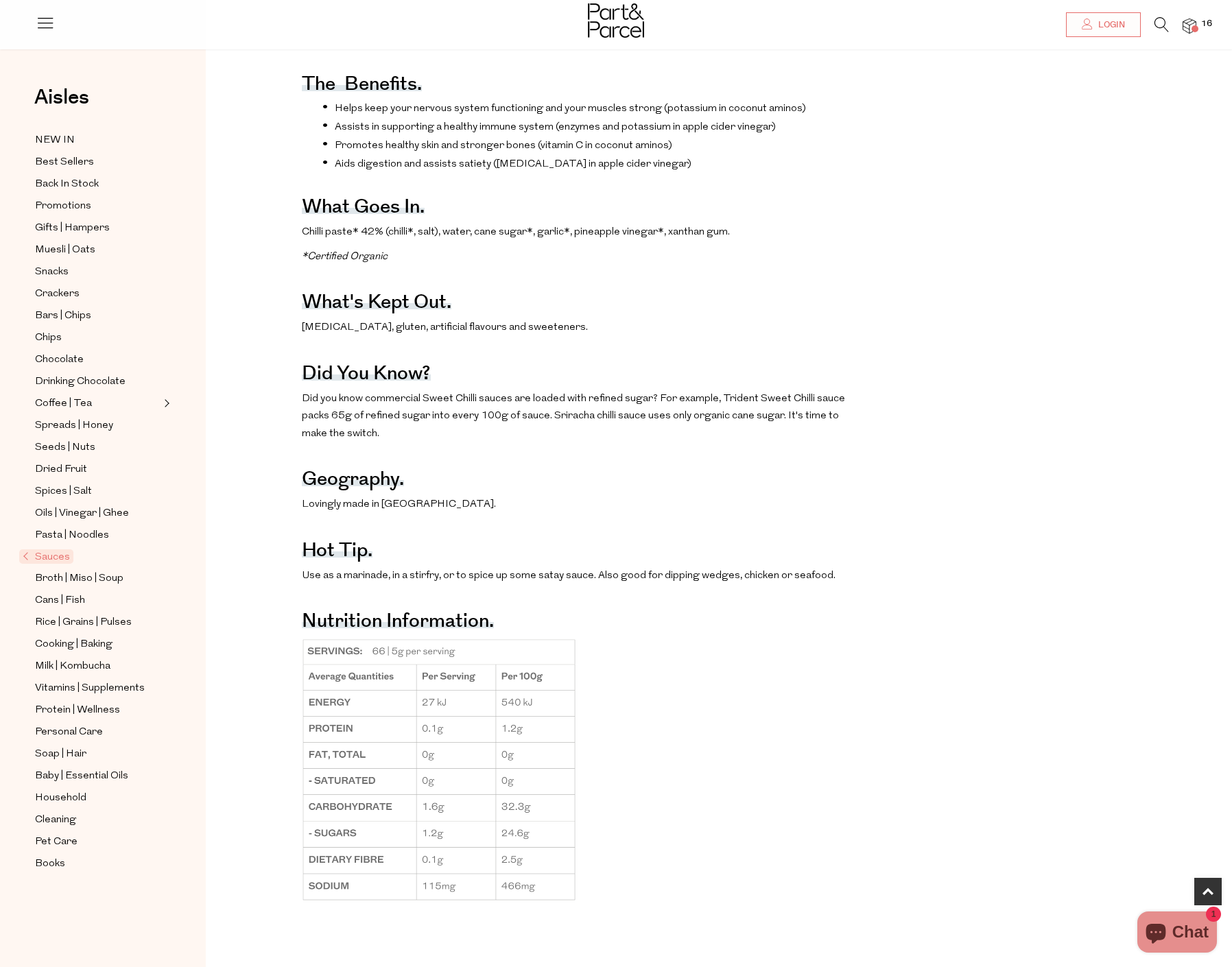
scroll to position [617, 0]
drag, startPoint x: 616, startPoint y: 253, endPoint x: 560, endPoint y: 243, distance: 56.9
drag, startPoint x: 560, startPoint y: 243, endPoint x: 550, endPoint y: 245, distance: 10.2
drag, startPoint x: 550, startPoint y: 245, endPoint x: 541, endPoint y: 248, distance: 9.5
click at [541, 236] on span "Chilli paste* 42% (chilli*, salt), water, cane sugar*, garlic*, pineapple vineg…" at bounding box center [516, 230] width 428 height 10
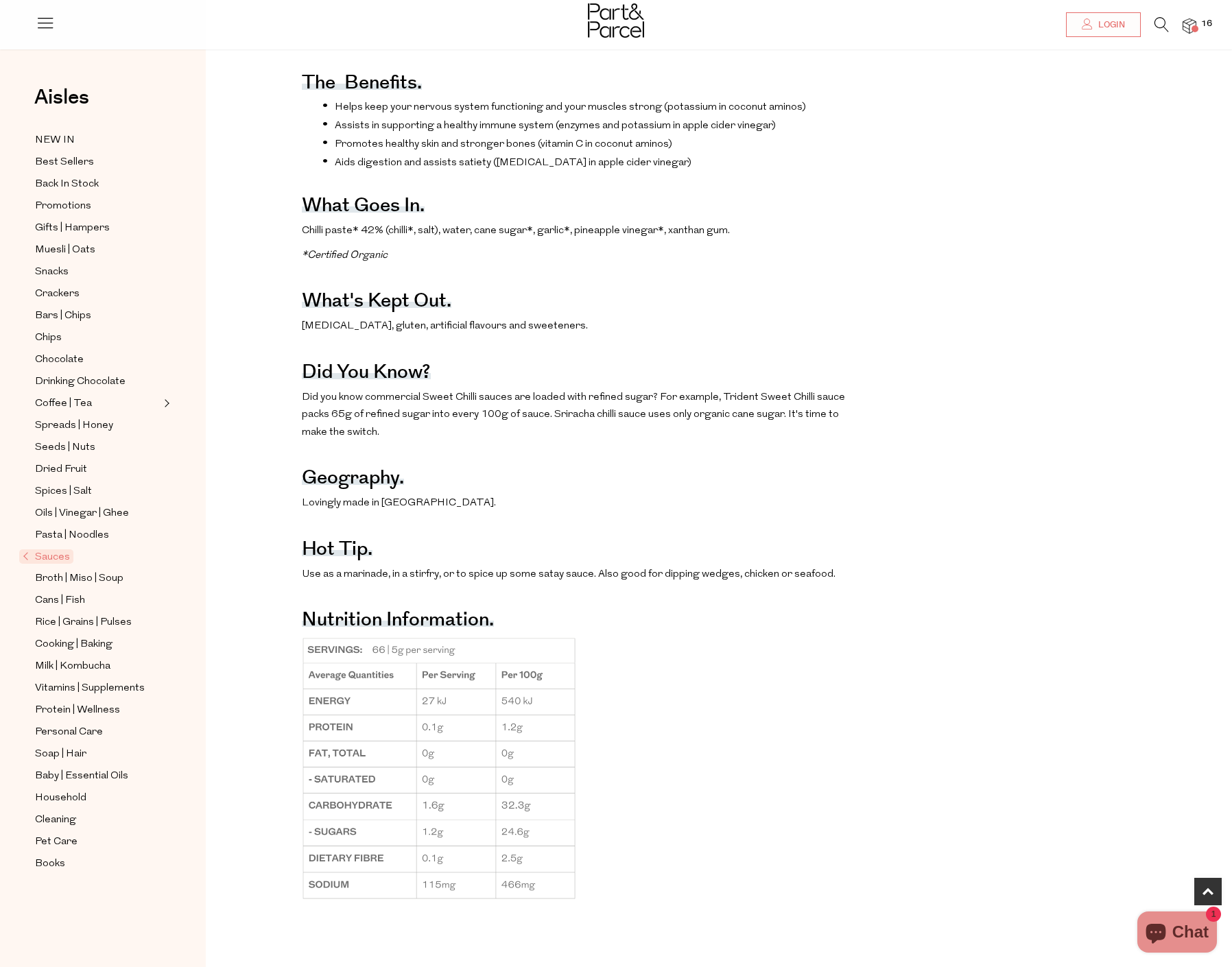
click at [520, 236] on span "Chilli paste* 42% (chilli*, salt), water, cane sugar*, garlic*, pineapple vineg…" at bounding box center [516, 230] width 428 height 10
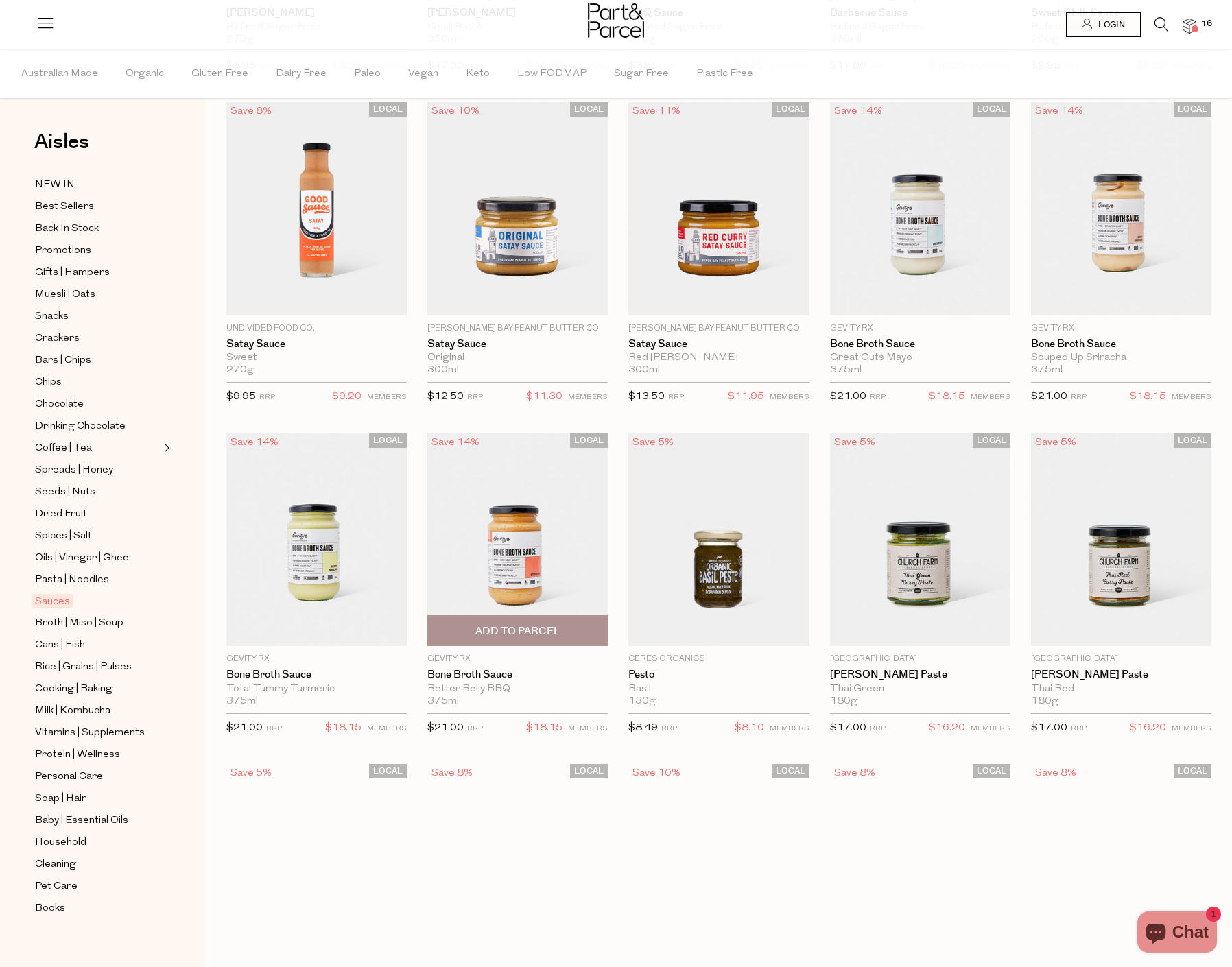
scroll to position [407, 0]
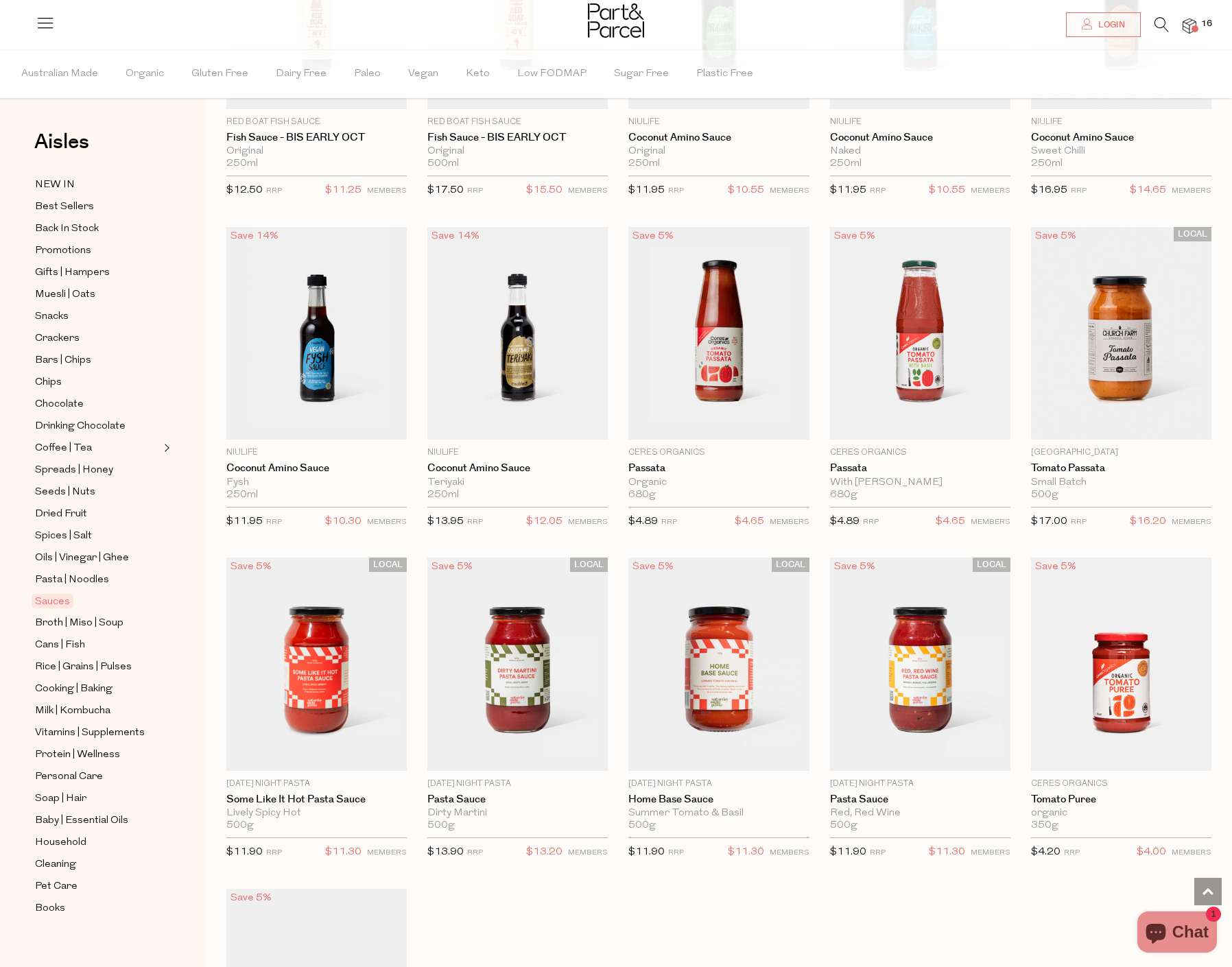
scroll to position [4042, 0]
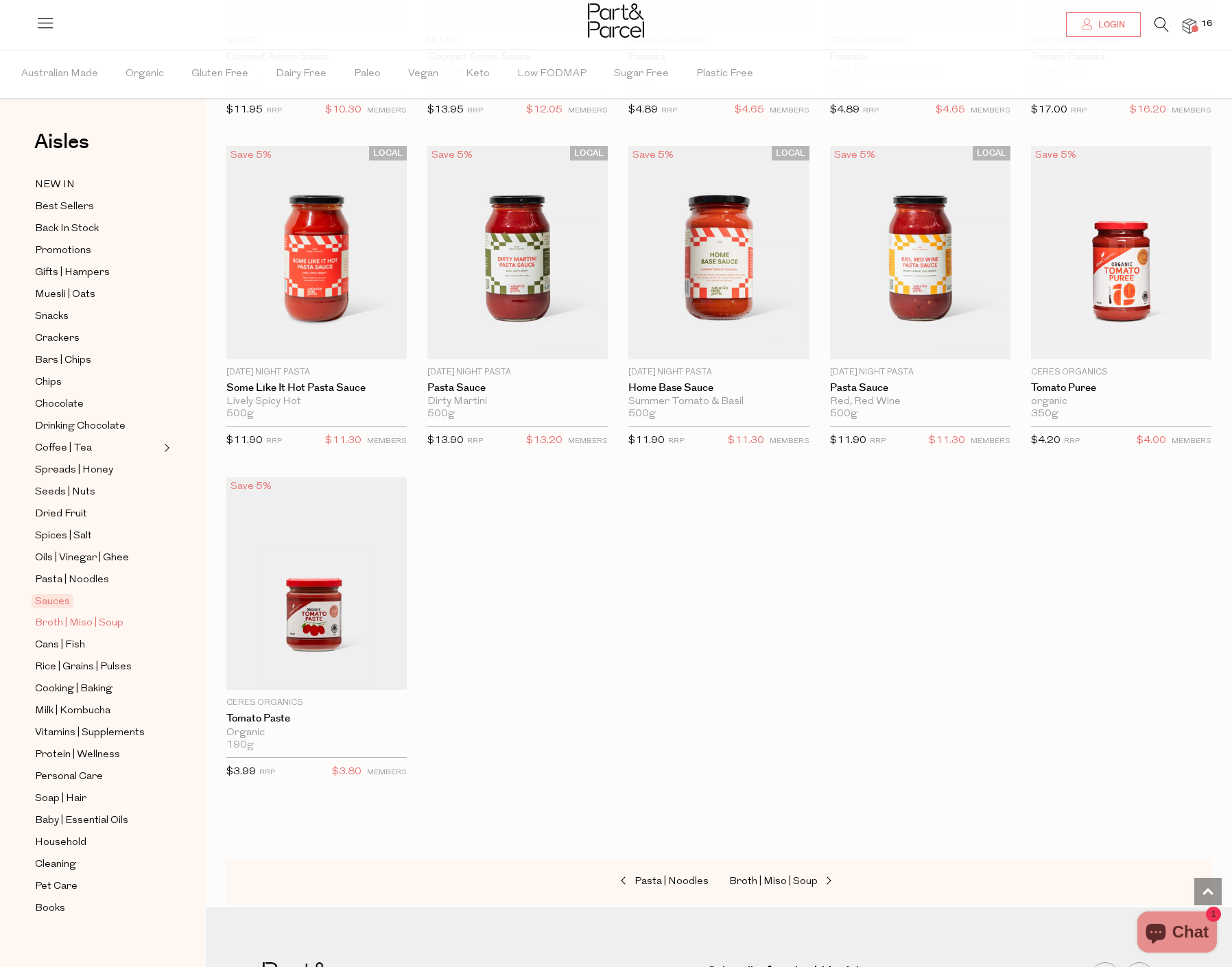
click at [71, 615] on span "Broth | Miso | Soup" at bounding box center [80, 624] width 89 height 17
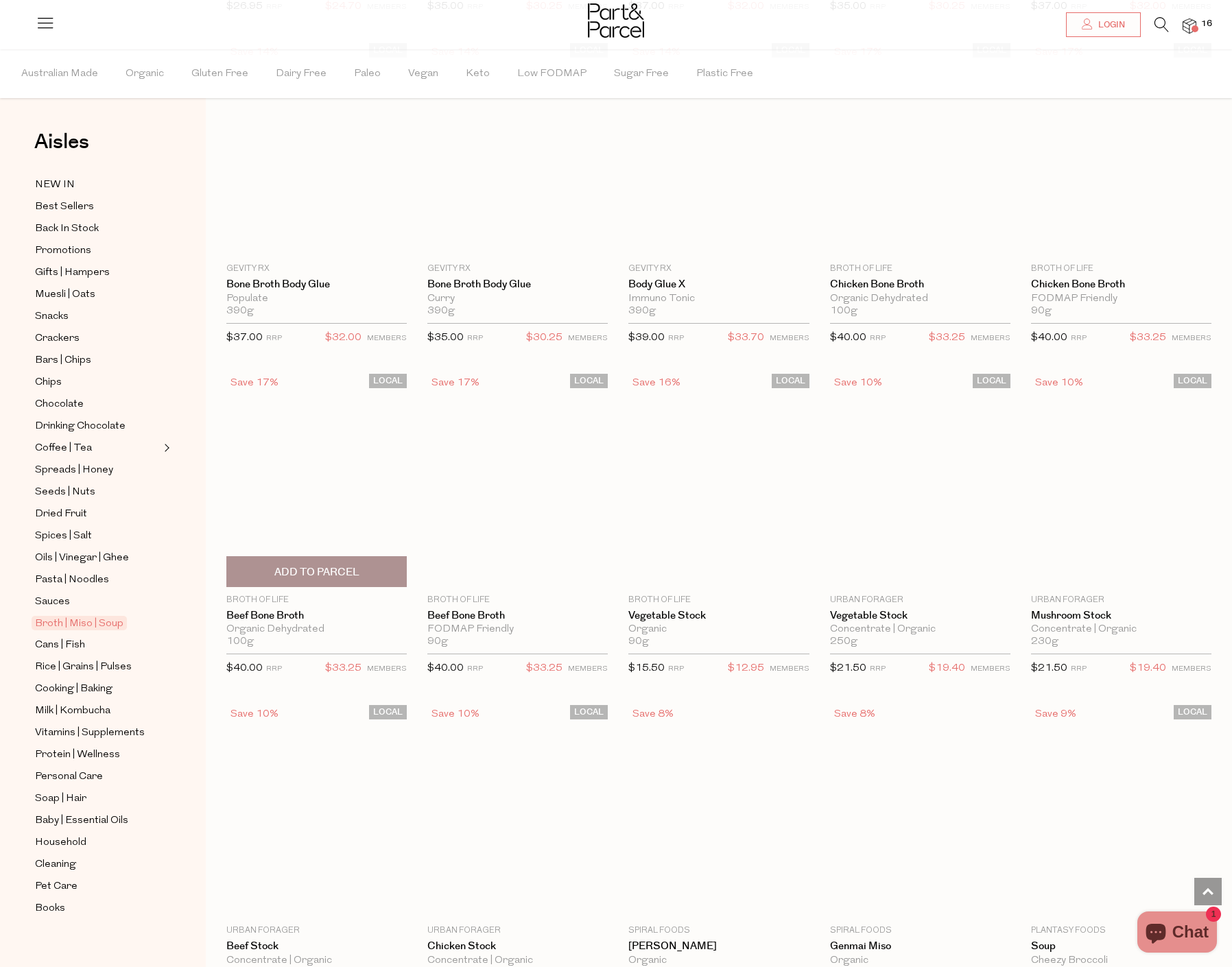
scroll to position [1578, 0]
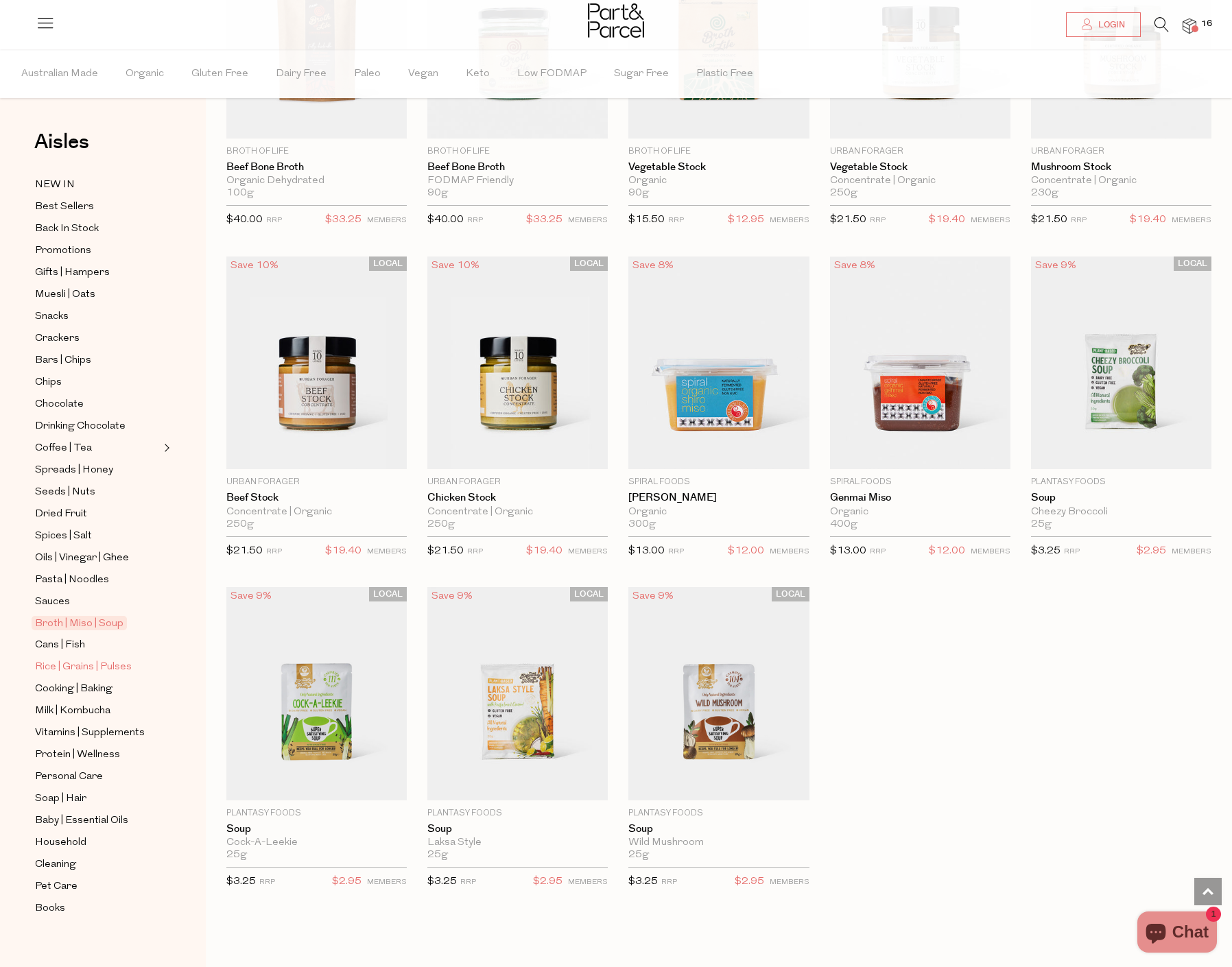
click at [65, 659] on span "Rice | Grains | Pulses" at bounding box center [83, 667] width 96 height 17
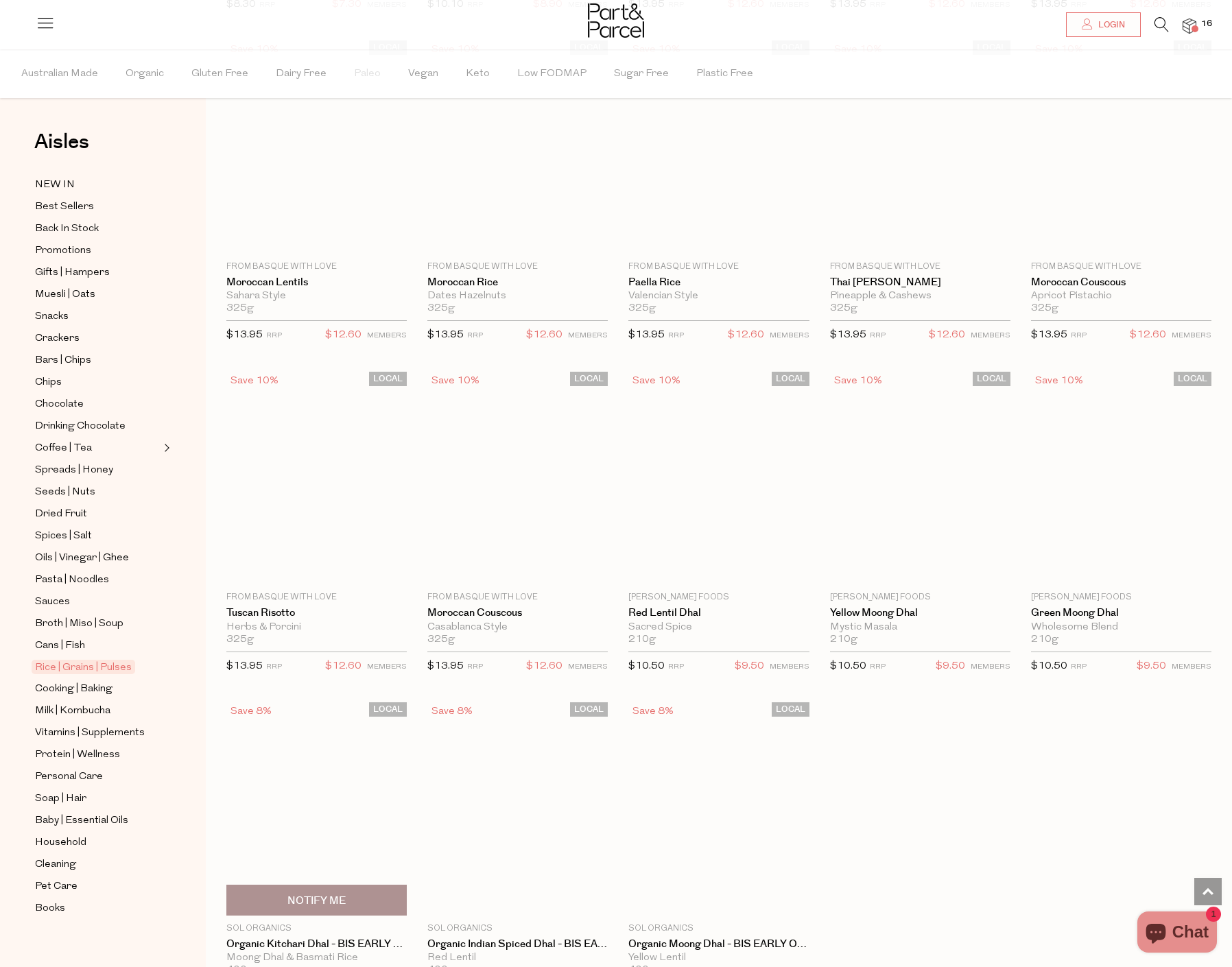
scroll to position [2126, 0]
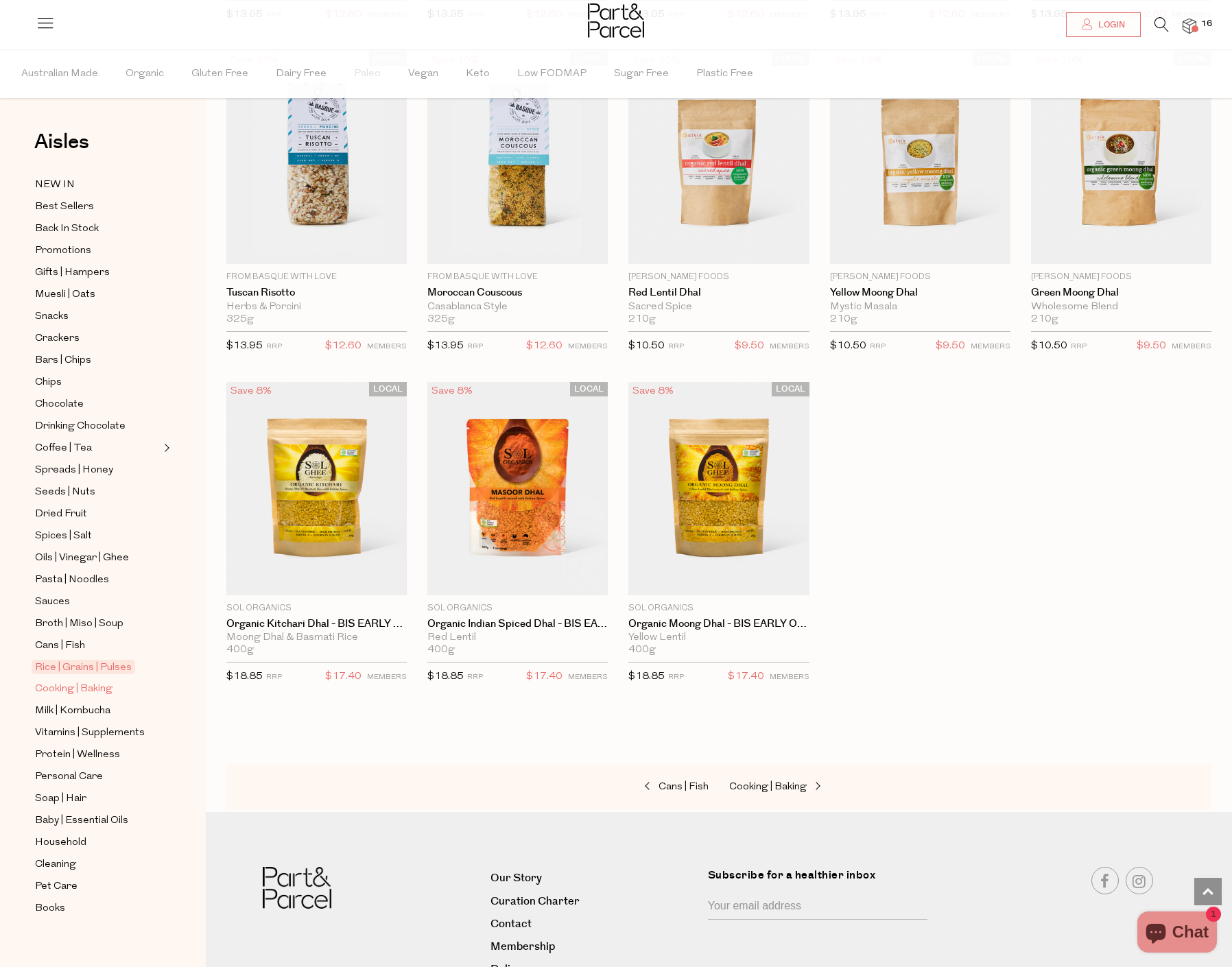
click at [86, 681] on span "Cooking | Baking" at bounding box center [74, 689] width 78 height 17
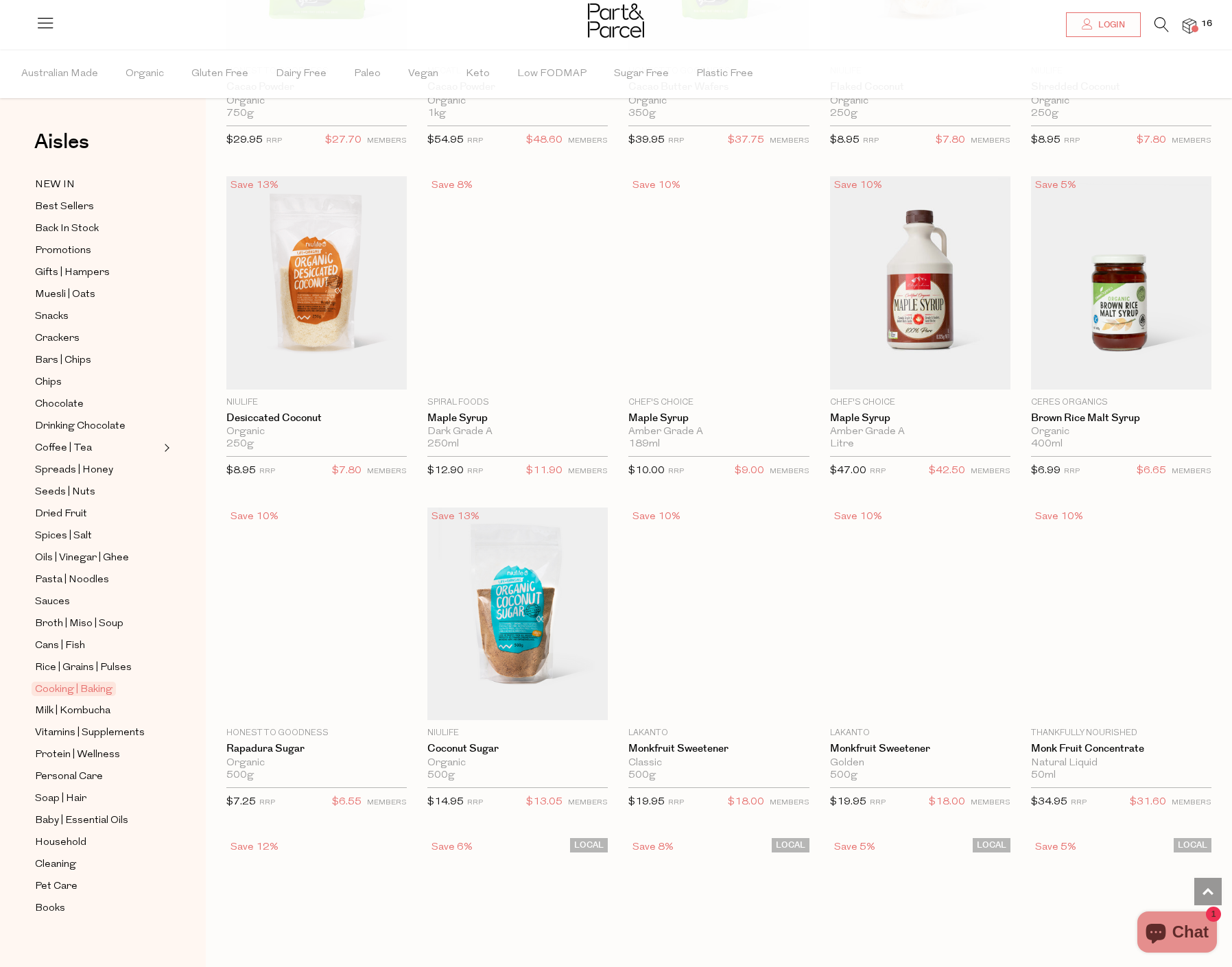
scroll to position [2877, 0]
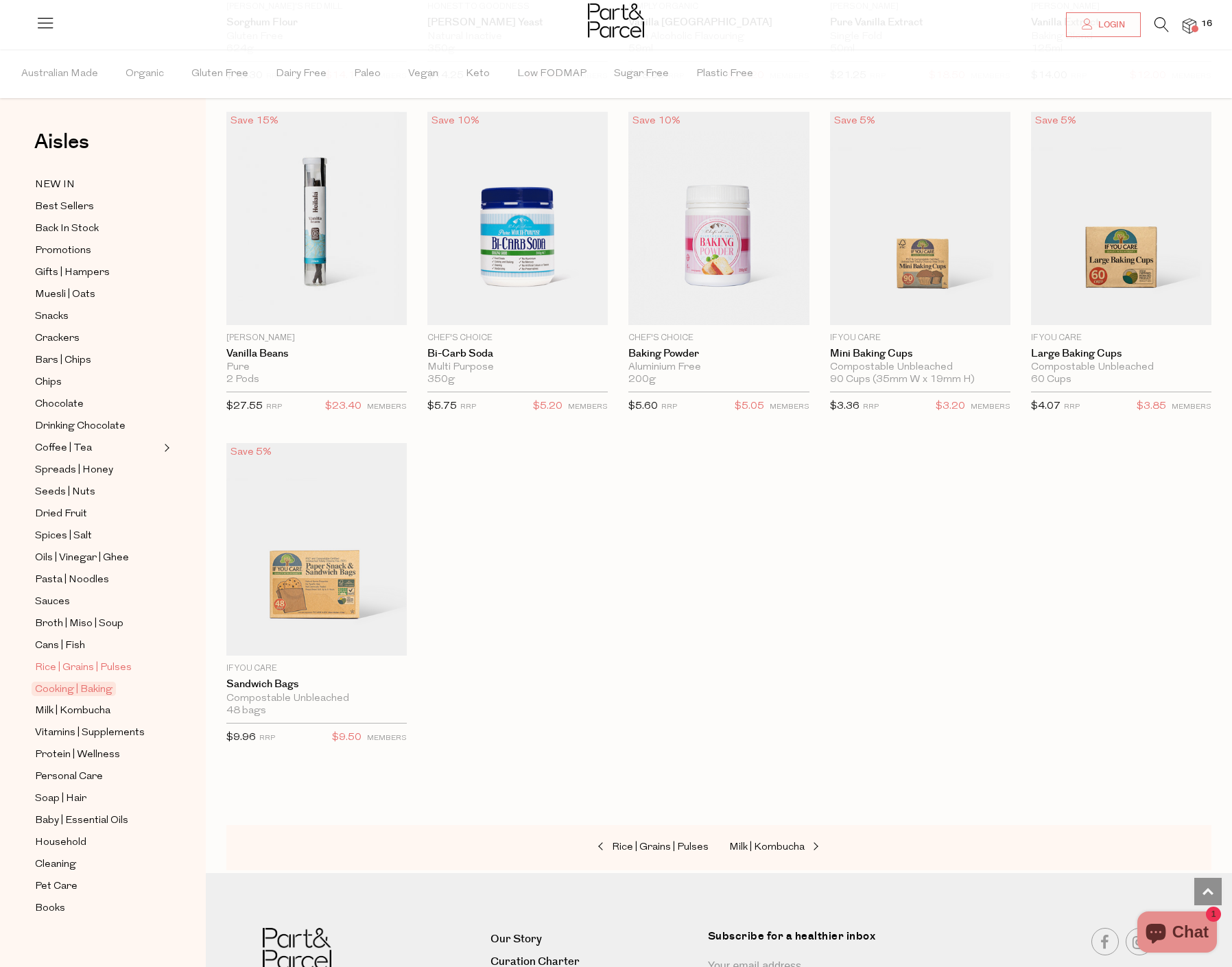
scroll to position [5414, 0]
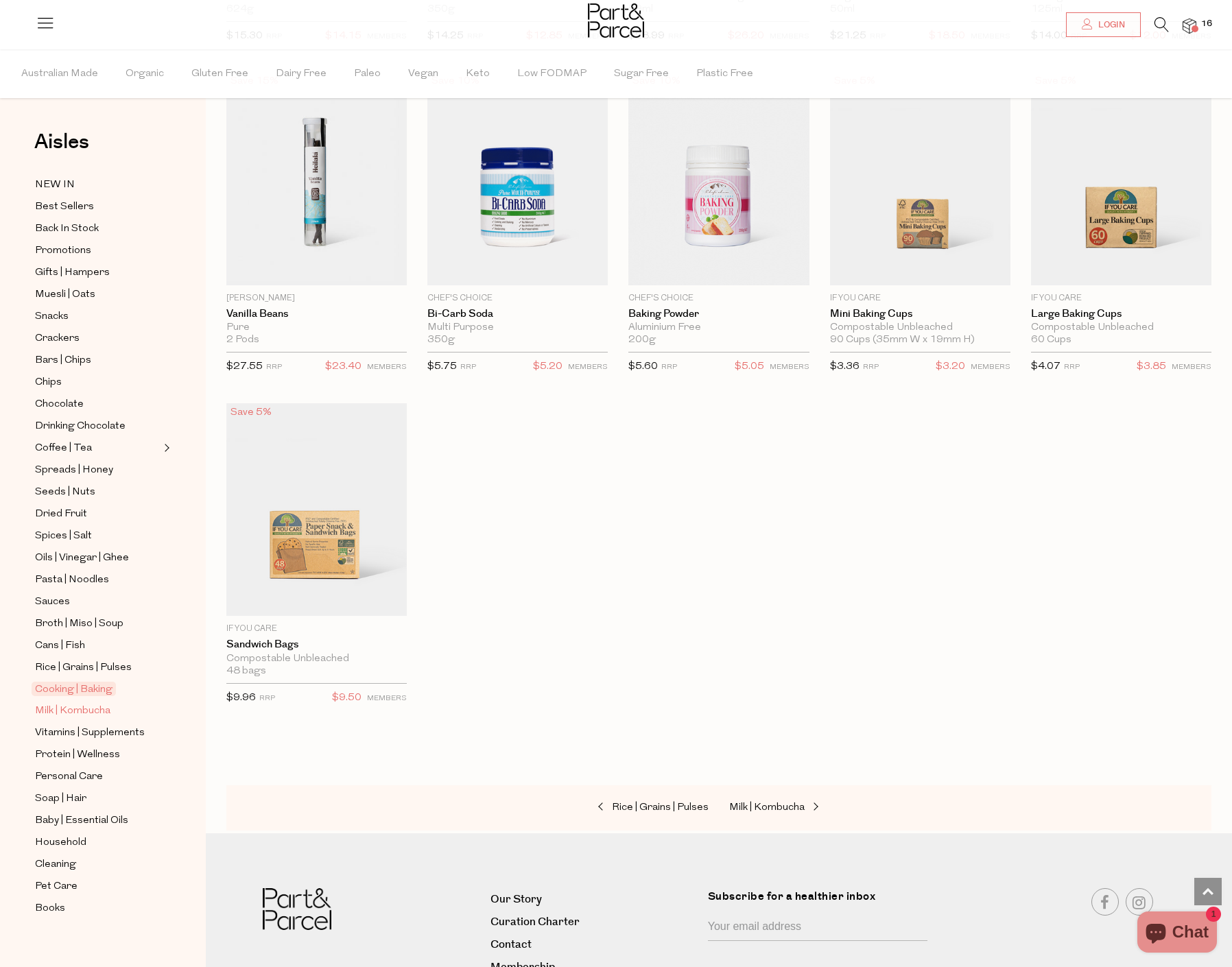
click at [77, 703] on span "Milk | Kombucha" at bounding box center [73, 712] width 76 height 17
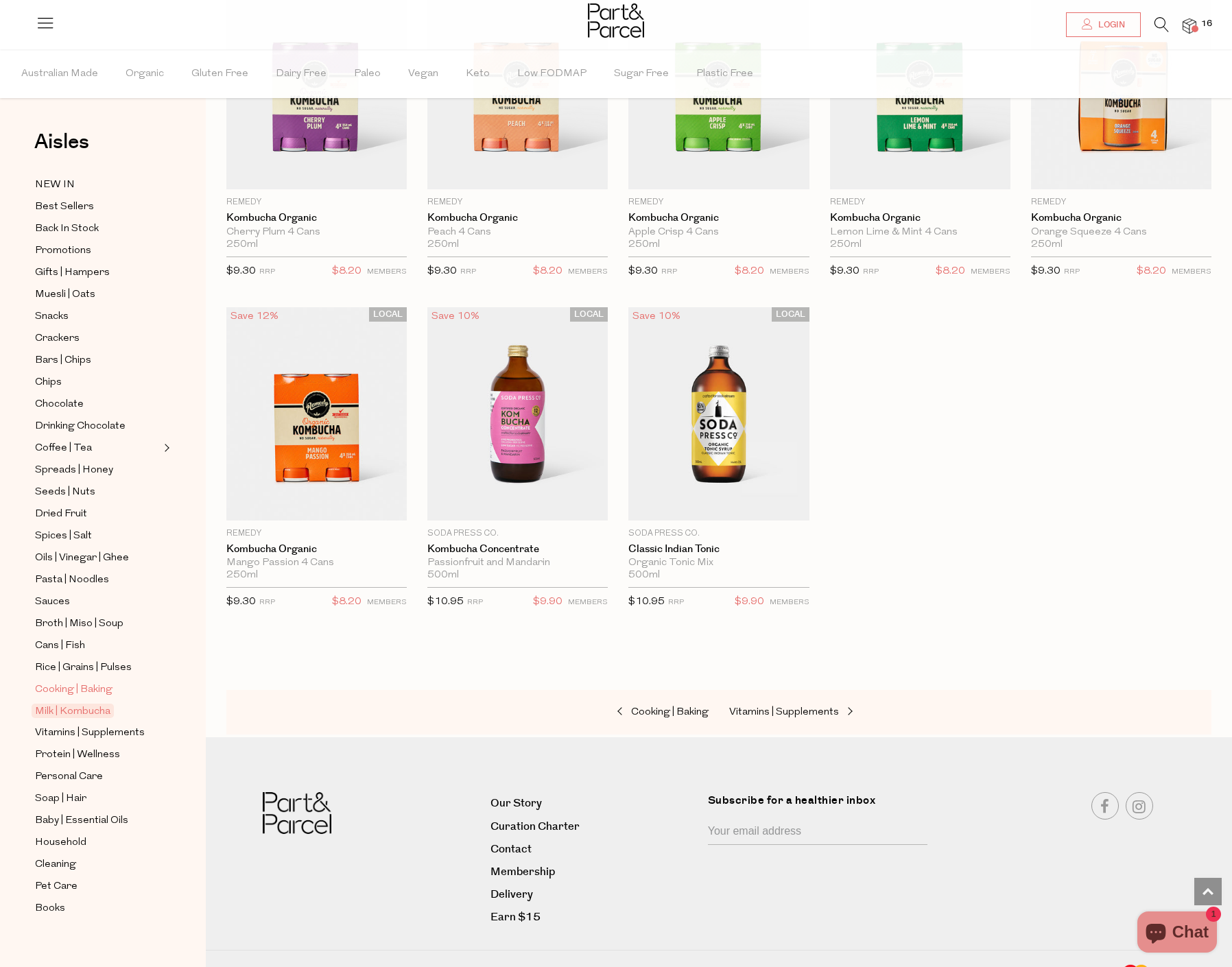
scroll to position [1920, 0]
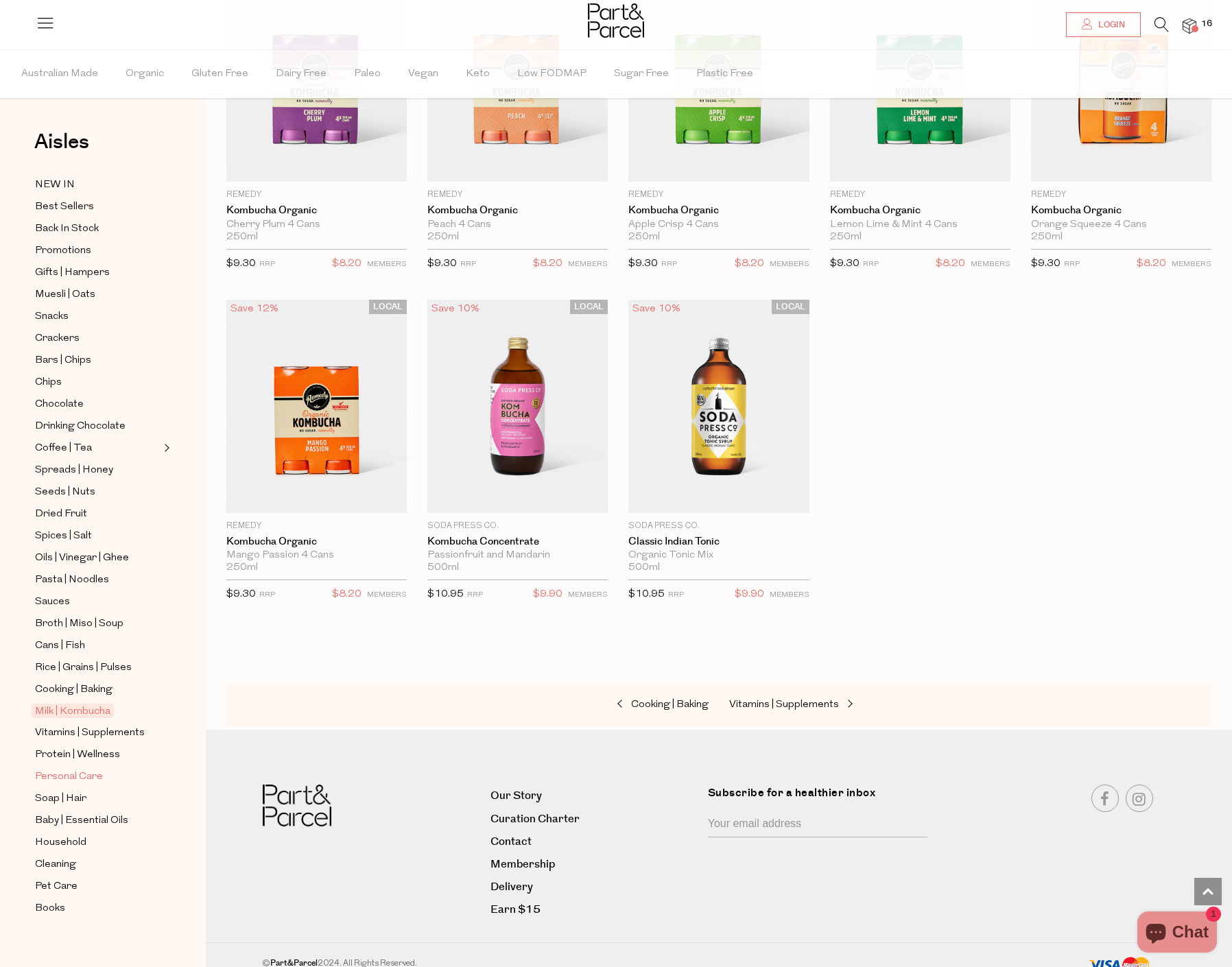
click at [73, 769] on span "Personal Care" at bounding box center [68, 777] width 68 height 17
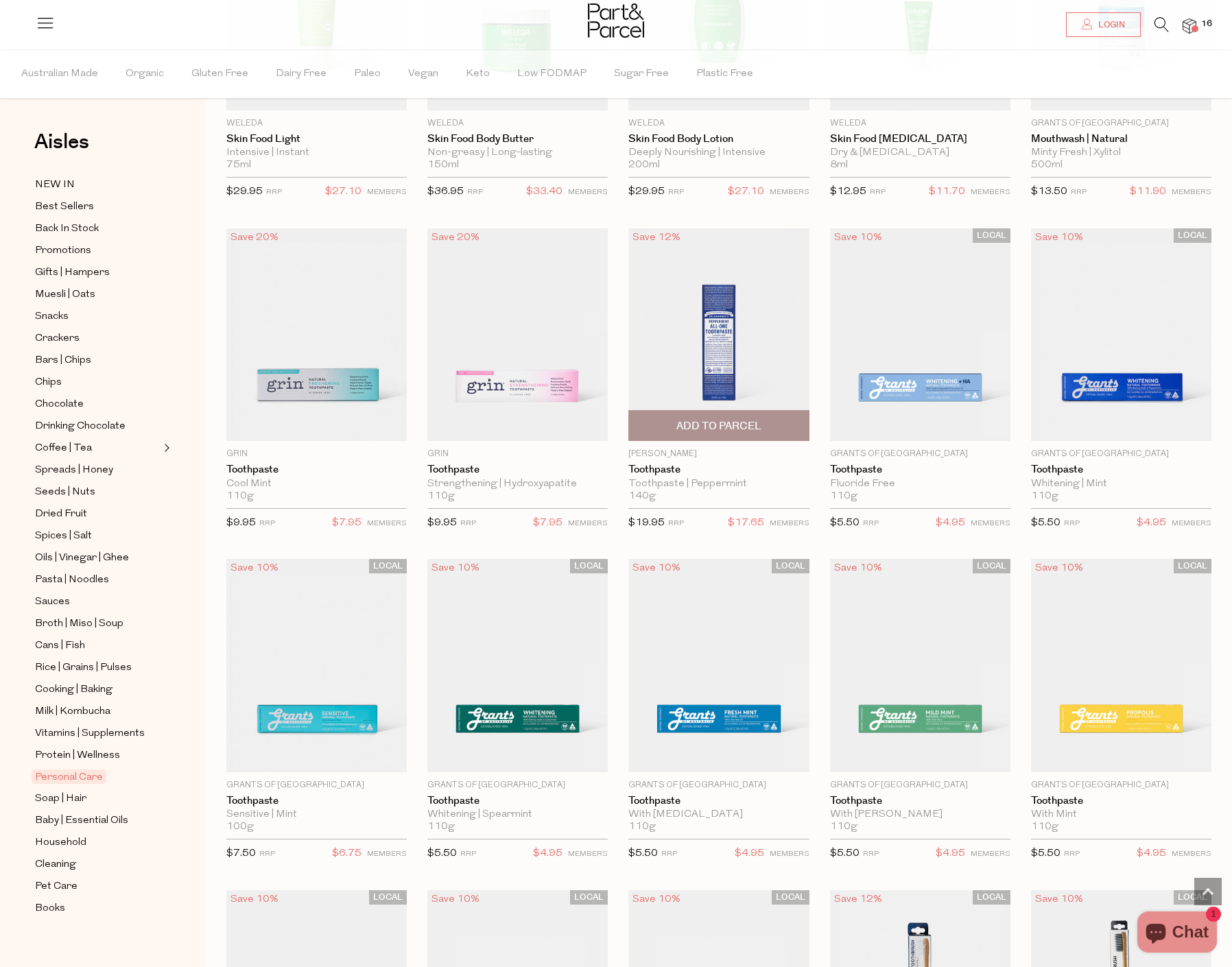
scroll to position [1585, 0]
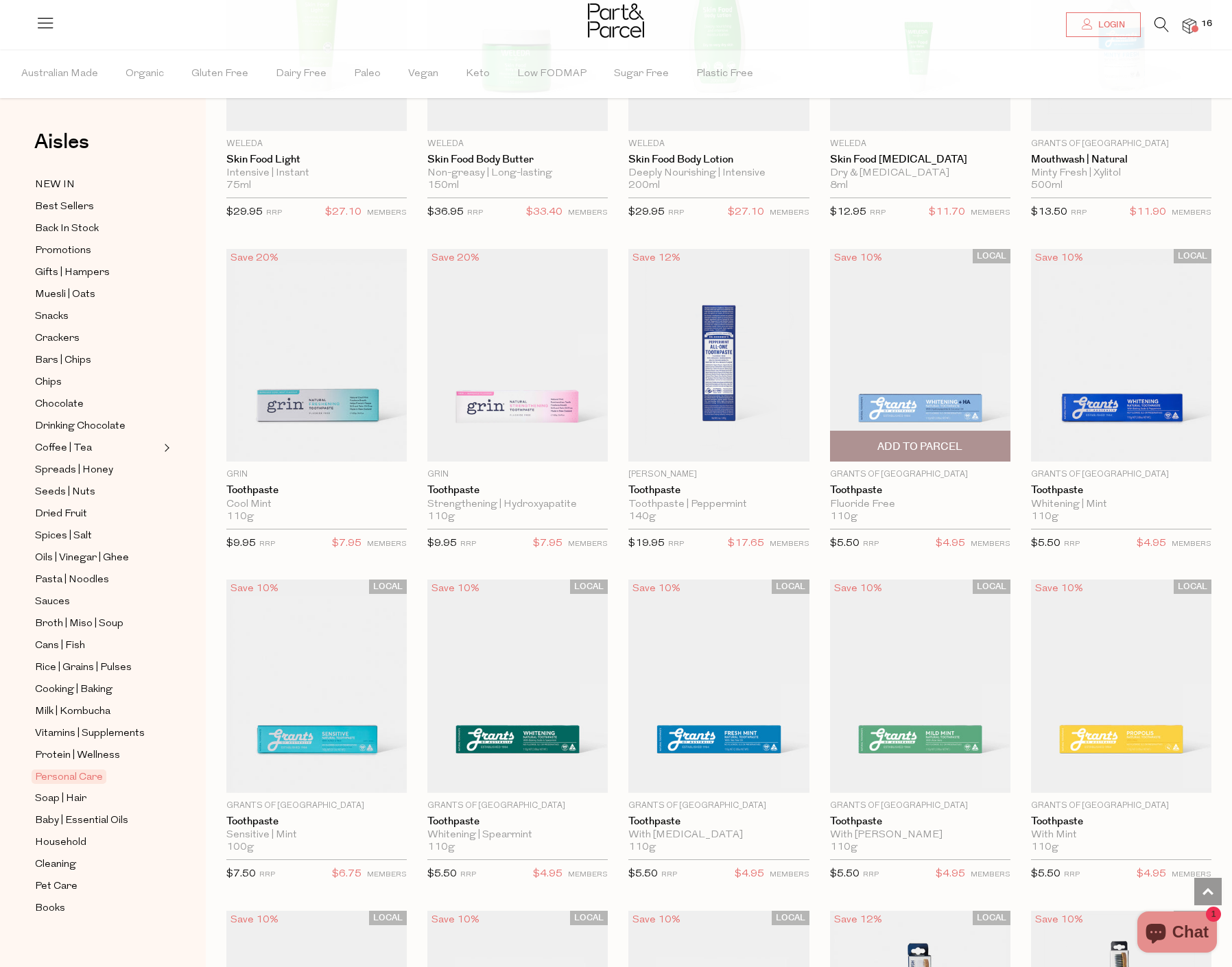
click at [940, 440] on span "Add To Parcel" at bounding box center [920, 447] width 85 height 15
click at [992, 443] on button "button" at bounding box center [990, 446] width 39 height 31
type input "2"
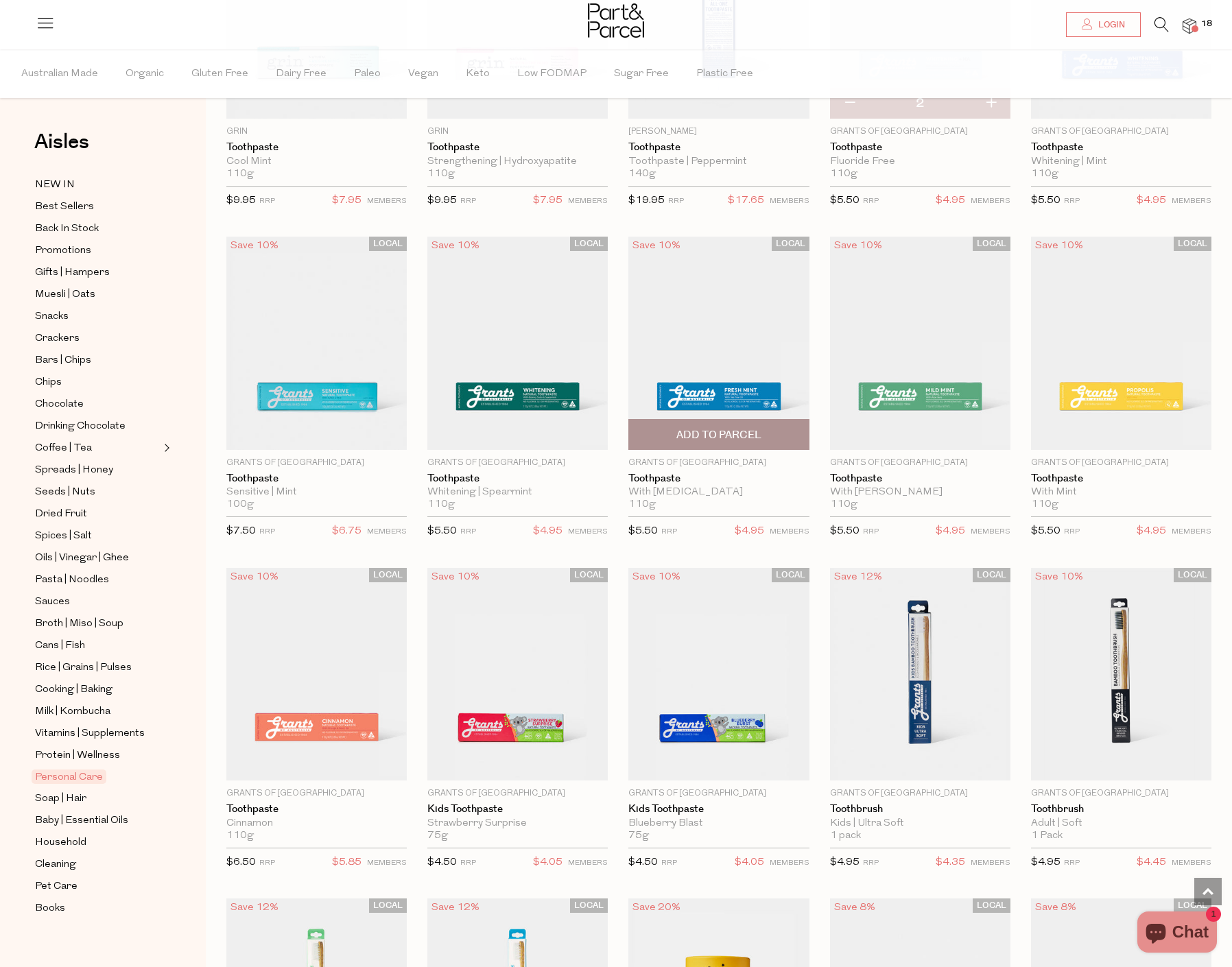
scroll to position [2339, 0]
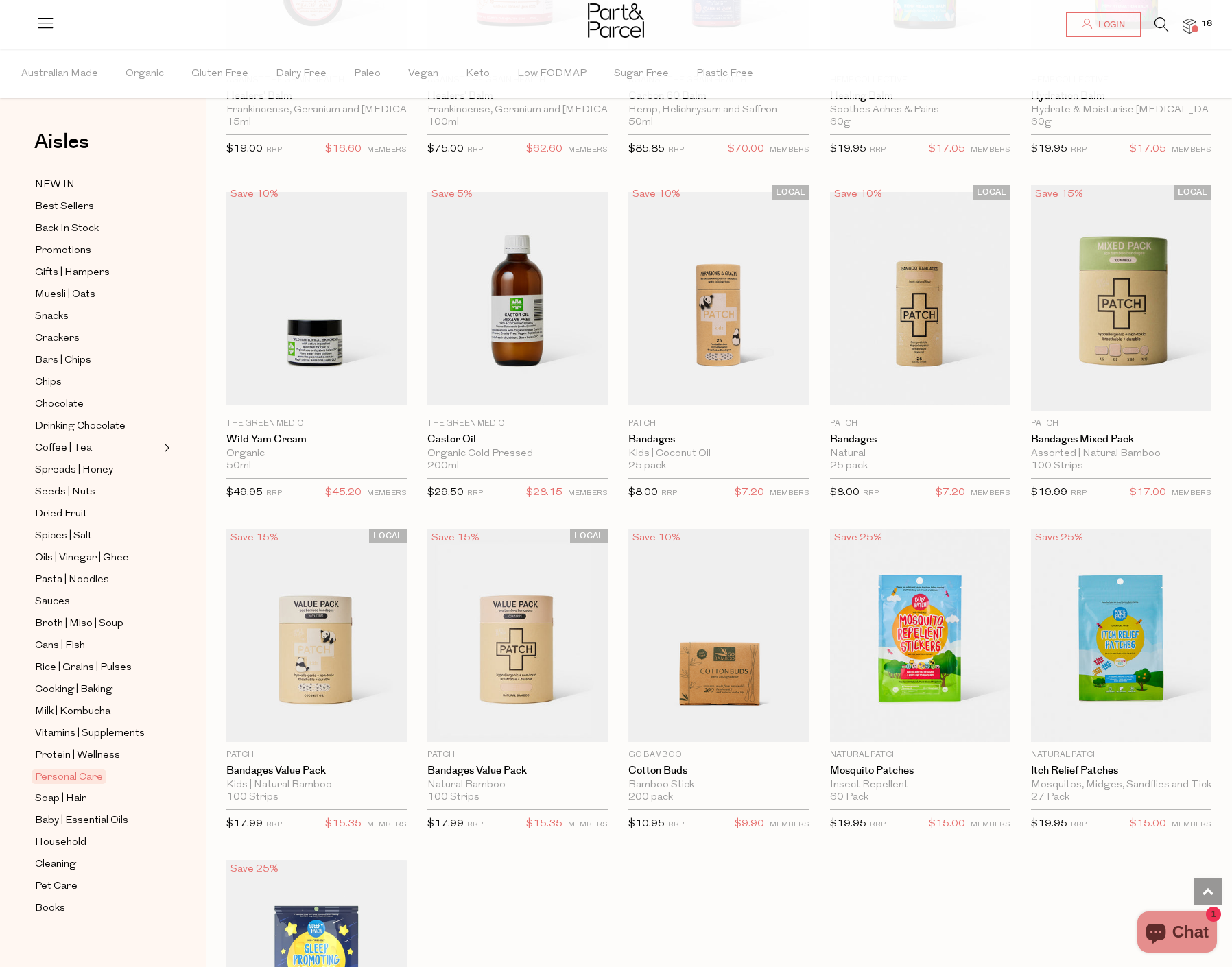
scroll to position [5494, 0]
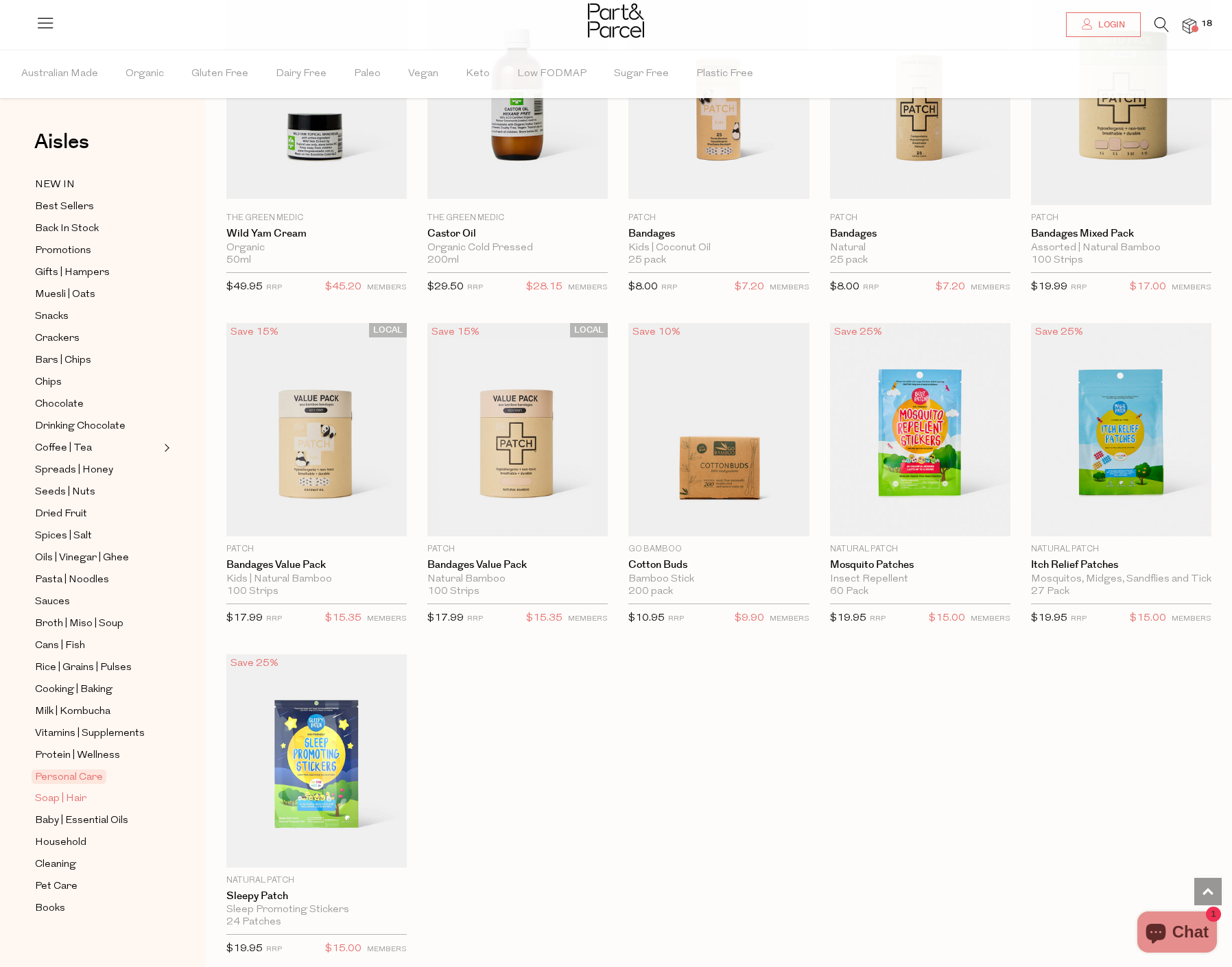
click at [76, 790] on span "Soap | Hair" at bounding box center [61, 799] width 52 height 17
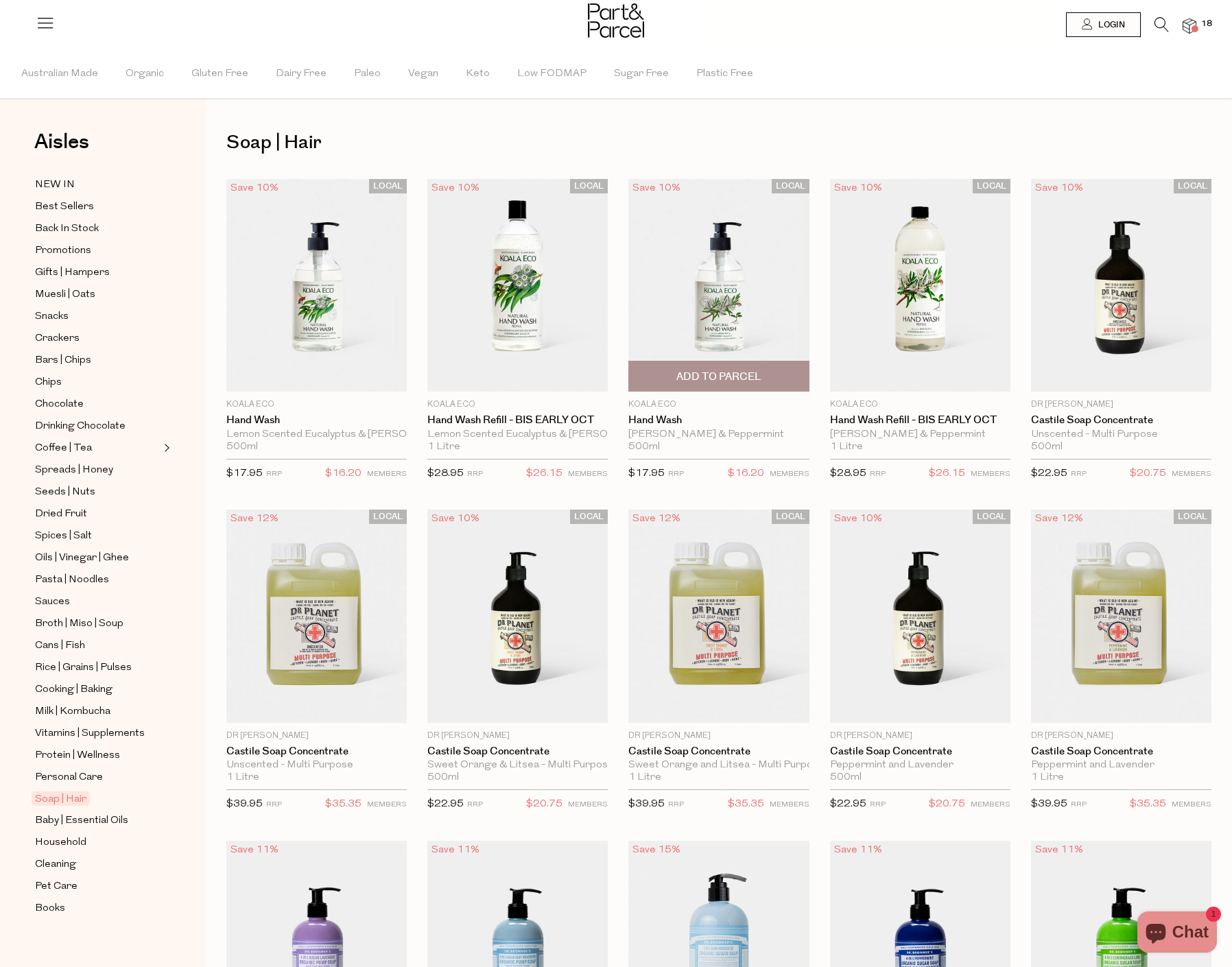
click at [716, 381] on span "Add To Parcel" at bounding box center [719, 377] width 85 height 15
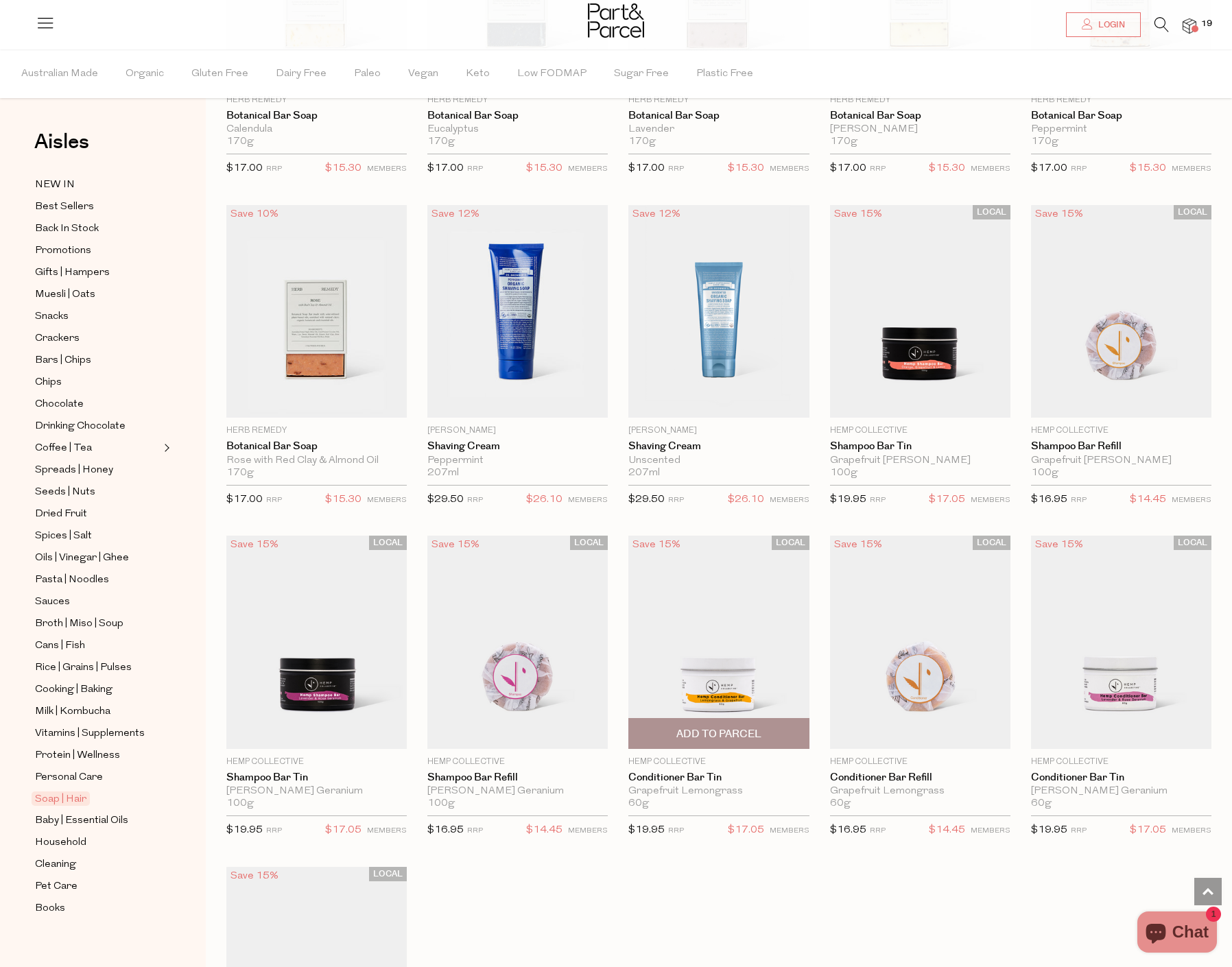
scroll to position [2332, 0]
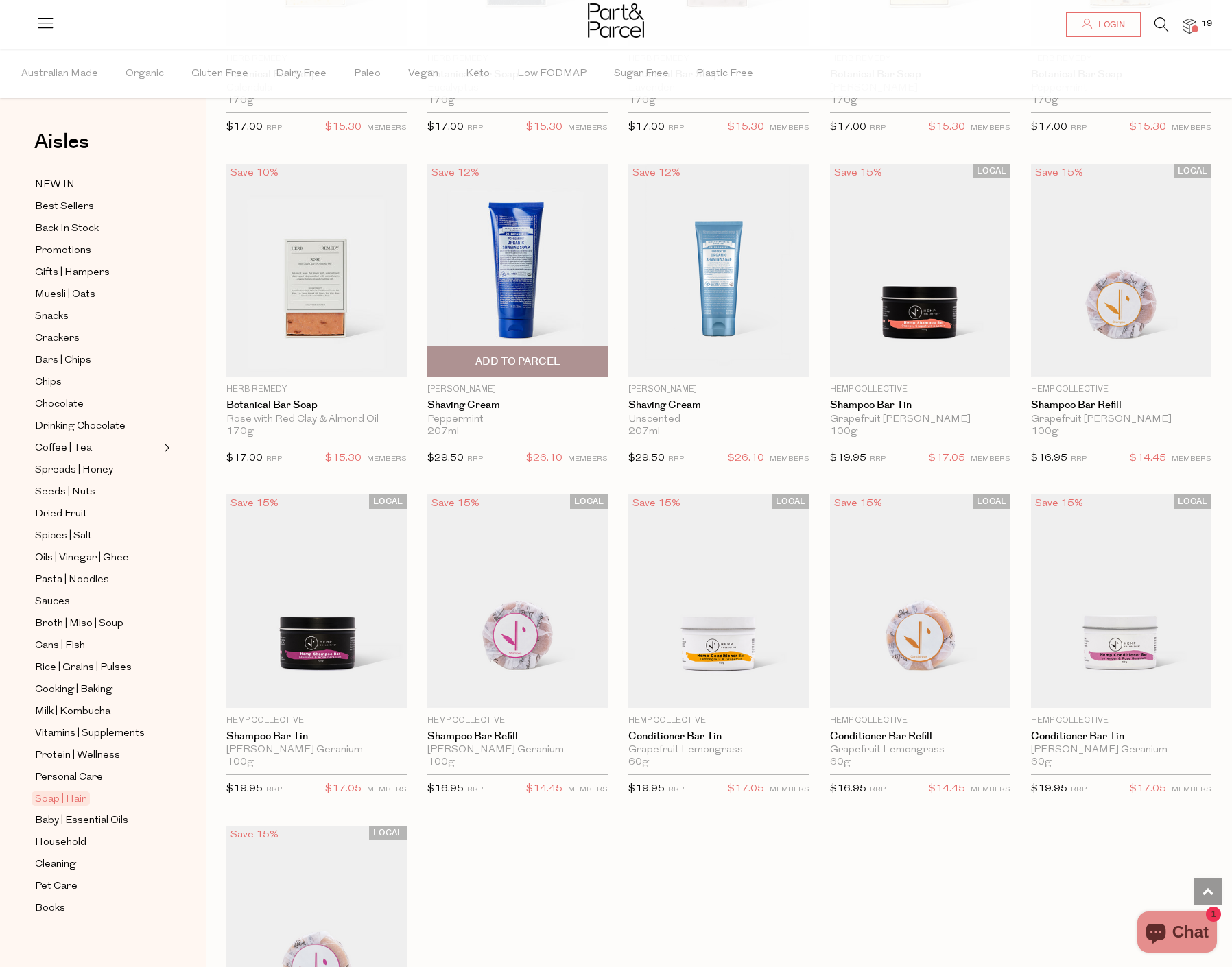
click at [530, 276] on img at bounding box center [517, 270] width 180 height 213
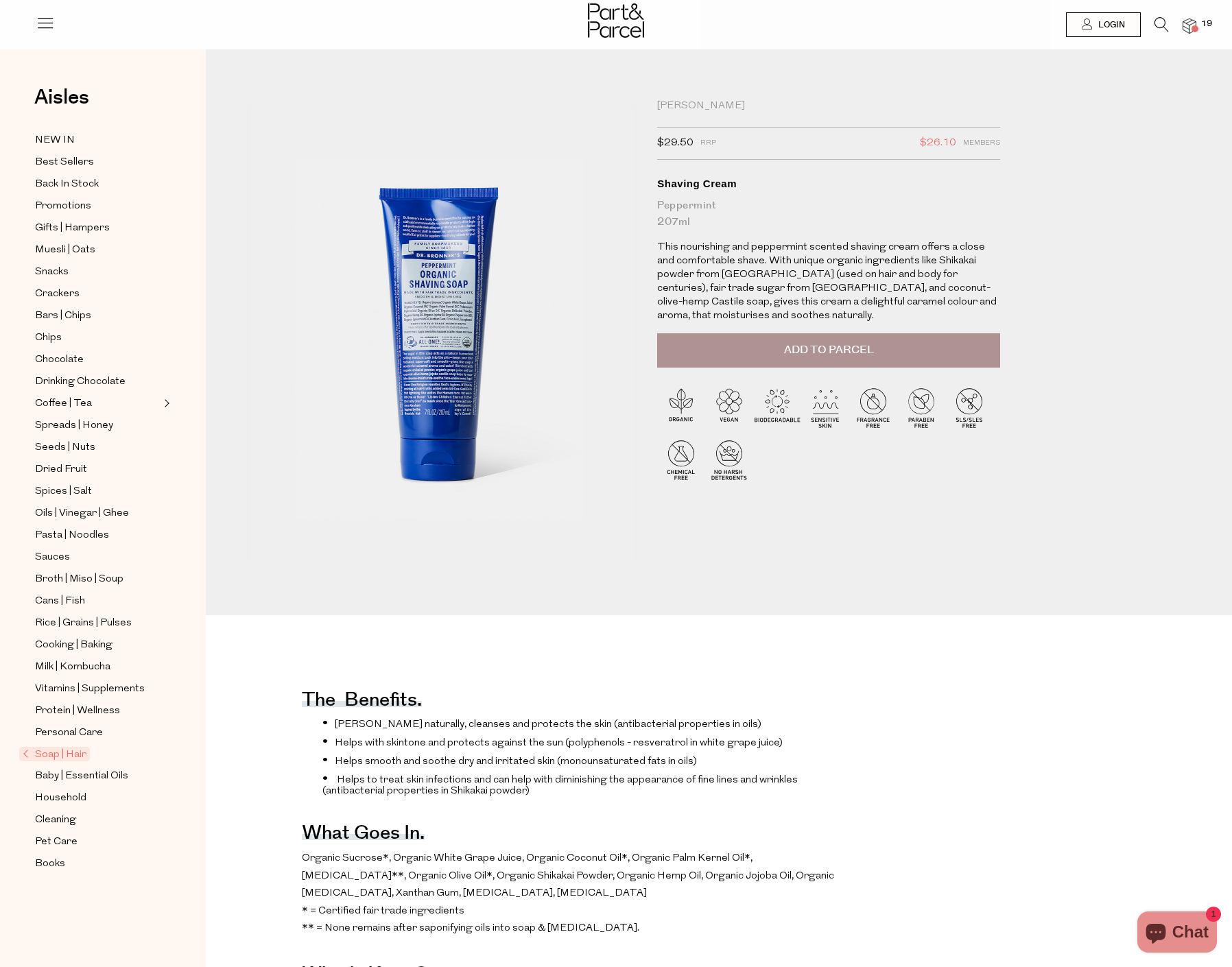
click at [816, 348] on span "Add to Parcel" at bounding box center [828, 350] width 90 height 16
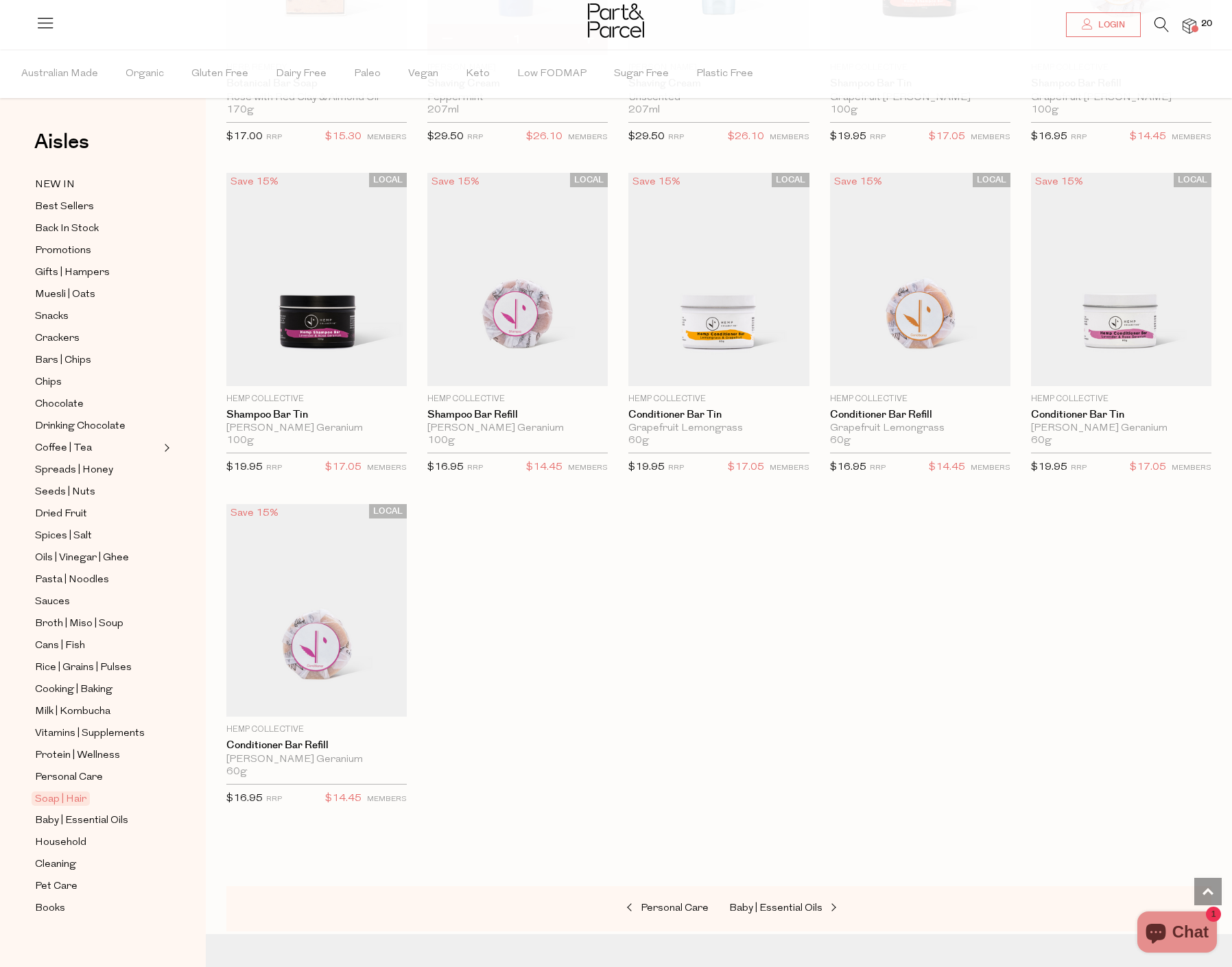
scroll to position [2654, 0]
click at [80, 812] on span "Baby | Essential Oils" at bounding box center [81, 821] width 93 height 17
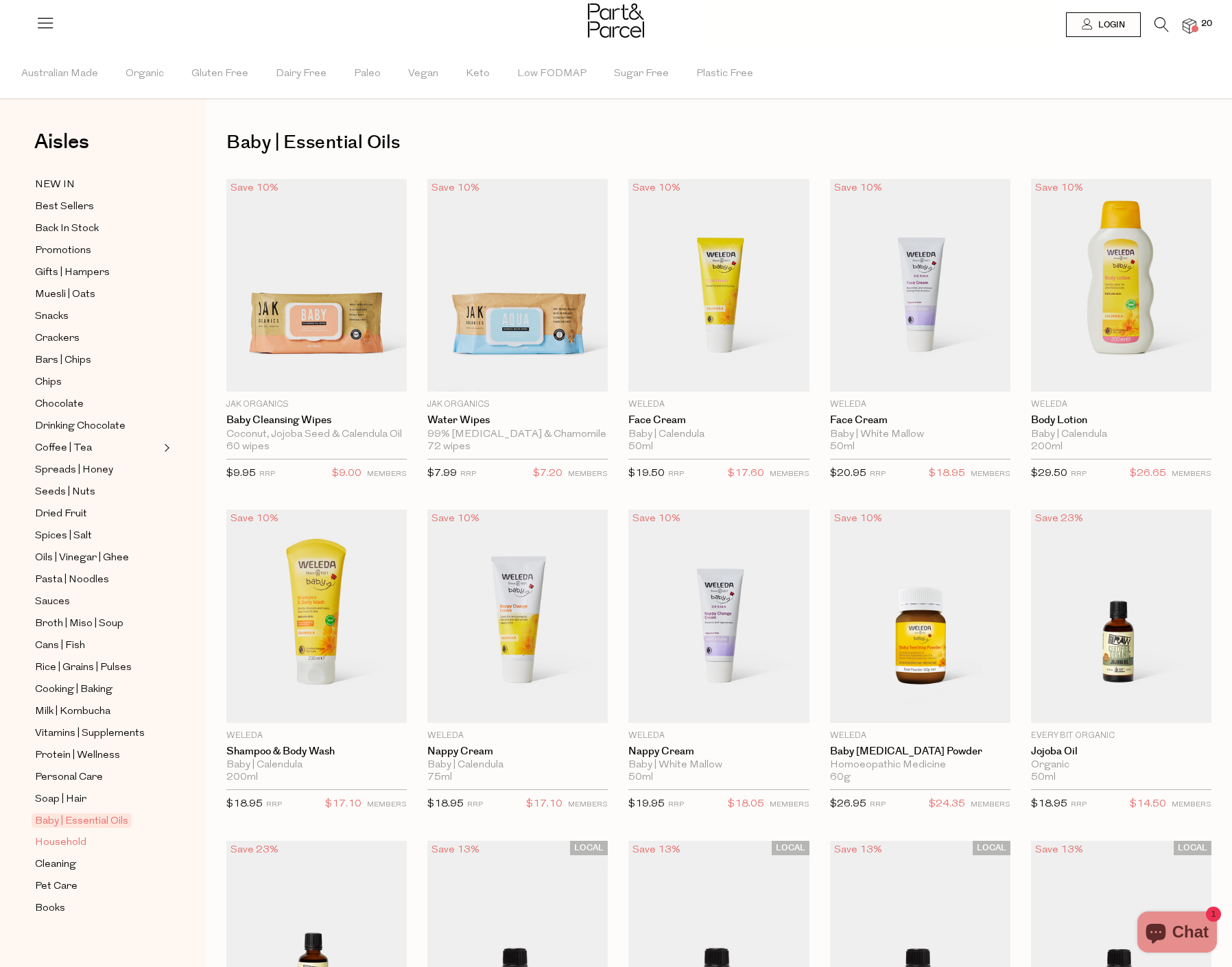
click at [66, 835] on span "Household" at bounding box center [61, 843] width 52 height 17
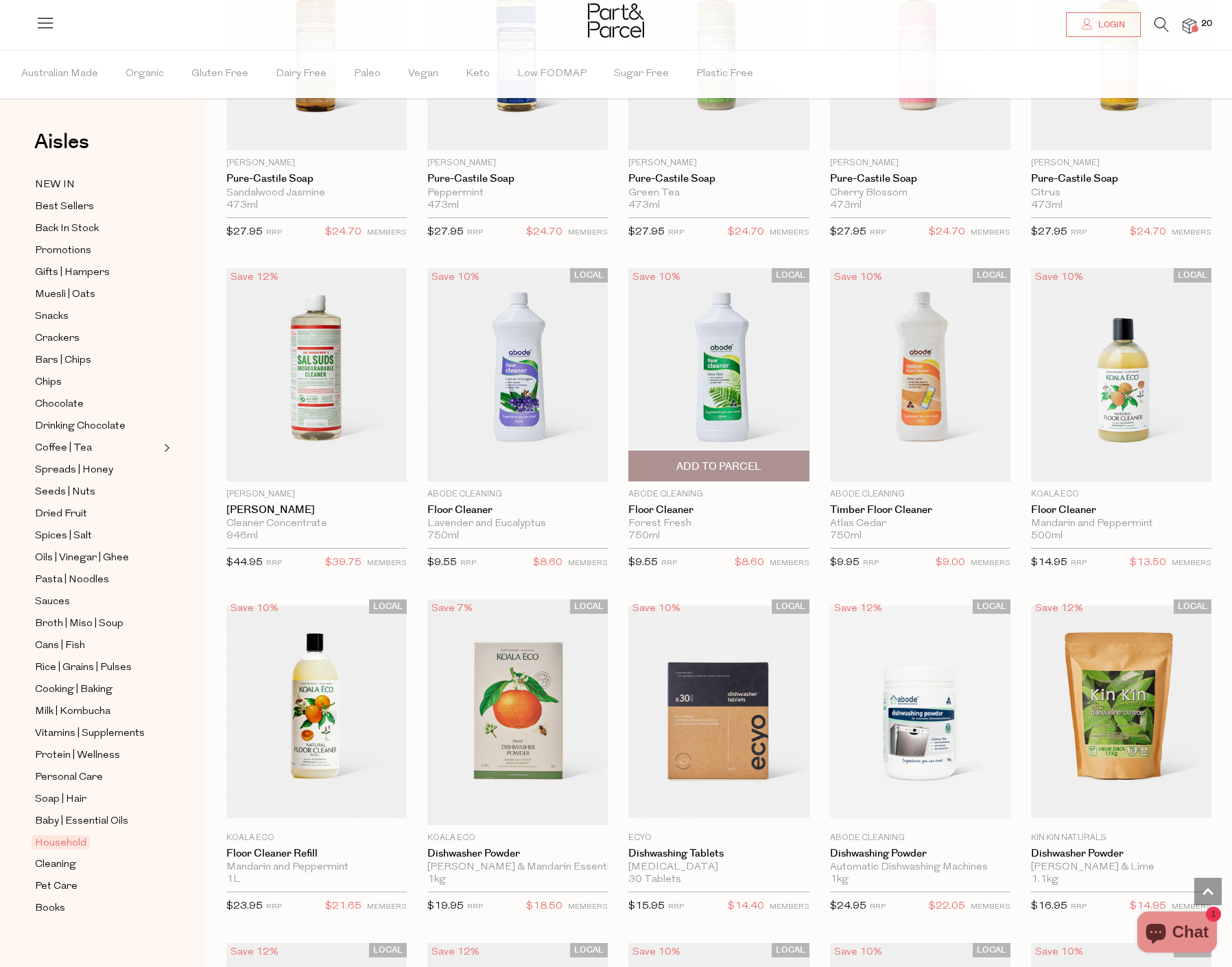
scroll to position [1715, 0]
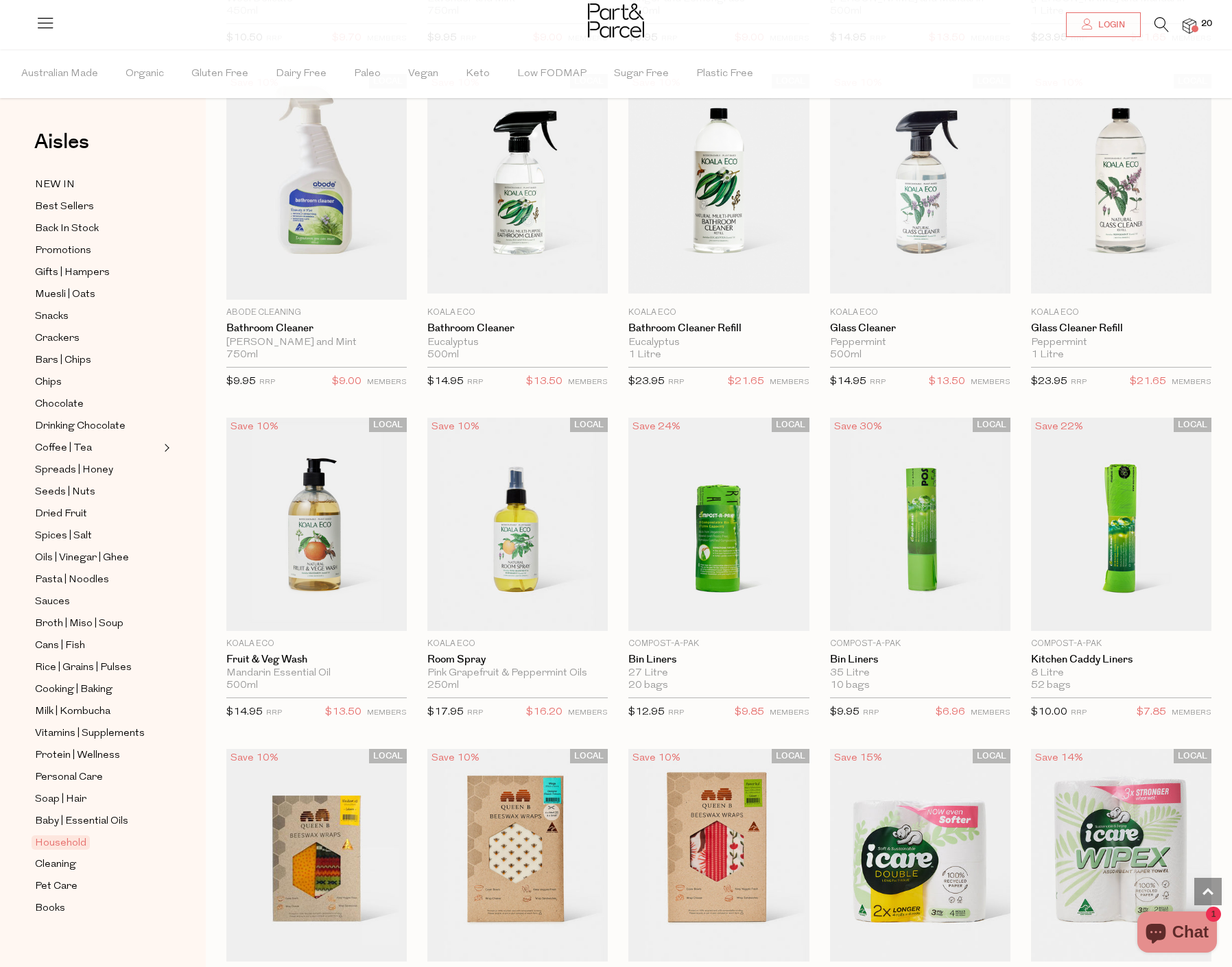
scroll to position [4938, 0]
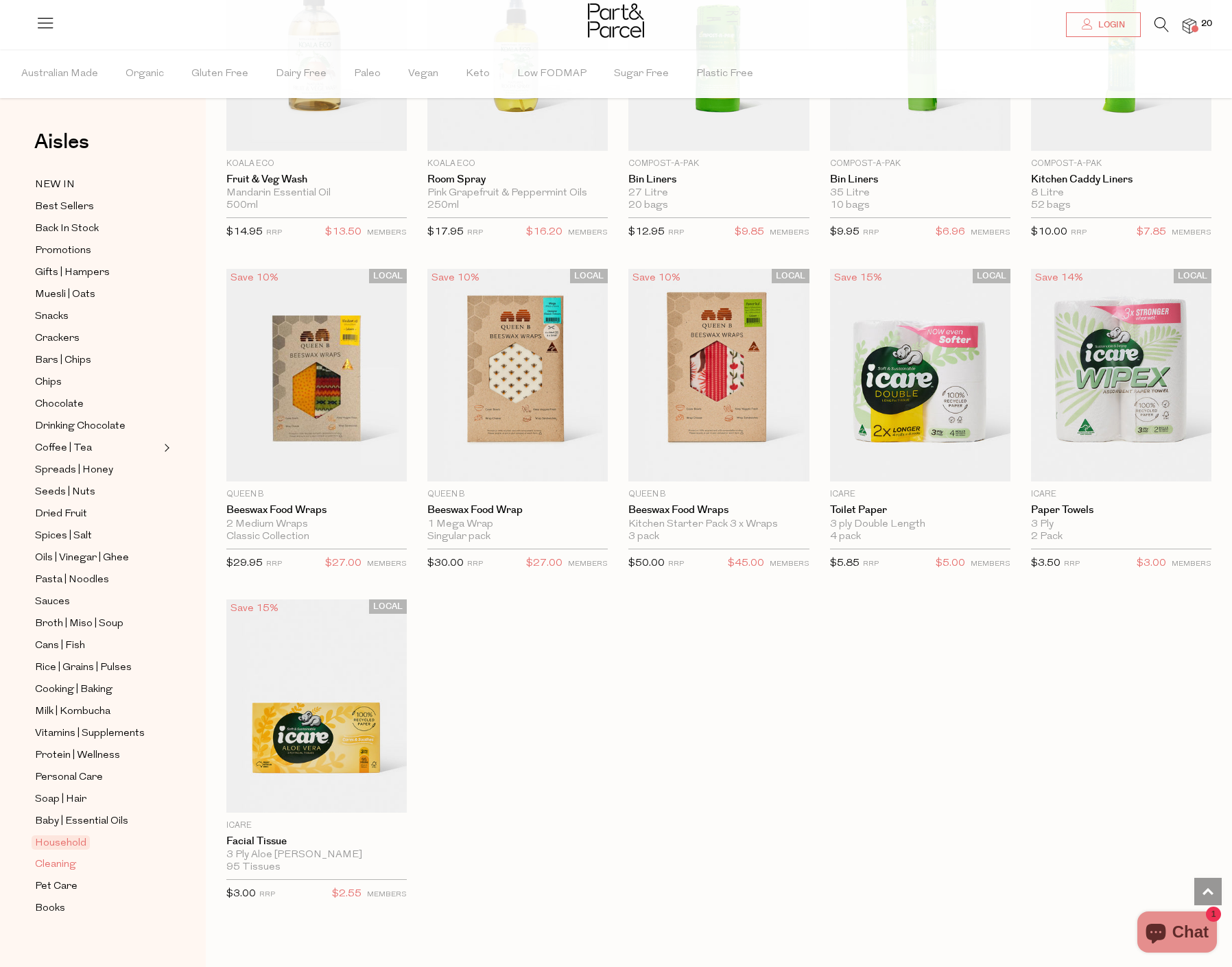
click at [68, 857] on span "Cleaning" at bounding box center [56, 865] width 41 height 17
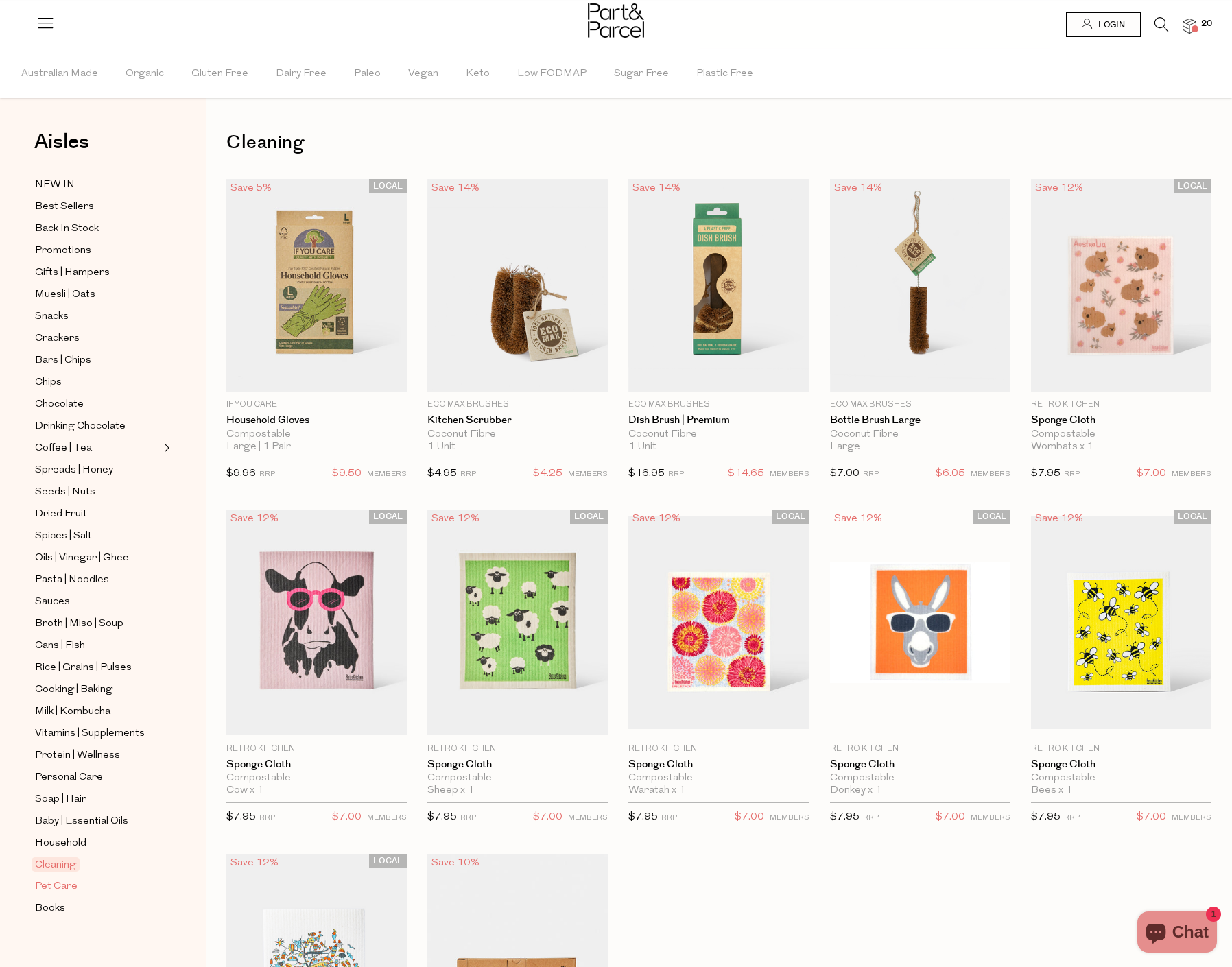
click at [58, 878] on span "Pet Care" at bounding box center [56, 886] width 43 height 17
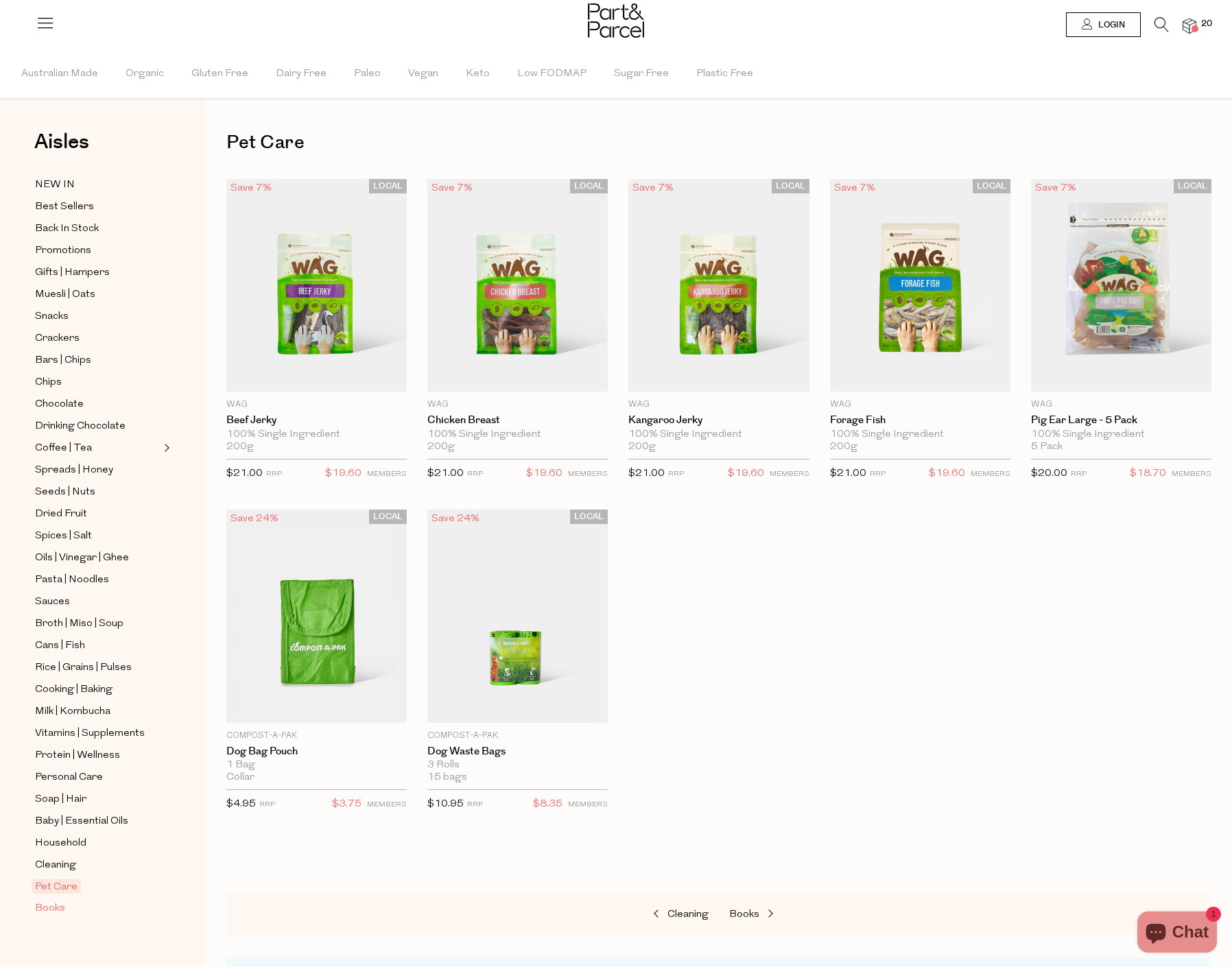
click at [55, 900] on span "Books" at bounding box center [50, 909] width 31 height 17
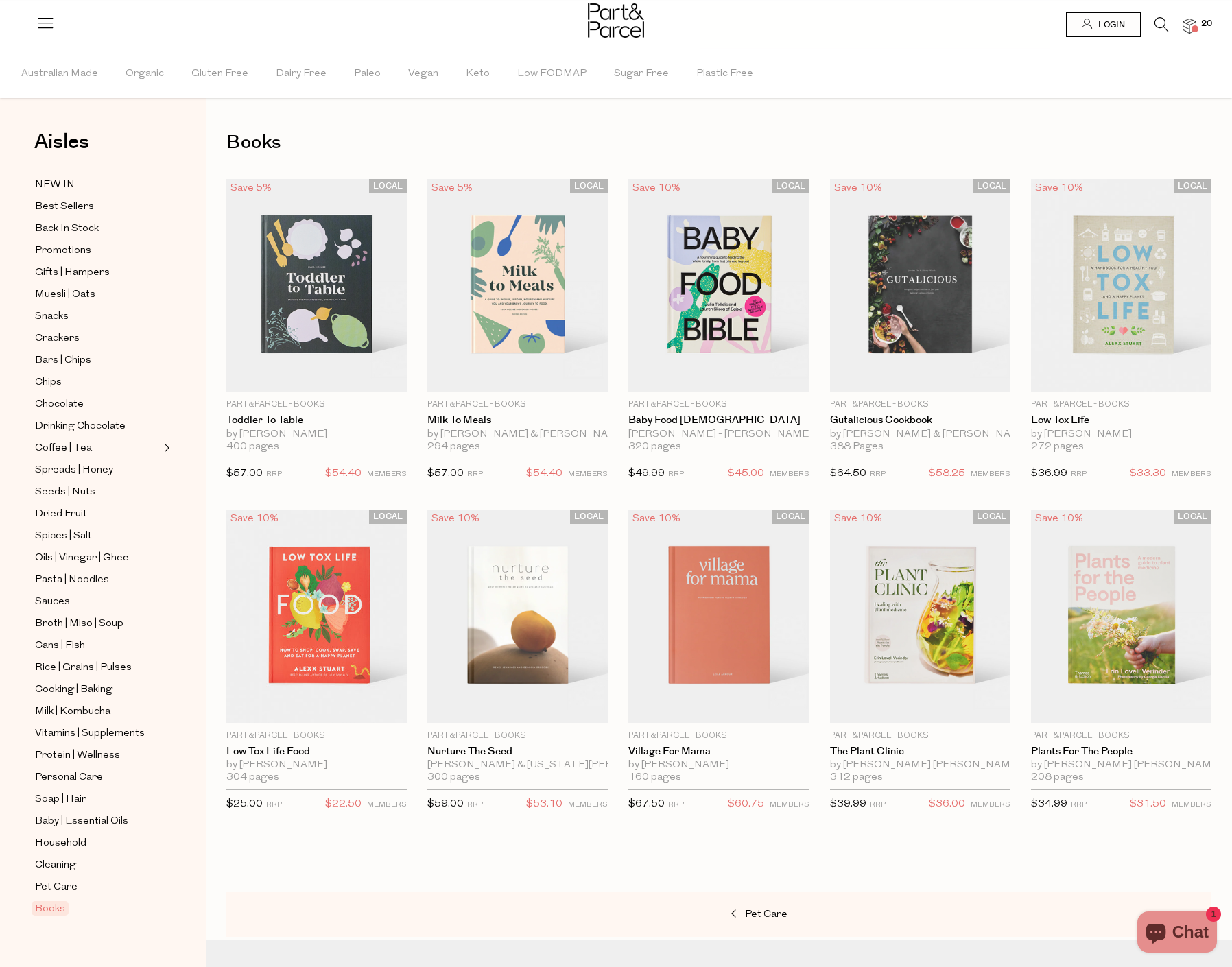
click at [1191, 22] on img at bounding box center [1189, 26] width 14 height 16
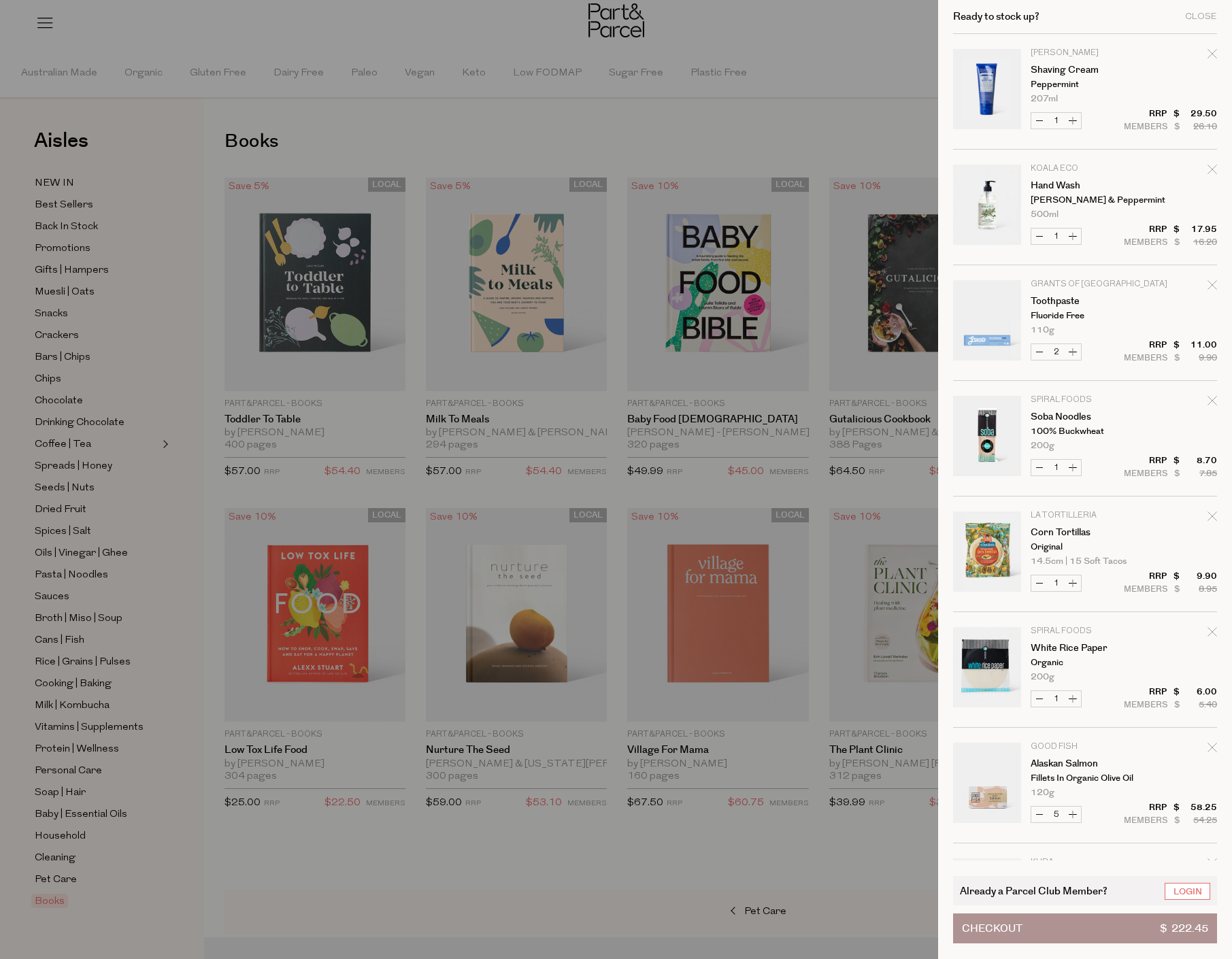
click at [1168, 937] on span "$ 222.45" at bounding box center [1184, 928] width 49 height 28
